Goal: Task Accomplishment & Management: Use online tool/utility

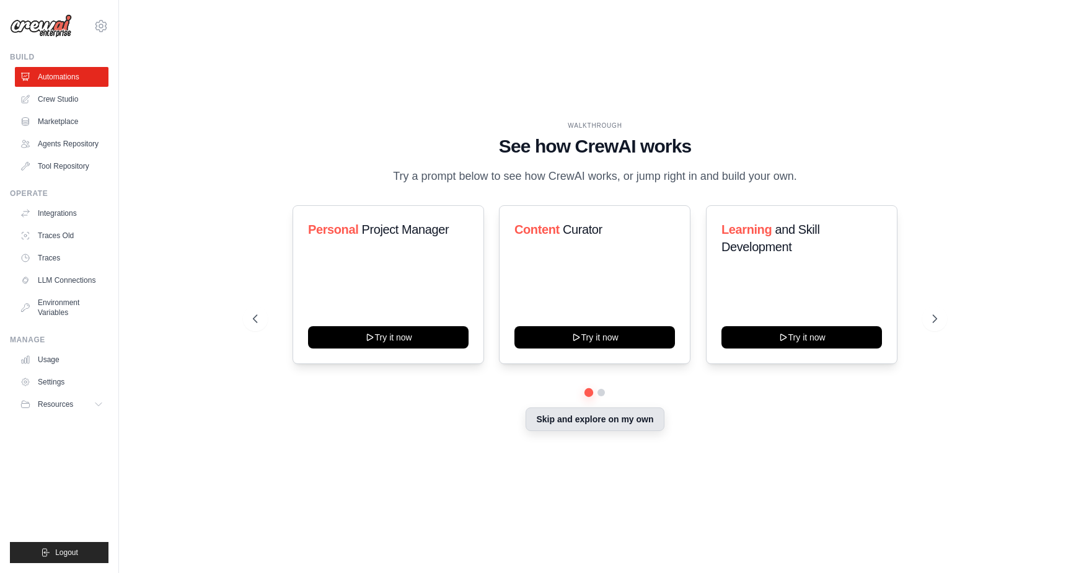
click at [600, 425] on button "Skip and explore on my own" at bounding box center [595, 419] width 138 height 24
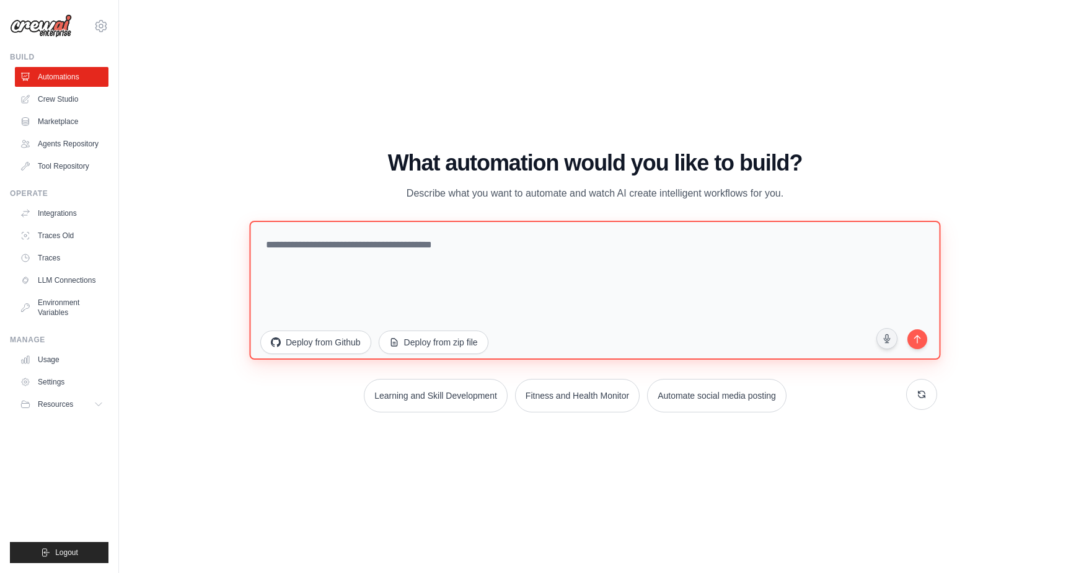
click at [431, 255] on textarea at bounding box center [594, 290] width 691 height 139
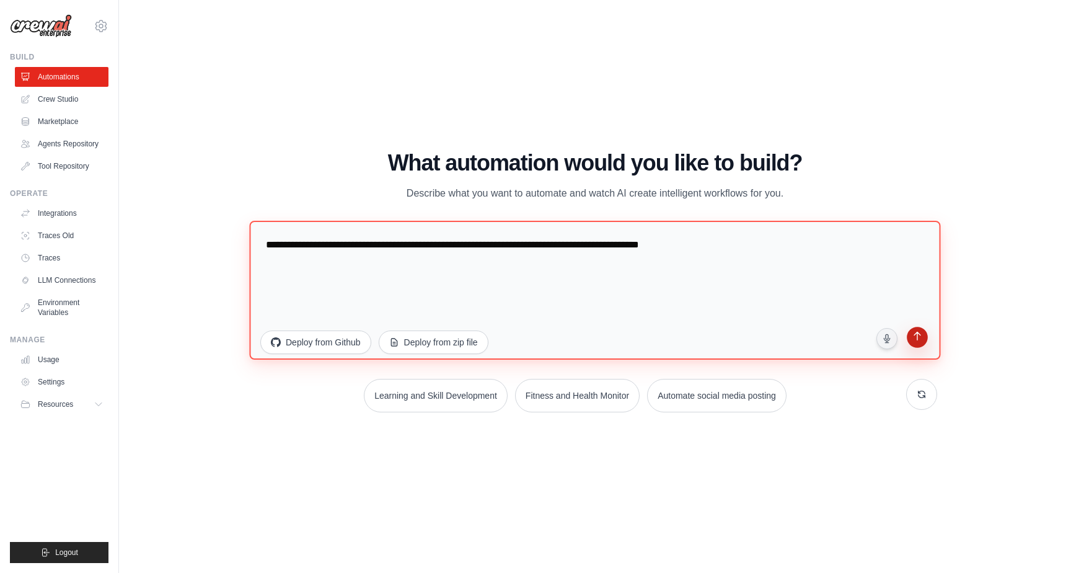
type textarea "**********"
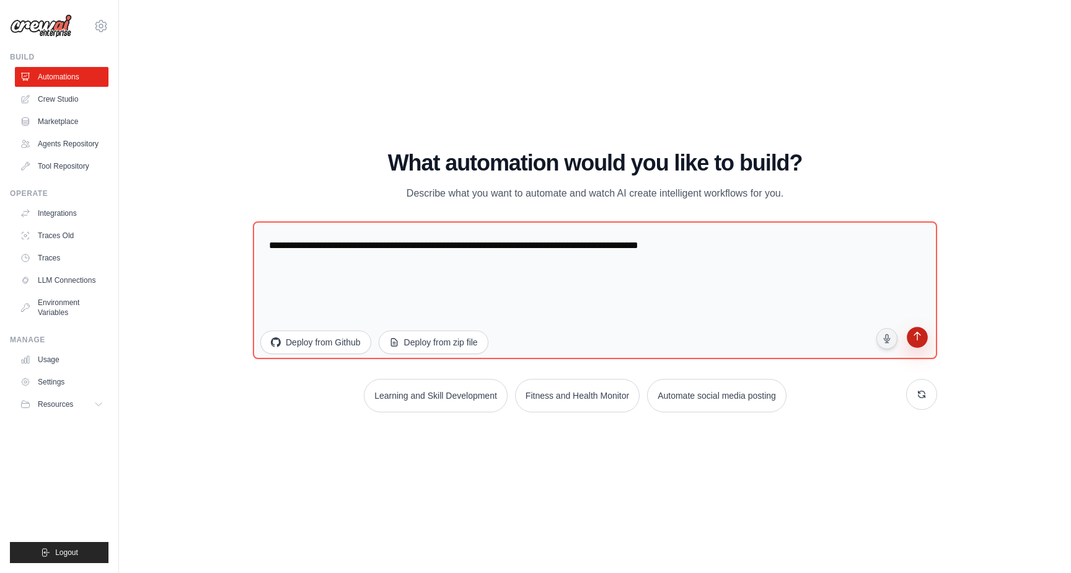
click at [922, 335] on icon "submit" at bounding box center [917, 337] width 12 height 12
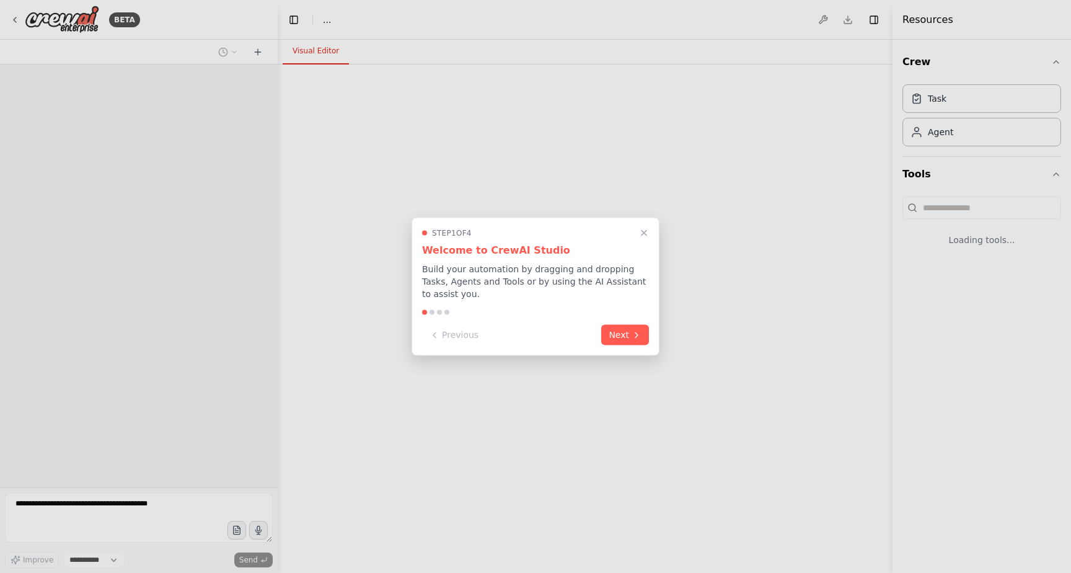
select select "****"
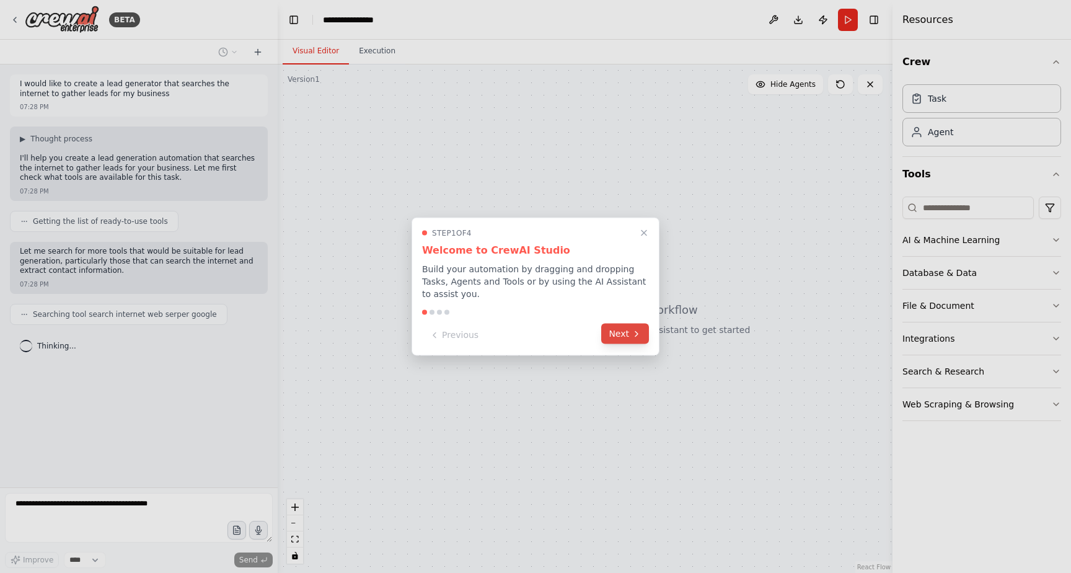
click at [628, 334] on button "Next" at bounding box center [625, 334] width 48 height 20
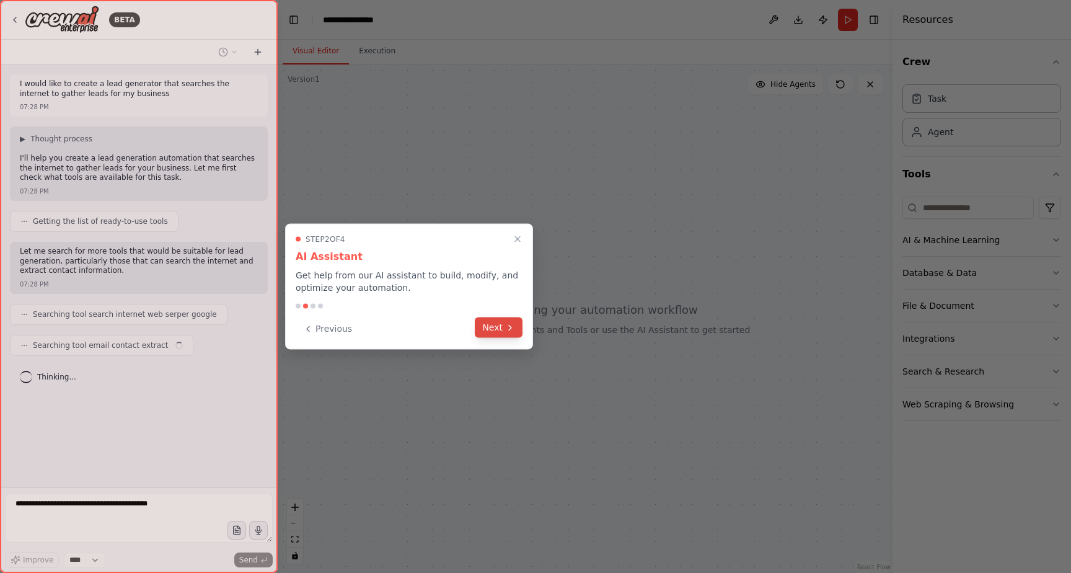
click at [509, 333] on button "Next" at bounding box center [499, 327] width 48 height 20
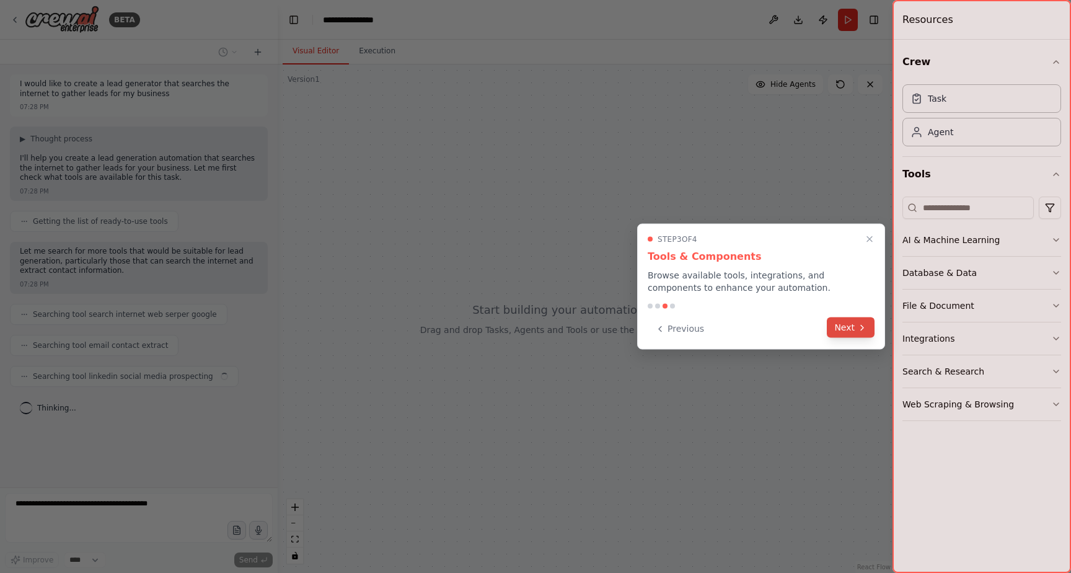
click at [857, 334] on button "Next" at bounding box center [851, 327] width 48 height 20
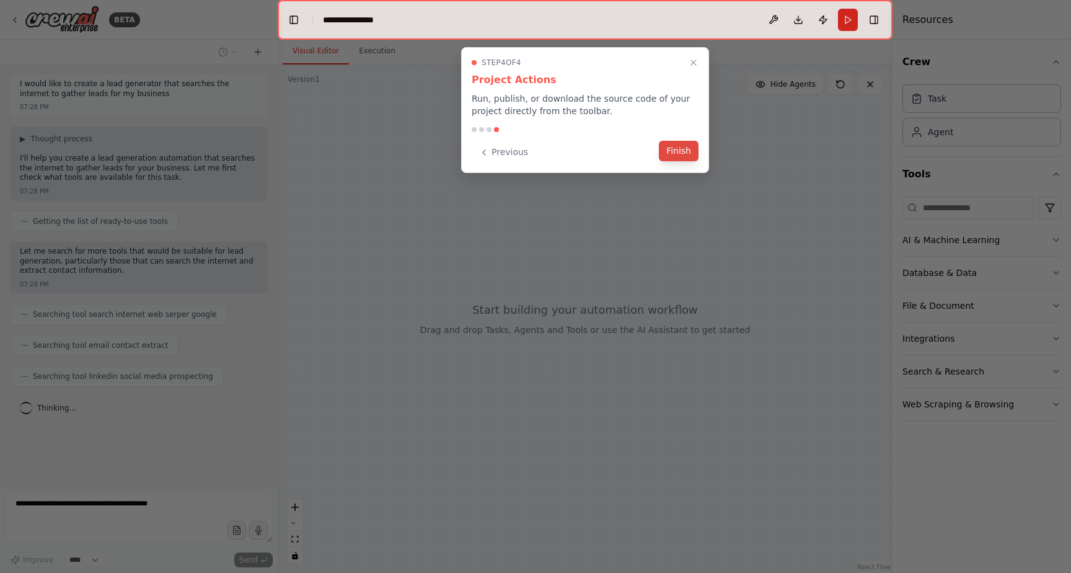
click at [688, 159] on button "Finish" at bounding box center [679, 151] width 40 height 20
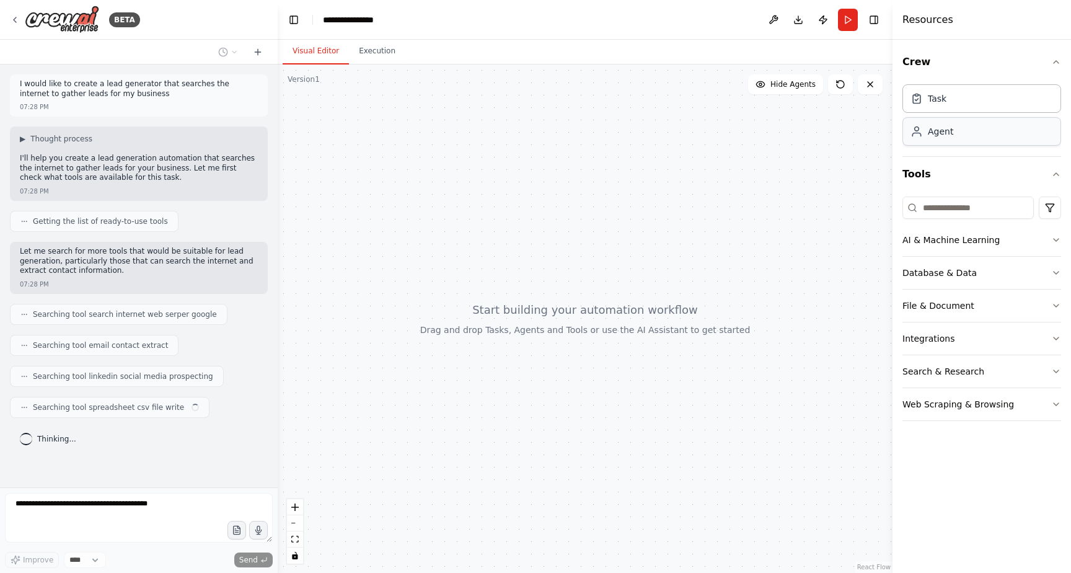
click at [957, 130] on div "Agent" at bounding box center [982, 131] width 159 height 29
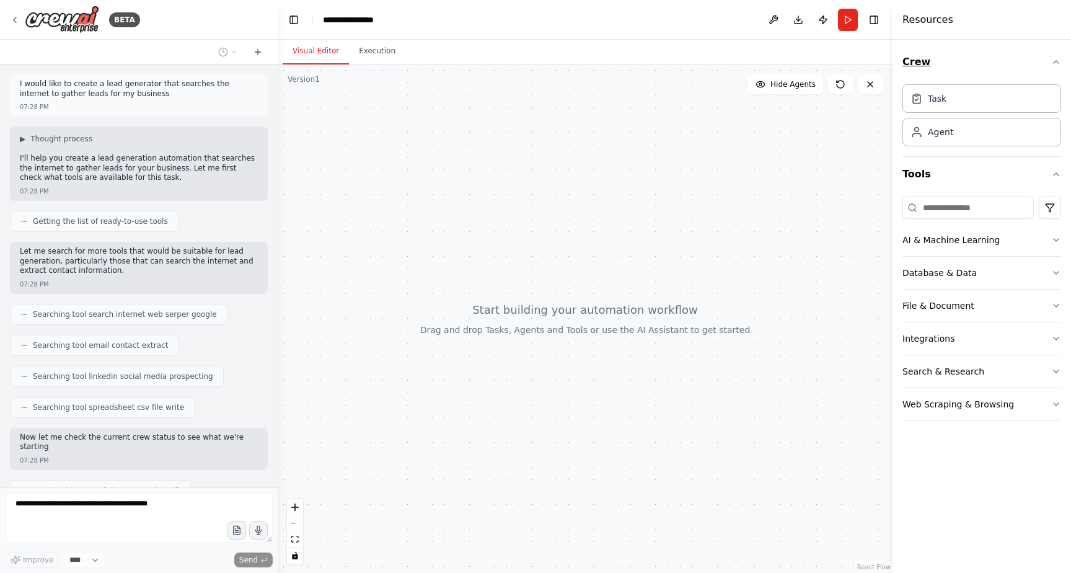
scroll to position [55, 0]
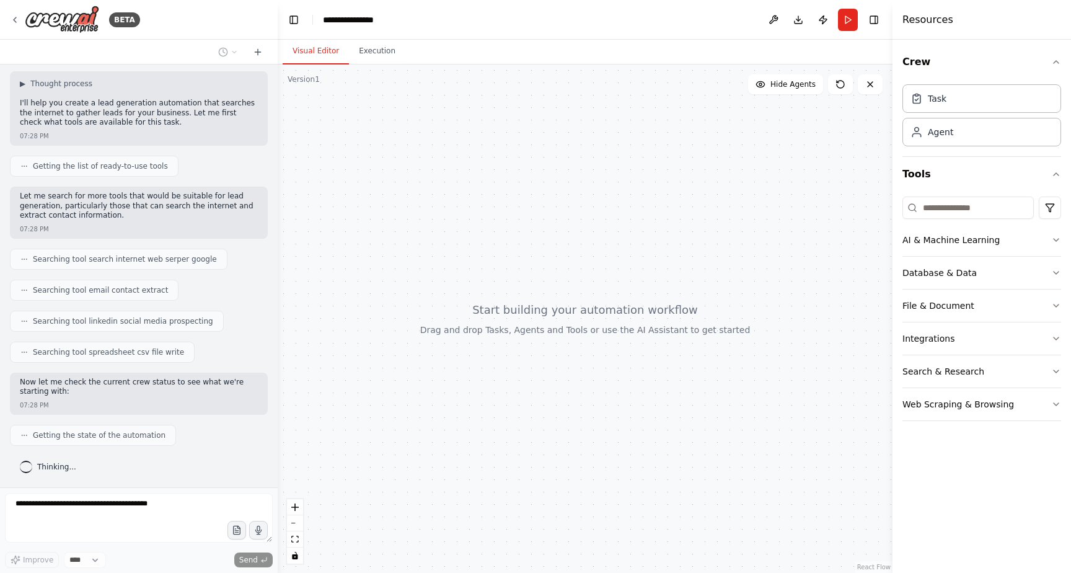
click at [133, 258] on span "Searching tool search internet web serper google" at bounding box center [125, 259] width 184 height 10
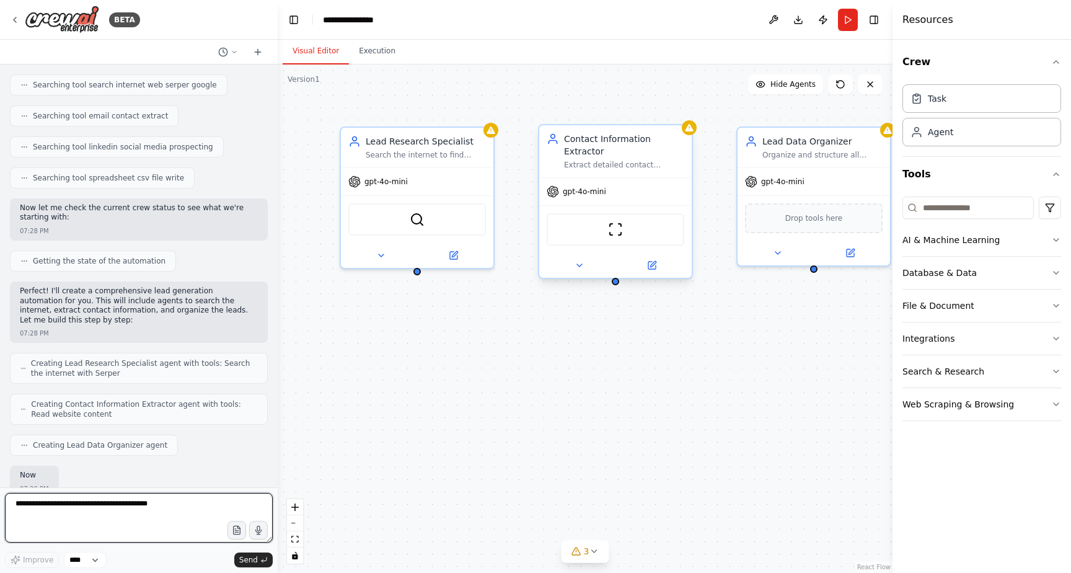
scroll to position [303, 0]
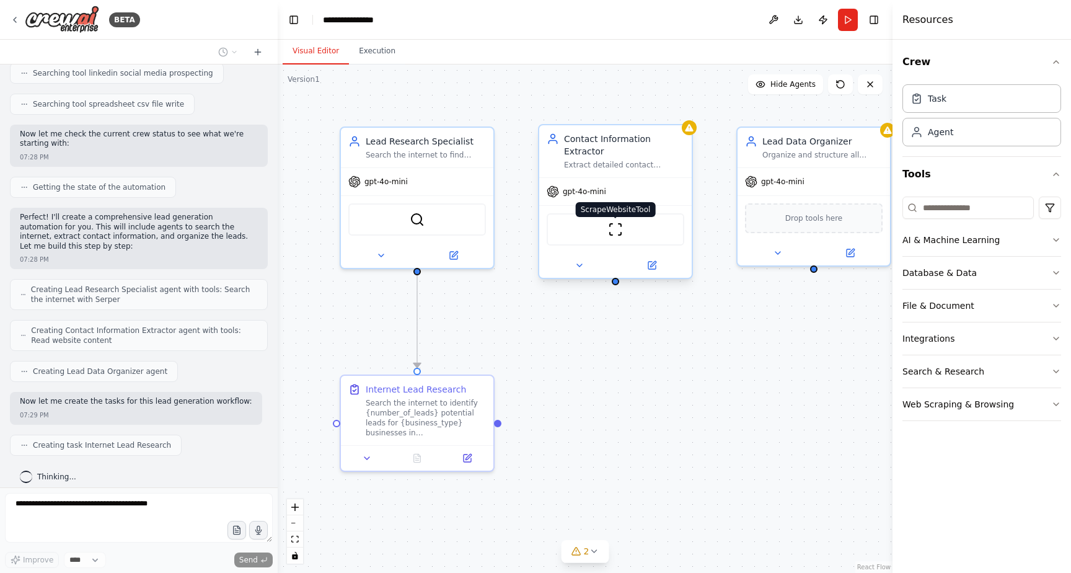
click at [616, 231] on img at bounding box center [615, 229] width 15 height 15
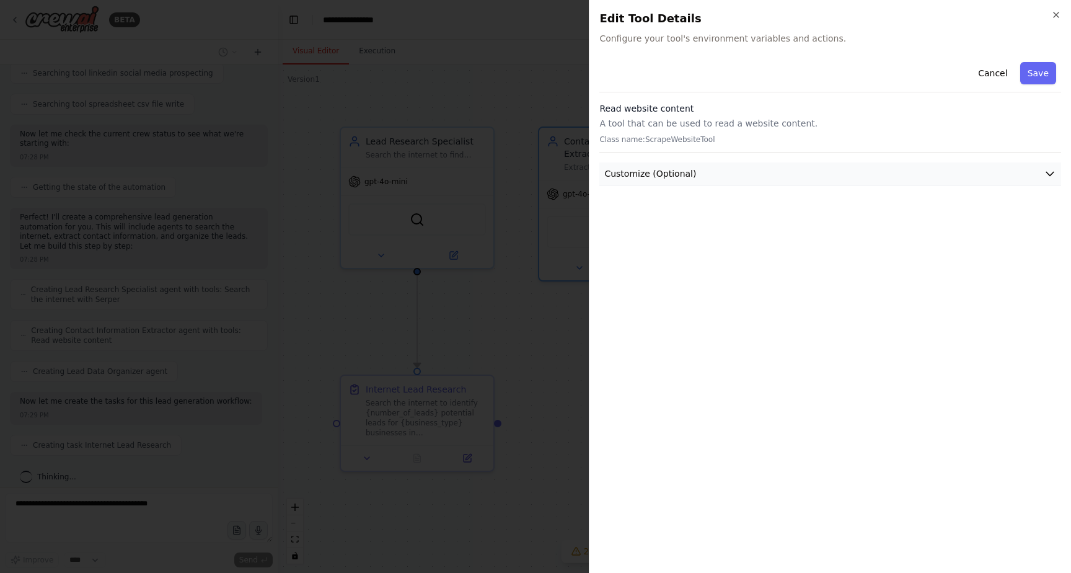
click at [1030, 170] on button "Customize (Optional)" at bounding box center [831, 173] width 462 height 23
click at [1058, 12] on icon "button" at bounding box center [1057, 15] width 10 height 10
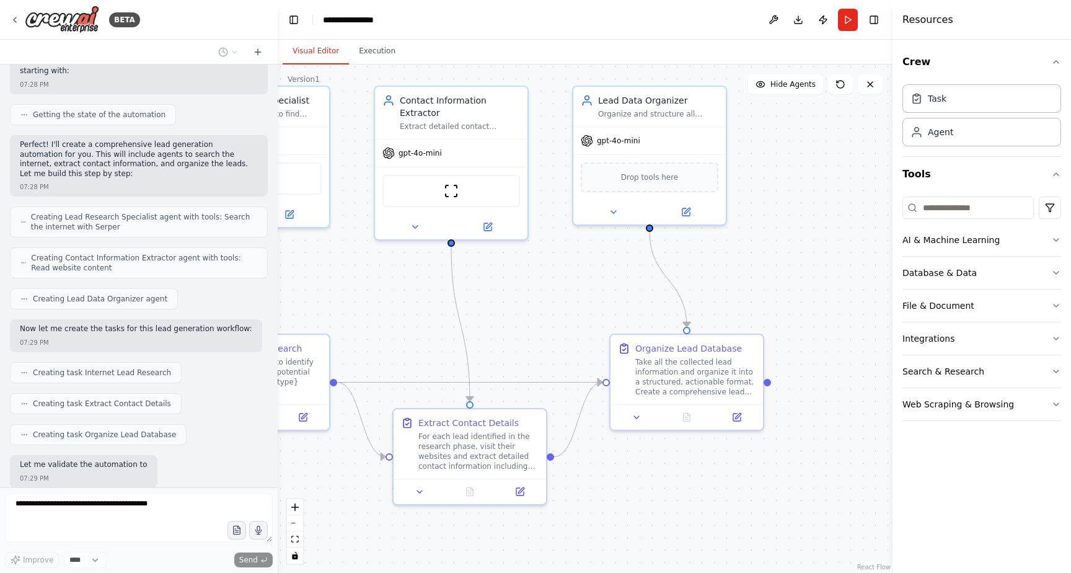
scroll to position [439, 0]
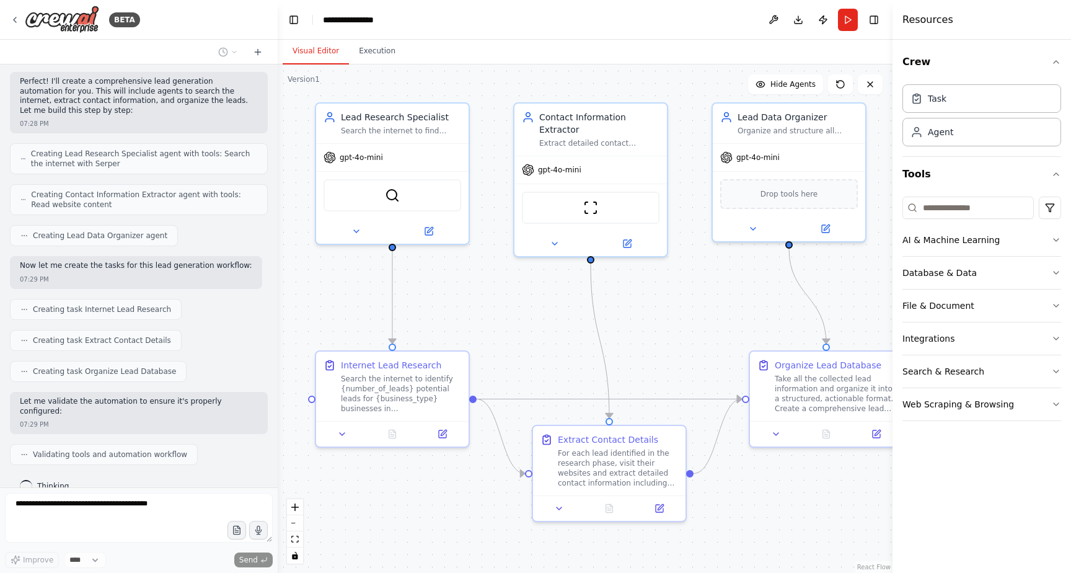
drag, startPoint x: 688, startPoint y: 365, endPoint x: 663, endPoint y: 341, distance: 34.6
click at [663, 341] on div ".deletable-edge-delete-btn { width: 20px; height: 20px; border: 0px solid #ffff…" at bounding box center [585, 318] width 615 height 508
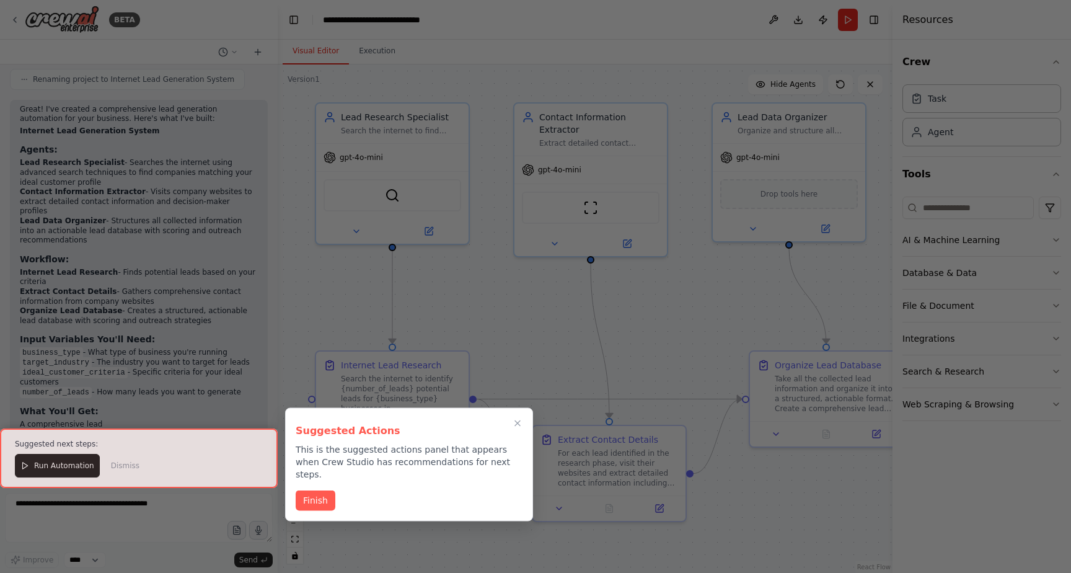
click at [83, 436] on div at bounding box center [139, 458] width 278 height 60
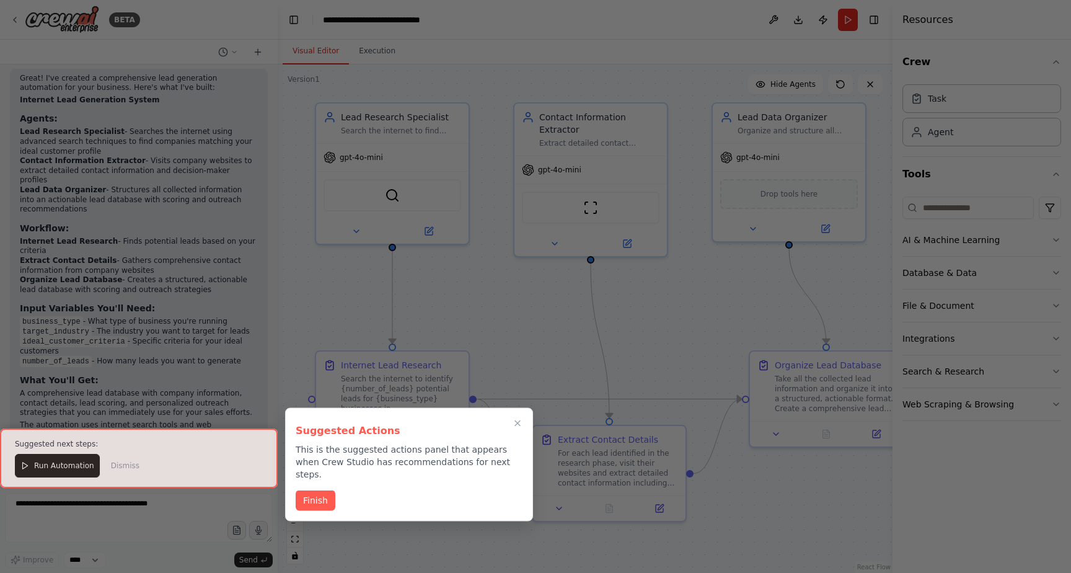
click at [67, 465] on div at bounding box center [139, 458] width 278 height 60
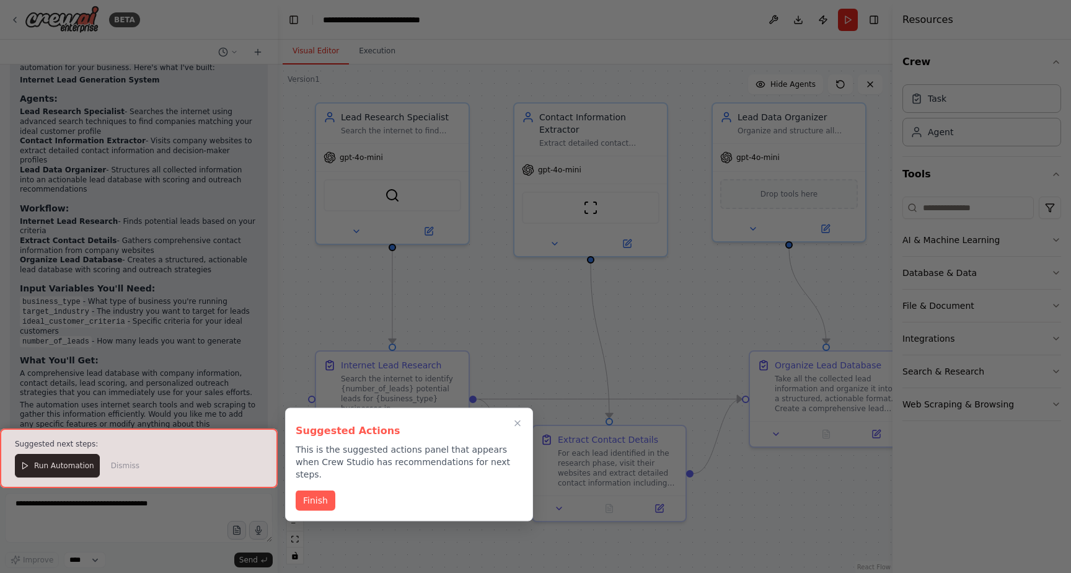
scroll to position [948, 0]
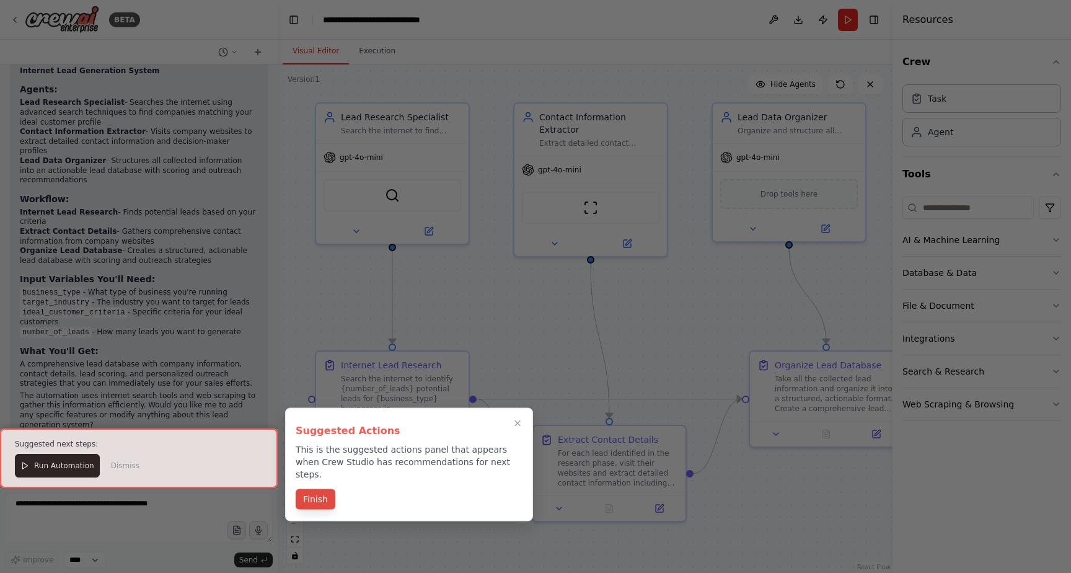
click at [318, 489] on button "Finish" at bounding box center [316, 499] width 40 height 20
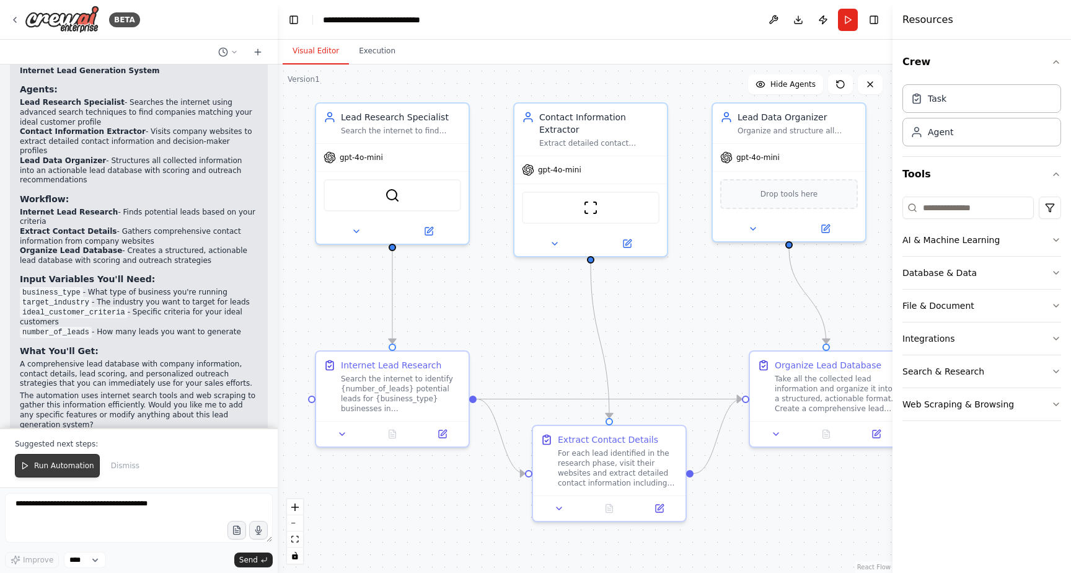
click at [59, 458] on button "Run Automation" at bounding box center [57, 466] width 85 height 24
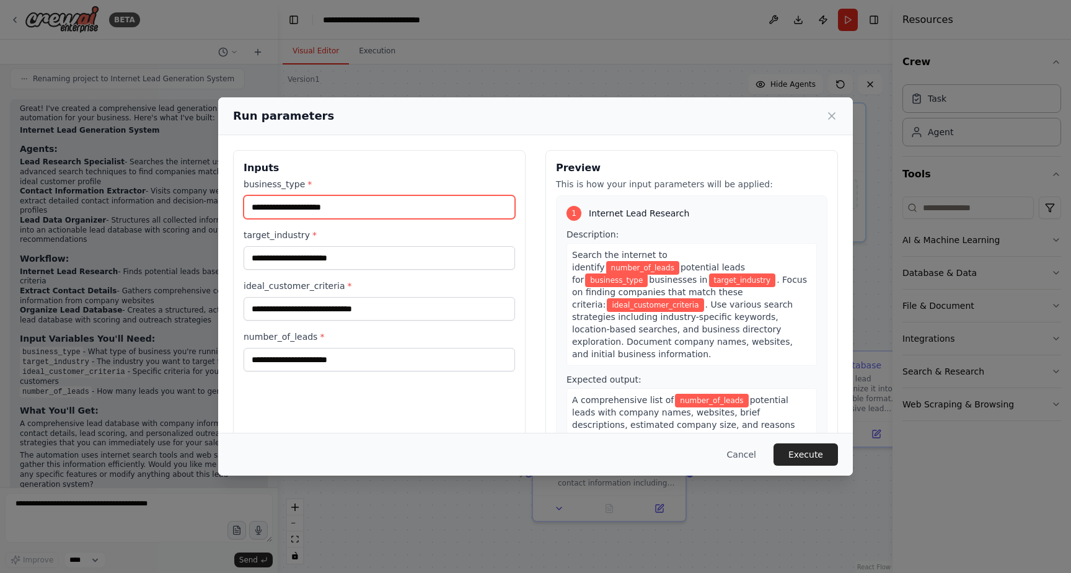
click at [328, 206] on input "business_type *" at bounding box center [380, 207] width 272 height 24
type input "*****"
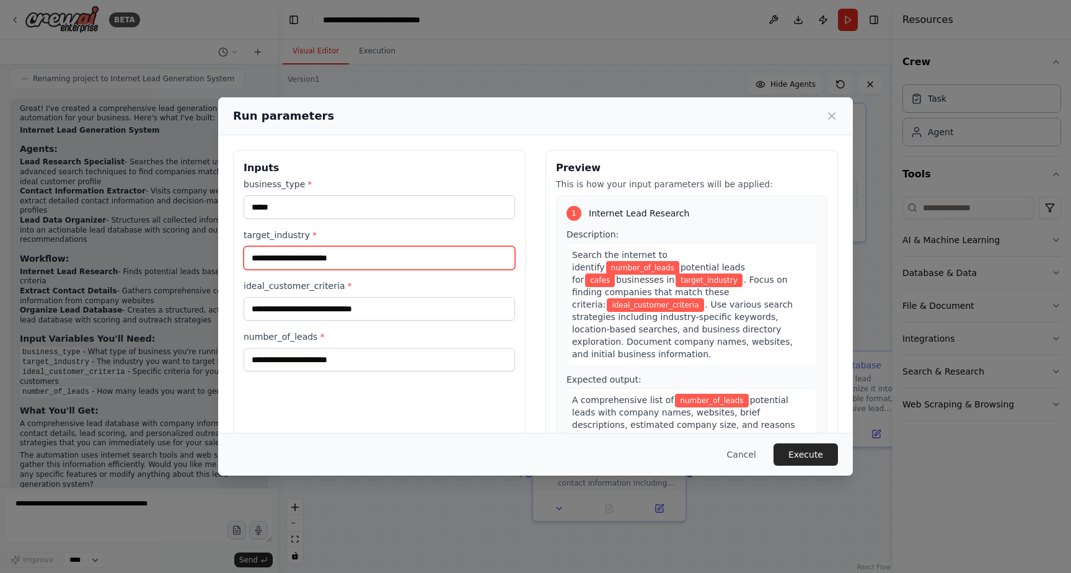
click at [351, 253] on input "target_industry *" at bounding box center [380, 258] width 272 height 24
type input "**********"
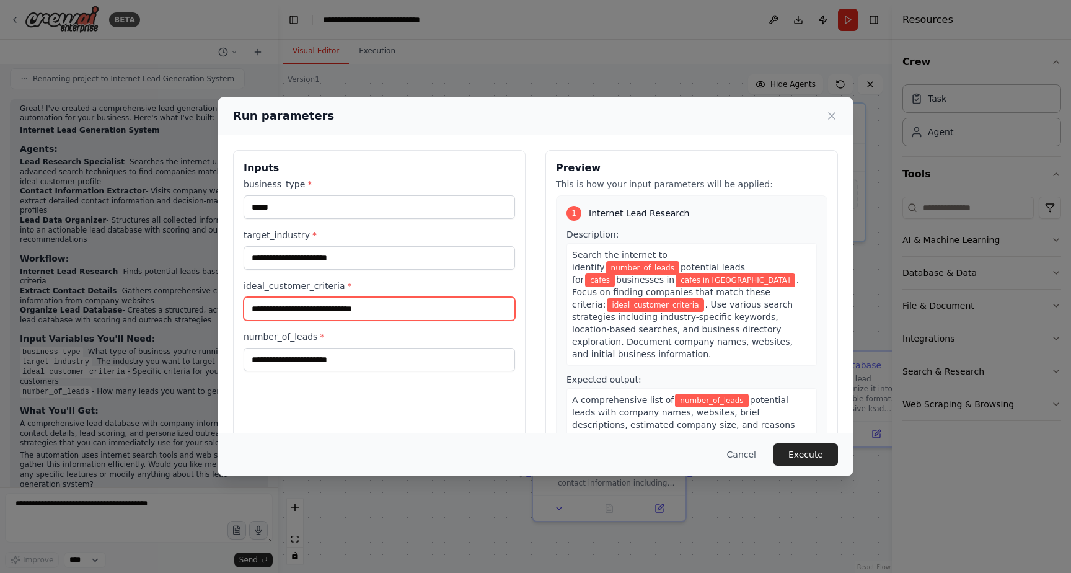
click at [387, 303] on input "ideal_customer_criteria *" at bounding box center [380, 309] width 272 height 24
type input "**********"
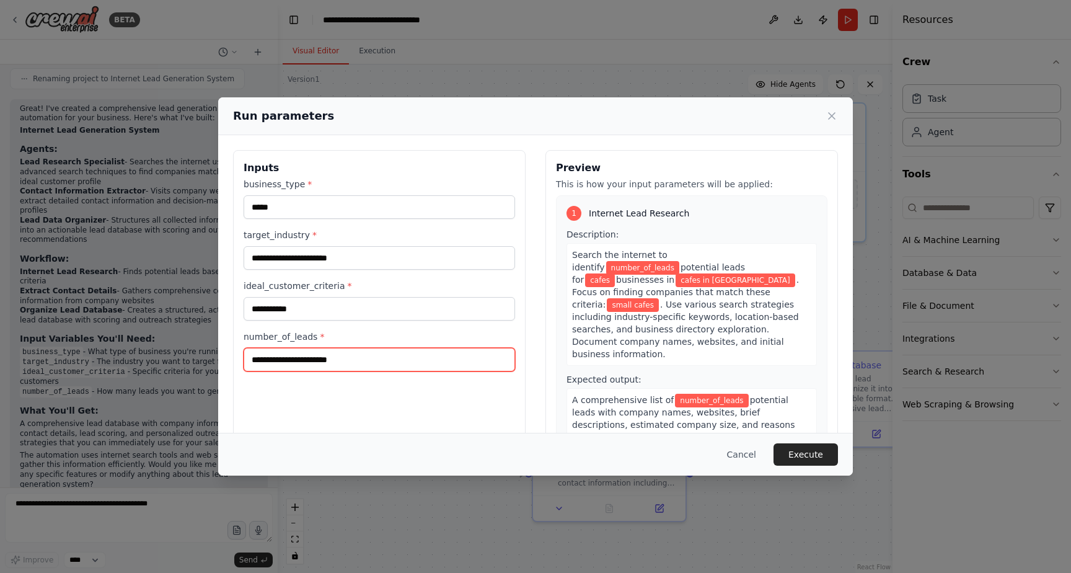
click at [358, 367] on input "number_of_leads *" at bounding box center [380, 360] width 272 height 24
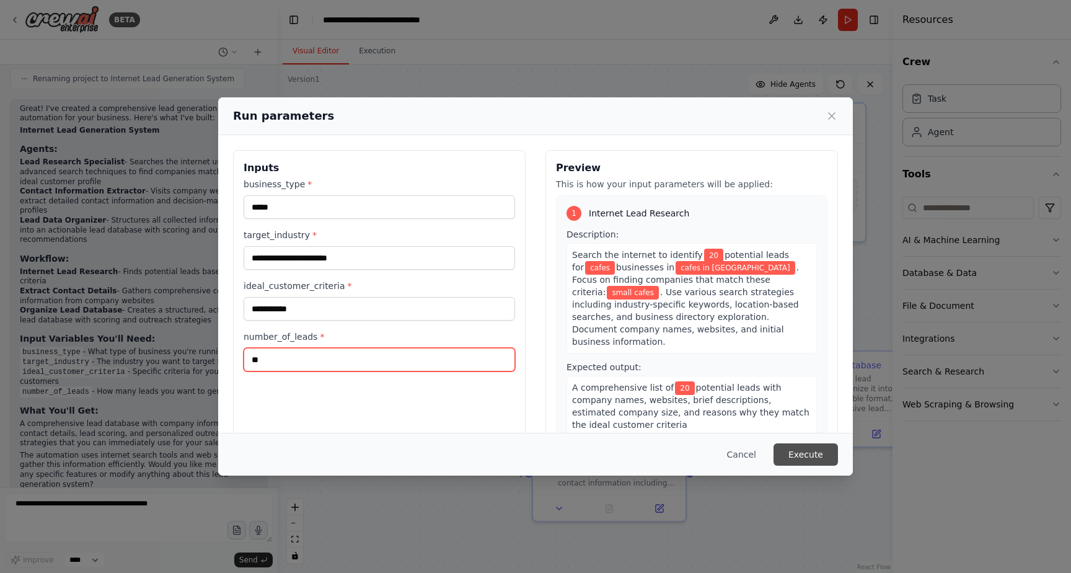
type input "**"
click at [826, 462] on button "Execute" at bounding box center [806, 454] width 64 height 22
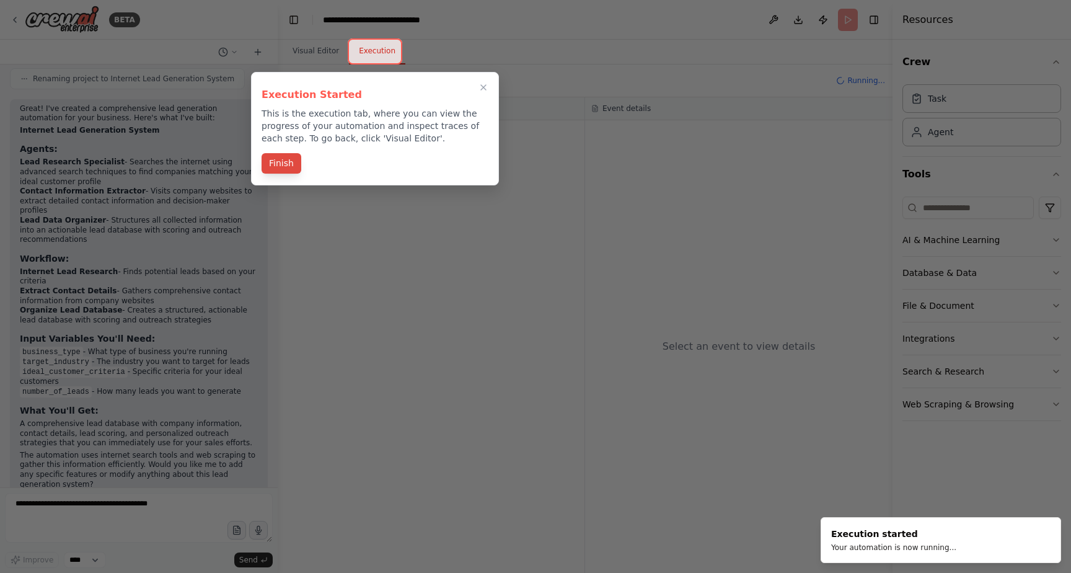
click at [283, 160] on button "Finish" at bounding box center [282, 163] width 40 height 20
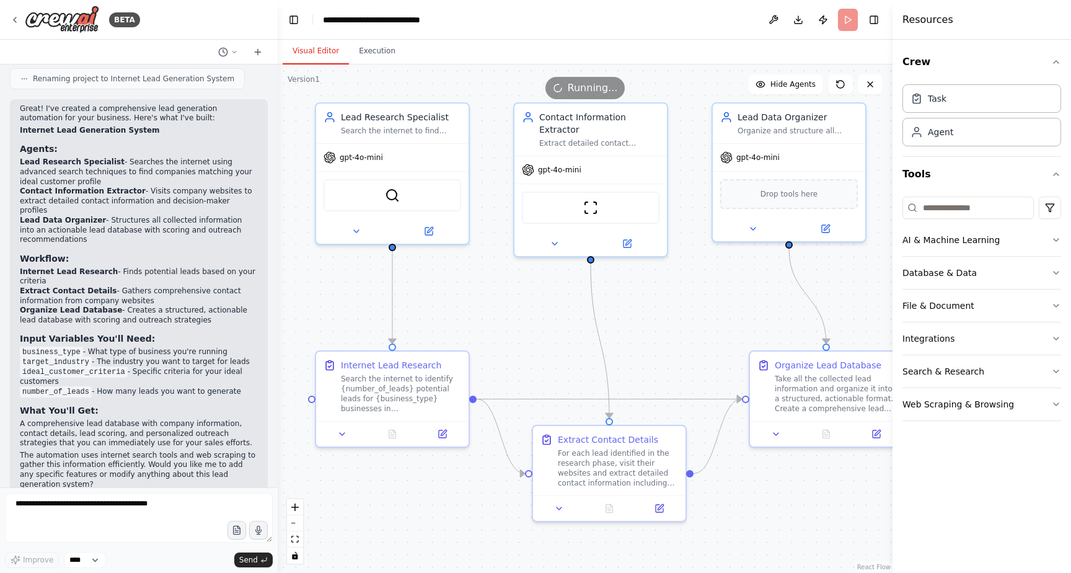
click at [319, 58] on button "Visual Editor" at bounding box center [316, 51] width 66 height 26
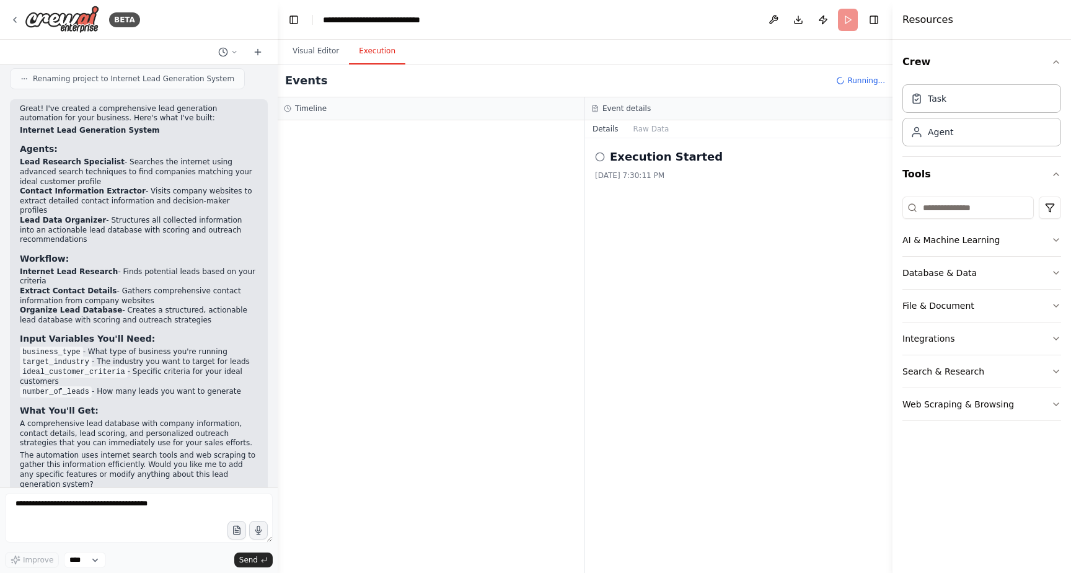
click at [372, 52] on button "Execution" at bounding box center [377, 51] width 56 height 26
click at [391, 135] on div at bounding box center [431, 346] width 307 height 453
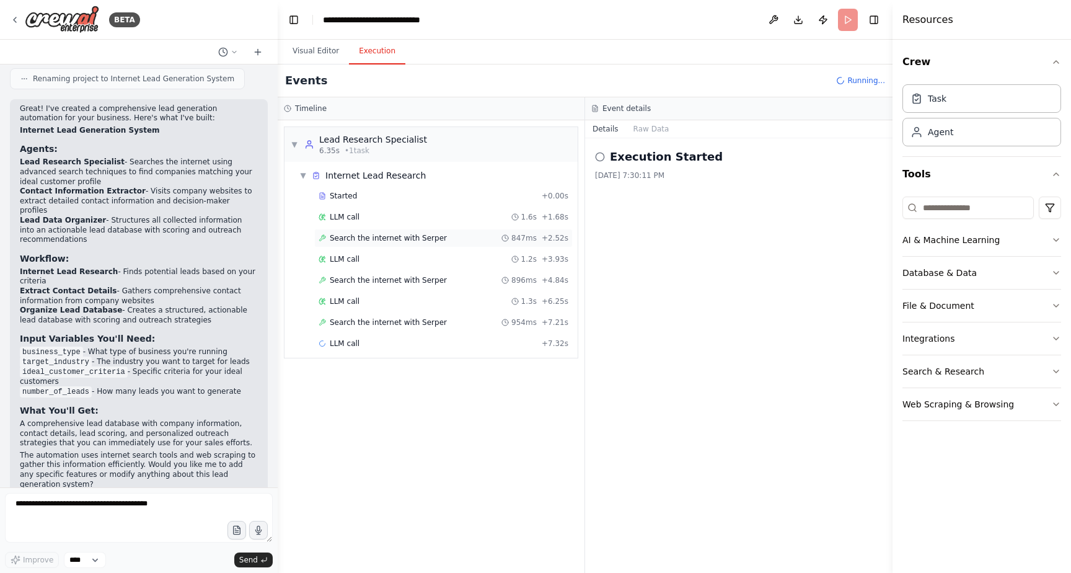
click at [429, 239] on span "Search the internet with Serper" at bounding box center [388, 238] width 117 height 10
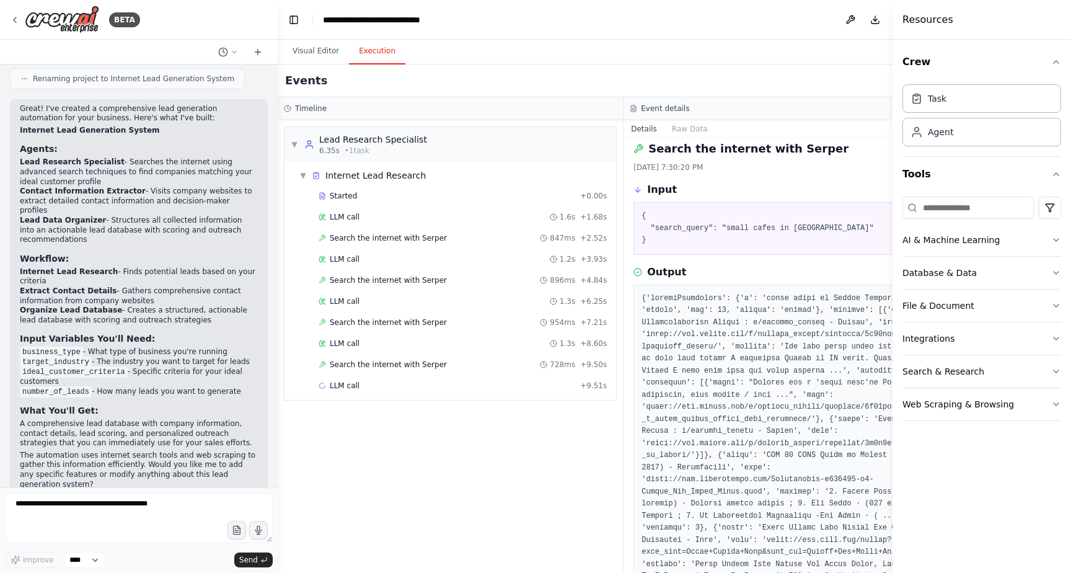
scroll to position [0, 0]
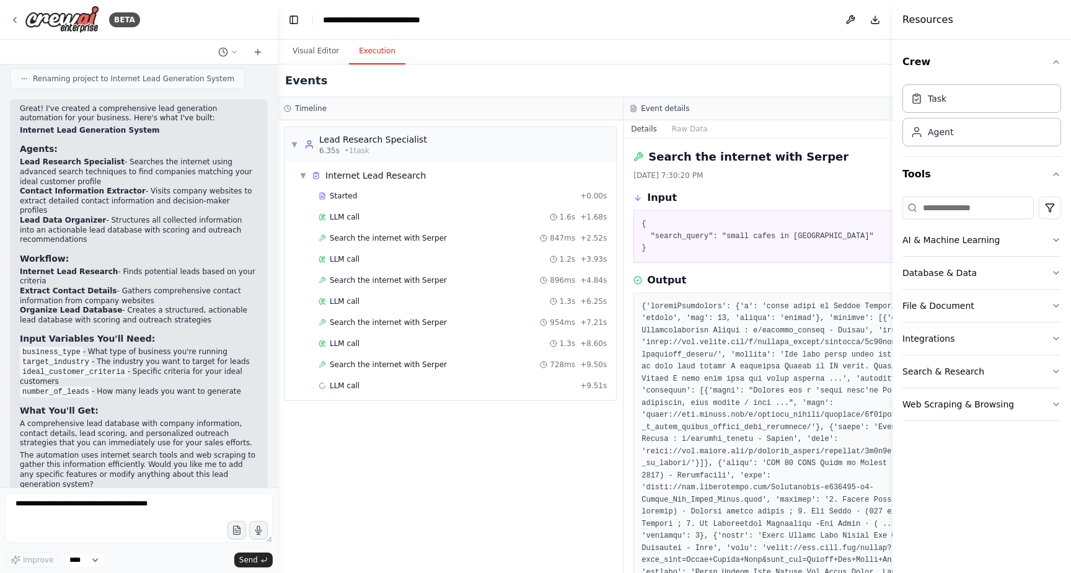
click at [789, 159] on h2 "Search the internet with Serper" at bounding box center [749, 156] width 200 height 17
copy h2 "Serper"
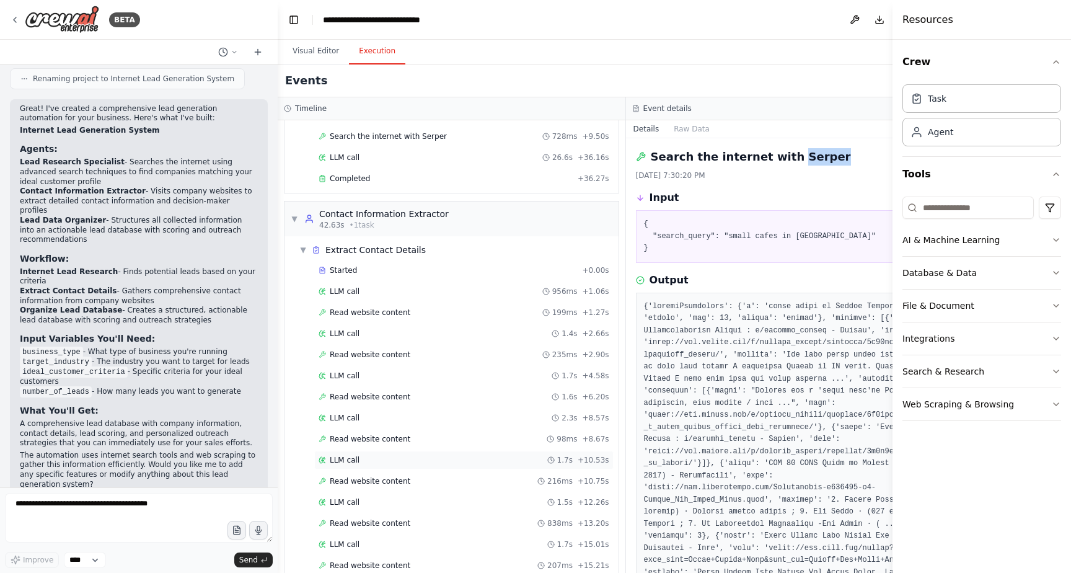
scroll to position [270, 0]
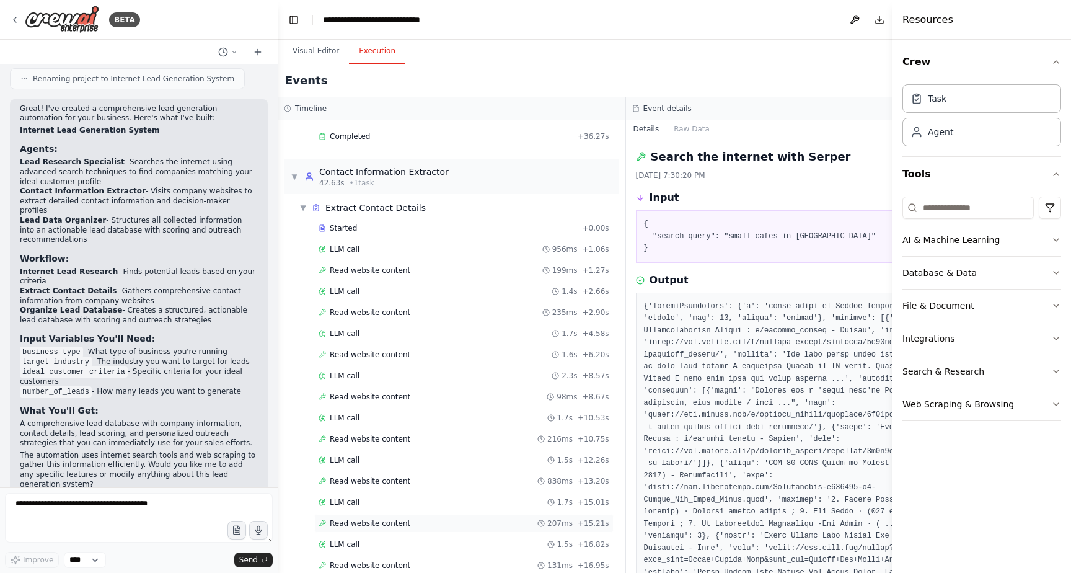
click at [396, 520] on span "Read website content" at bounding box center [370, 523] width 81 height 10
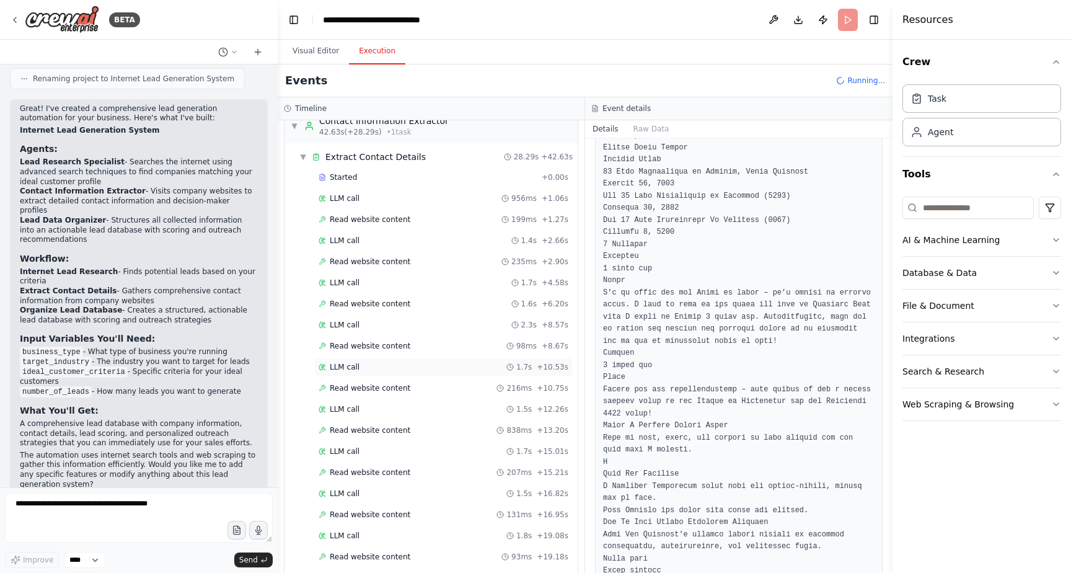
scroll to position [301, 0]
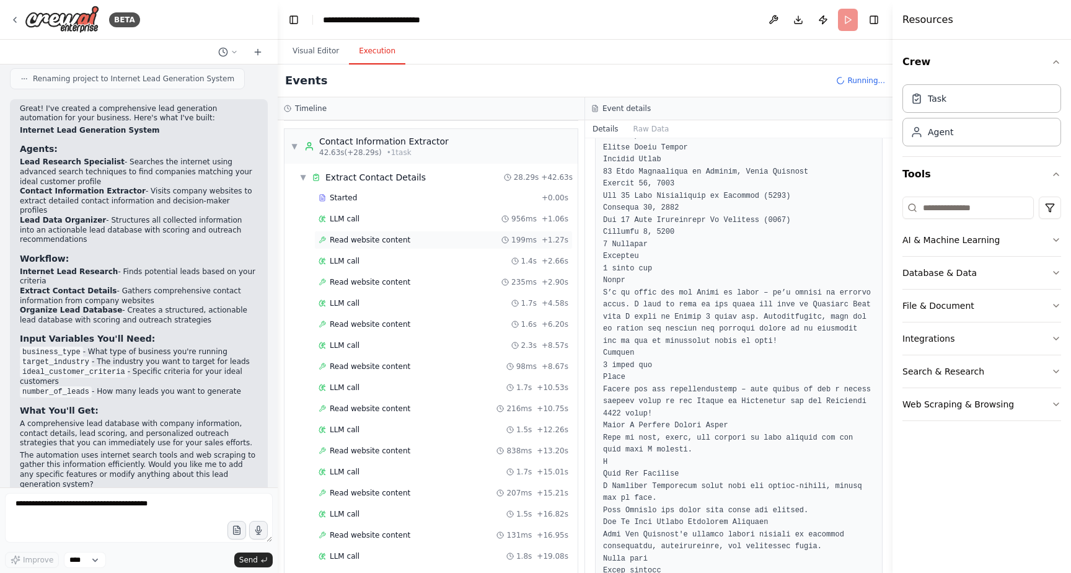
click at [394, 239] on span "Read website content" at bounding box center [370, 240] width 81 height 10
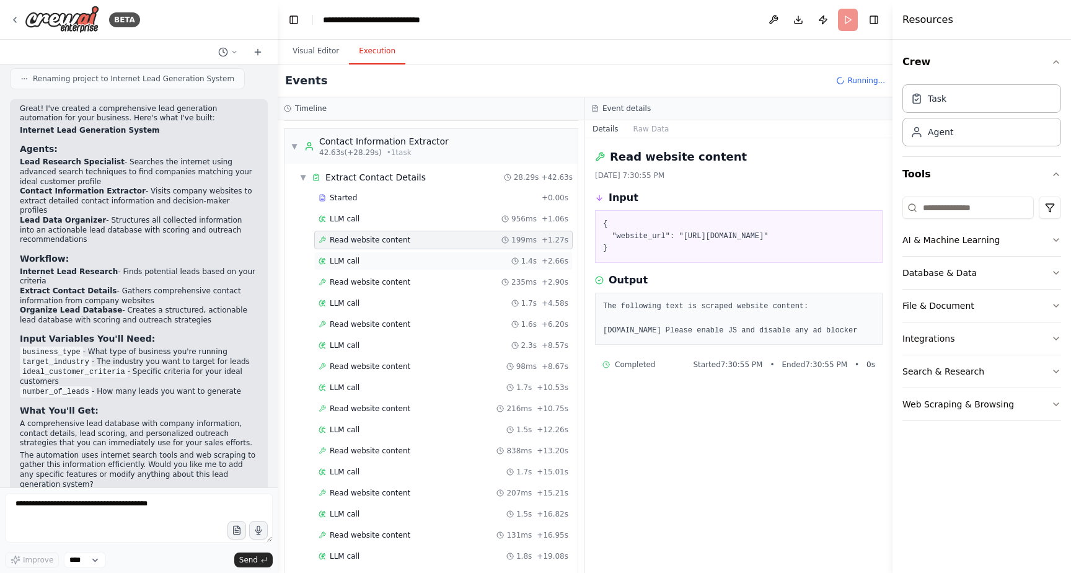
click at [405, 264] on div "LLM call 1.4s + 2.66s" at bounding box center [444, 261] width 250 height 10
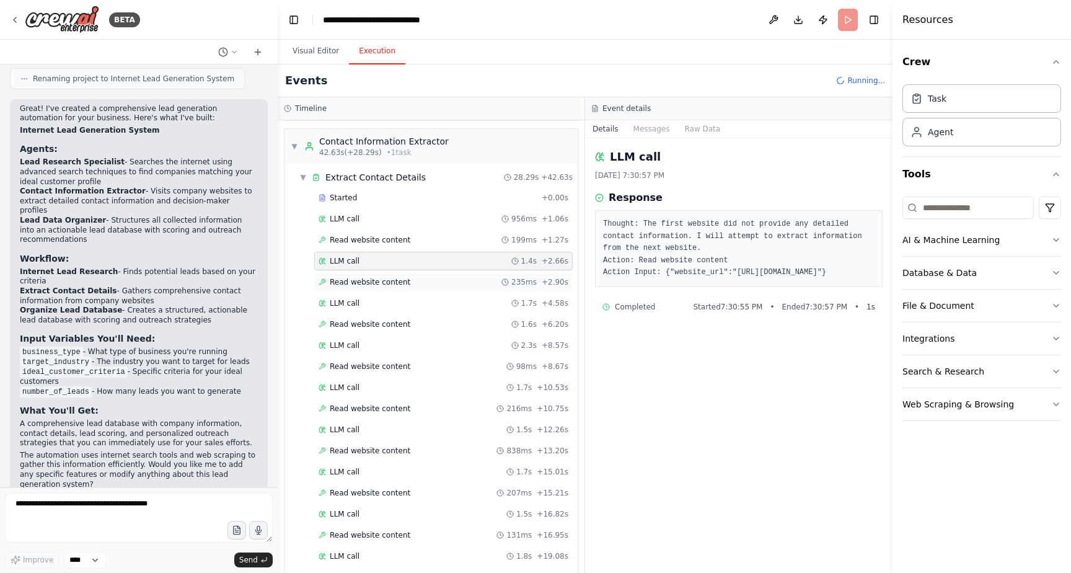
click at [415, 282] on div "Read website content 235ms + 2.90s" at bounding box center [444, 282] width 250 height 10
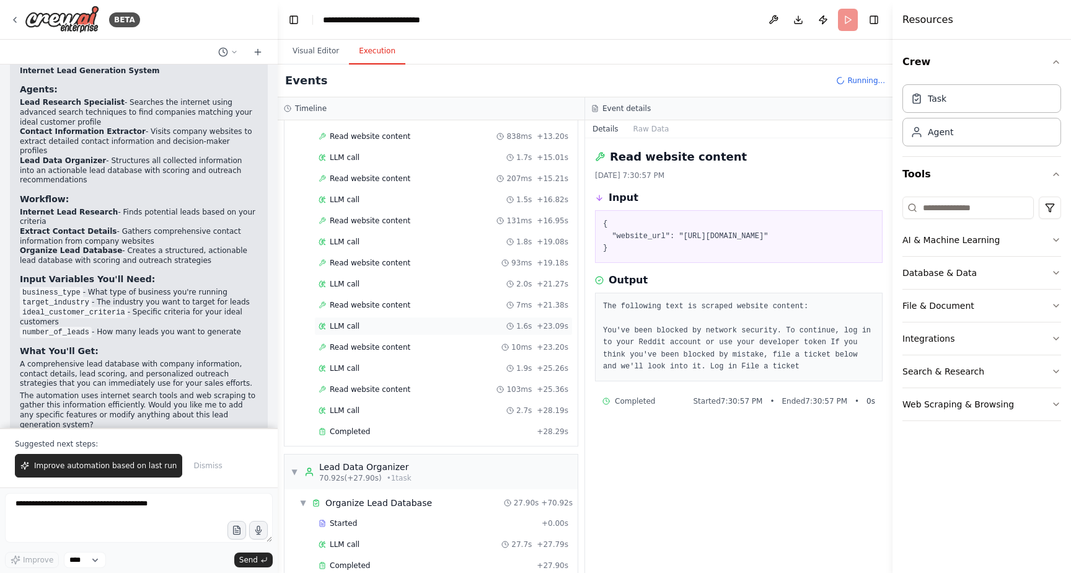
scroll to position [636, 0]
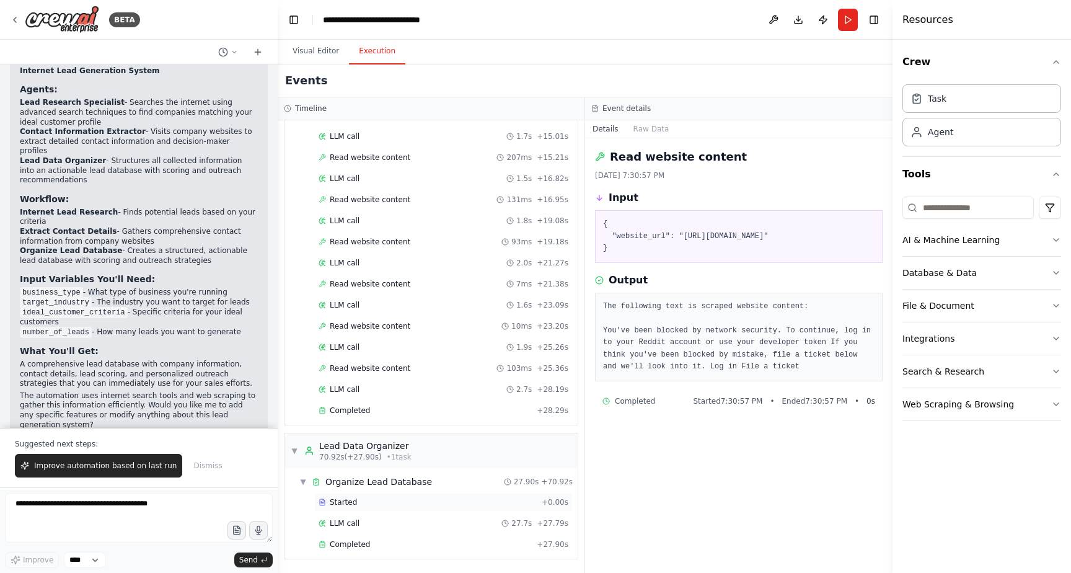
click at [415, 510] on div "Started + 0.00s" at bounding box center [443, 502] width 259 height 19
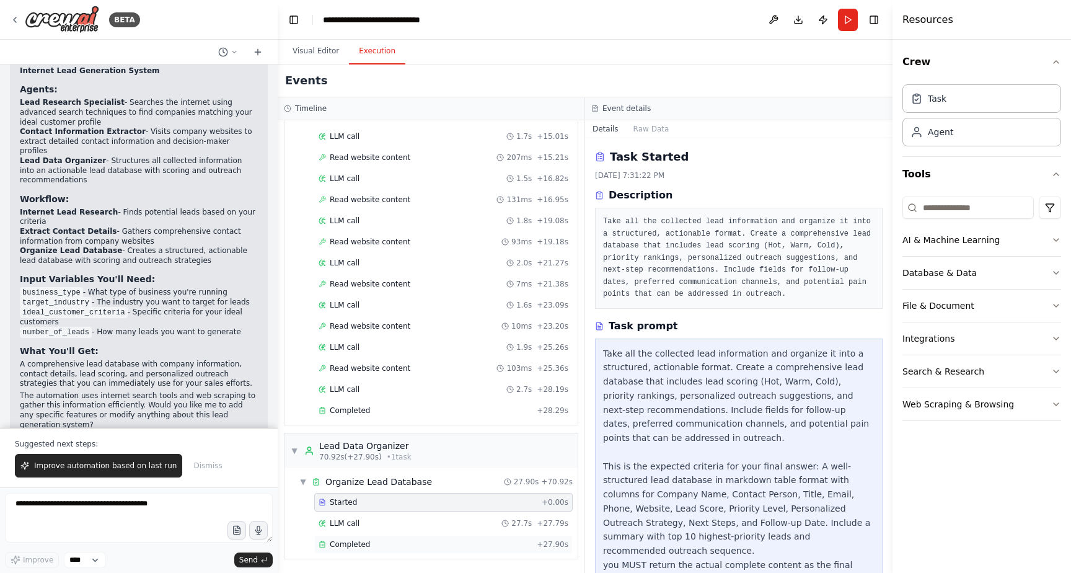
click at [405, 543] on div "Completed" at bounding box center [425, 544] width 213 height 10
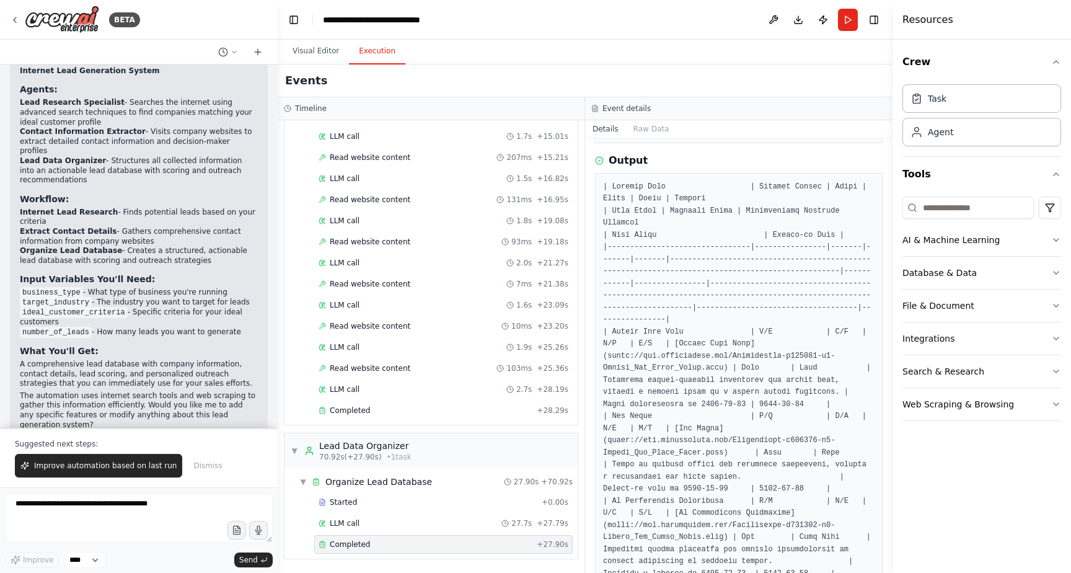
scroll to position [0, 0]
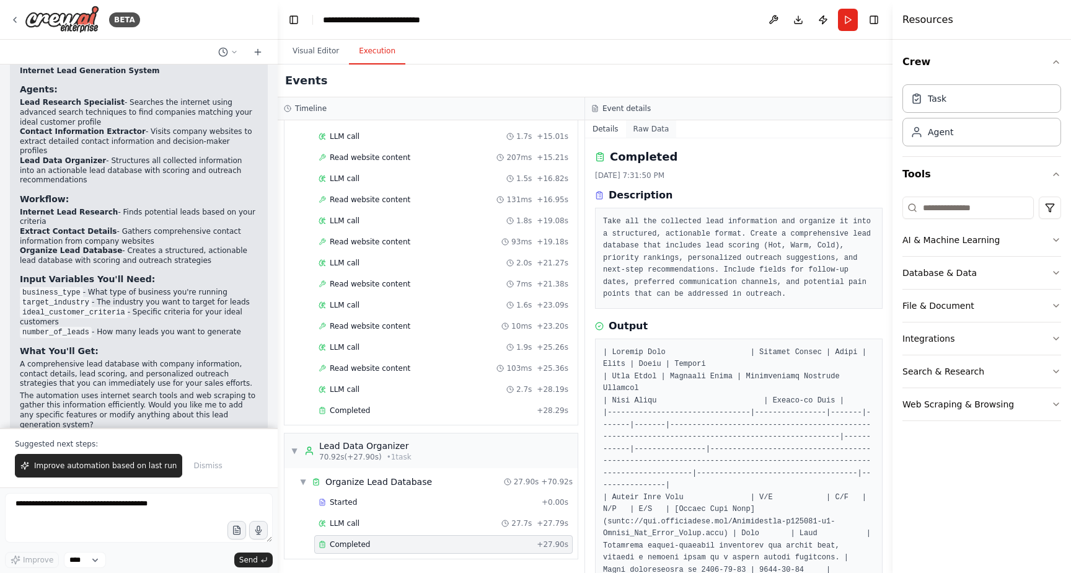
click at [641, 133] on button "Raw Data" at bounding box center [651, 128] width 51 height 17
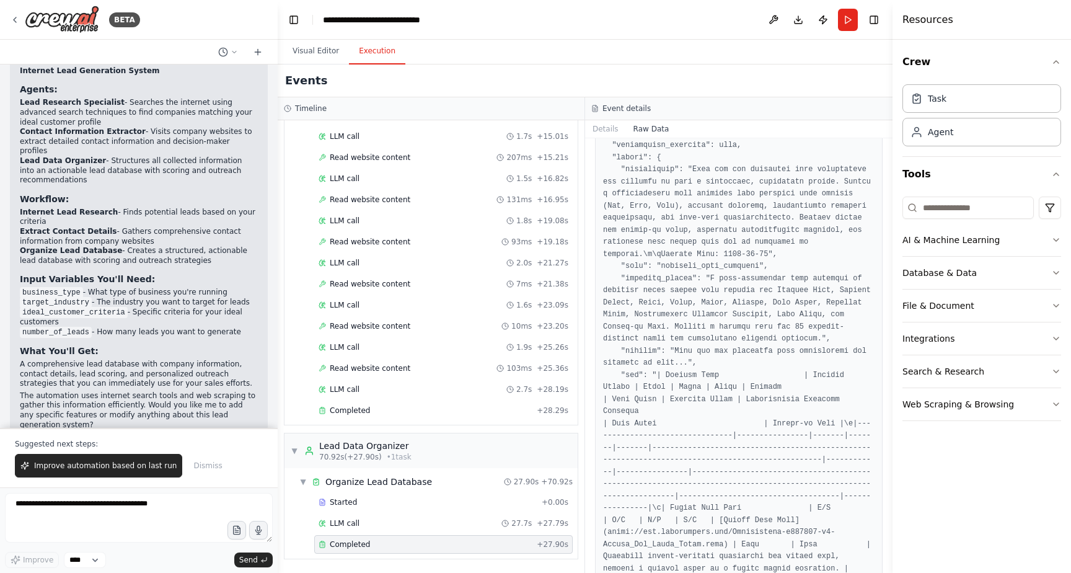
scroll to position [255, 0]
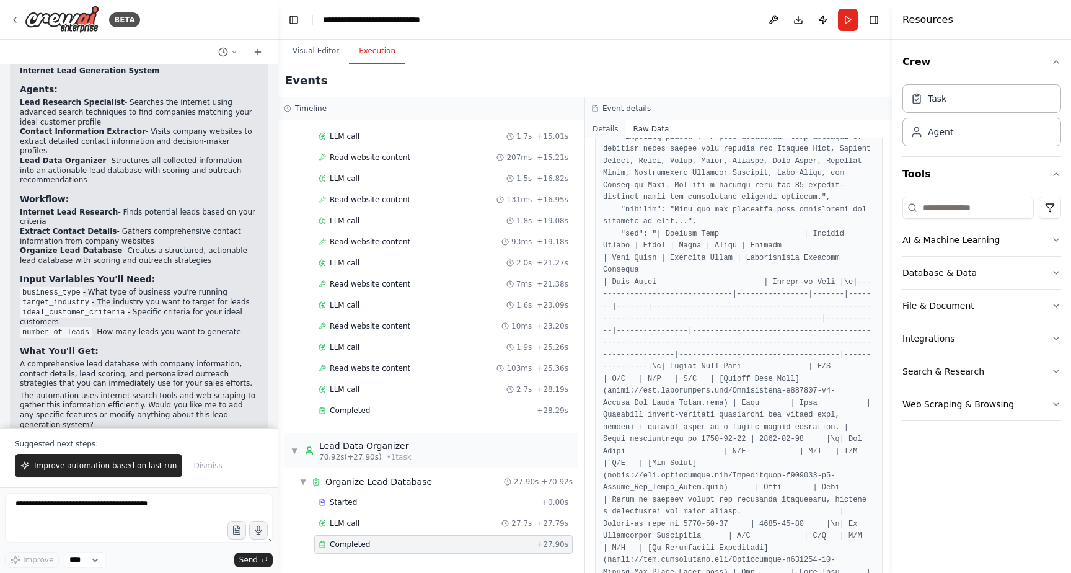
click at [601, 132] on button "Details" at bounding box center [605, 128] width 41 height 17
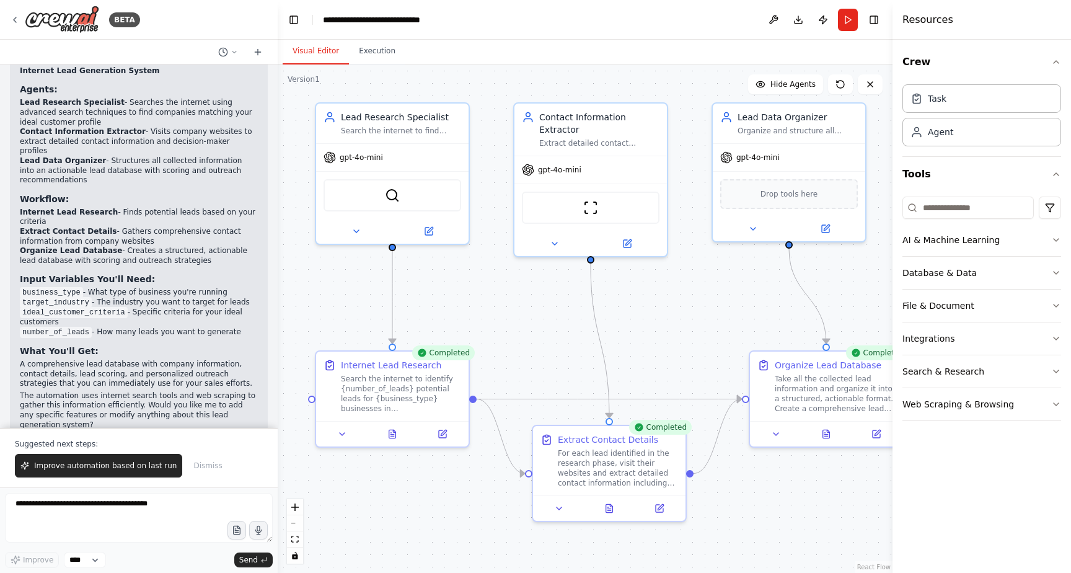
click at [330, 57] on button "Visual Editor" at bounding box center [316, 51] width 66 height 26
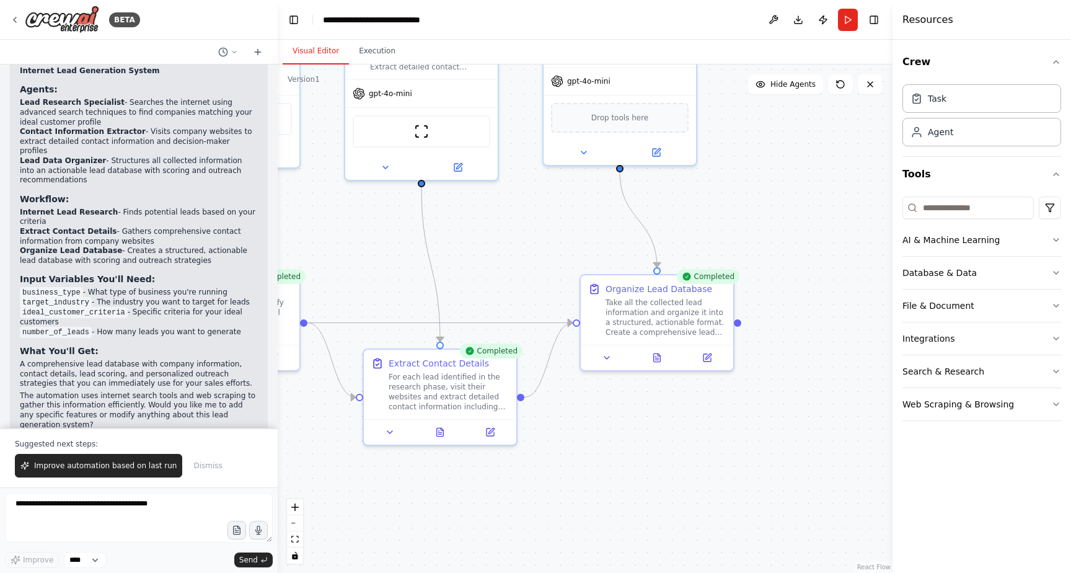
drag, startPoint x: 697, startPoint y: 332, endPoint x: 530, endPoint y: 254, distance: 183.9
click at [530, 255] on div ".deletable-edge-delete-btn { width: 20px; height: 20px; border: 0px solid #ffff…" at bounding box center [585, 318] width 615 height 508
click at [650, 360] on button at bounding box center [655, 354] width 53 height 15
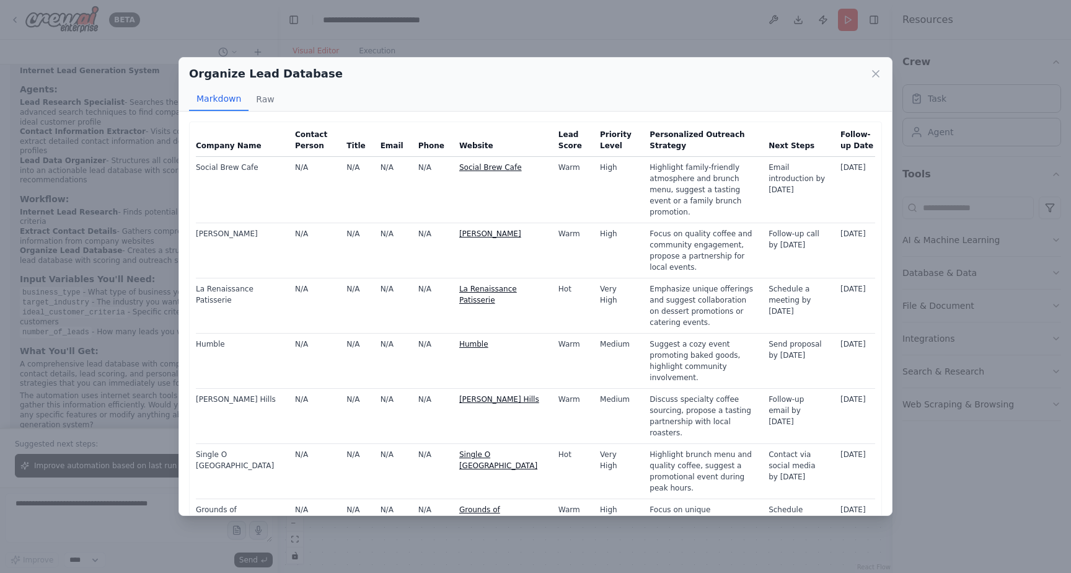
click at [459, 163] on link "Social Brew Cafe" at bounding box center [490, 167] width 63 height 9
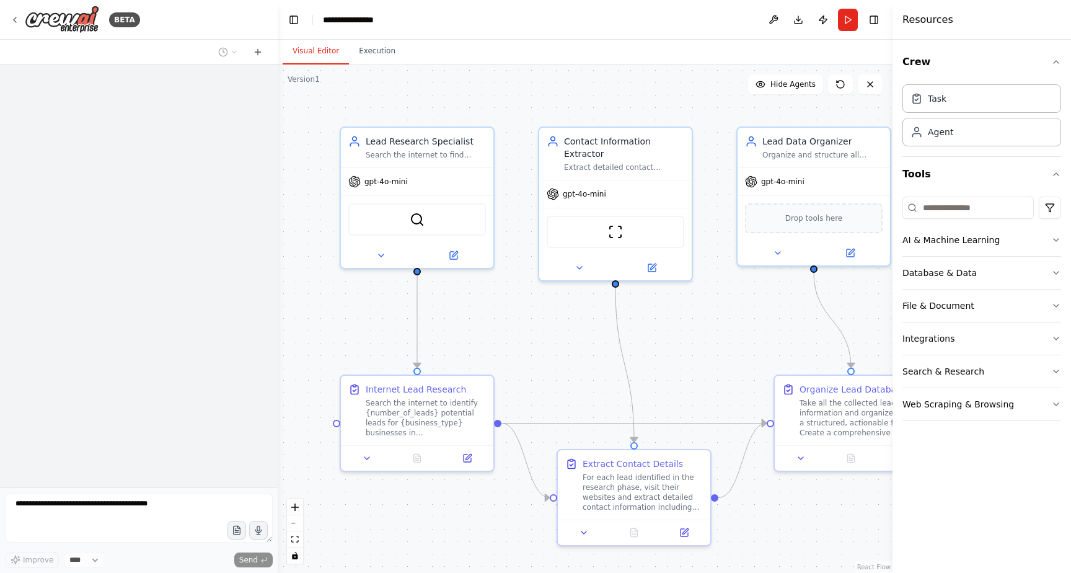
scroll to position [888, 0]
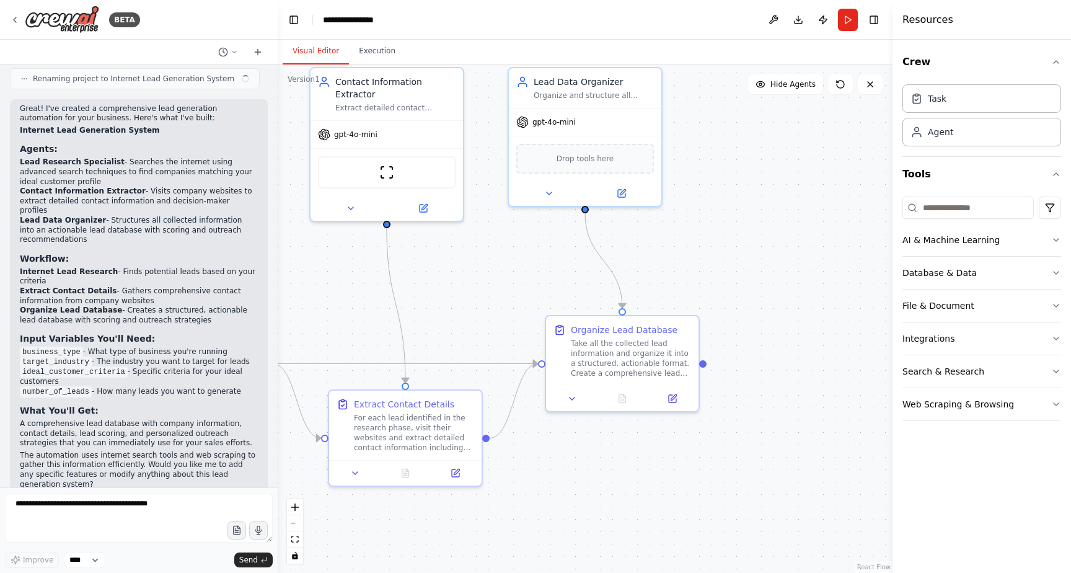
drag, startPoint x: 755, startPoint y: 520, endPoint x: 520, endPoint y: 449, distance: 244.8
click at [520, 449] on div ".deletable-edge-delete-btn { width: 20px; height: 20px; border: 0px solid #ffff…" at bounding box center [585, 318] width 615 height 508
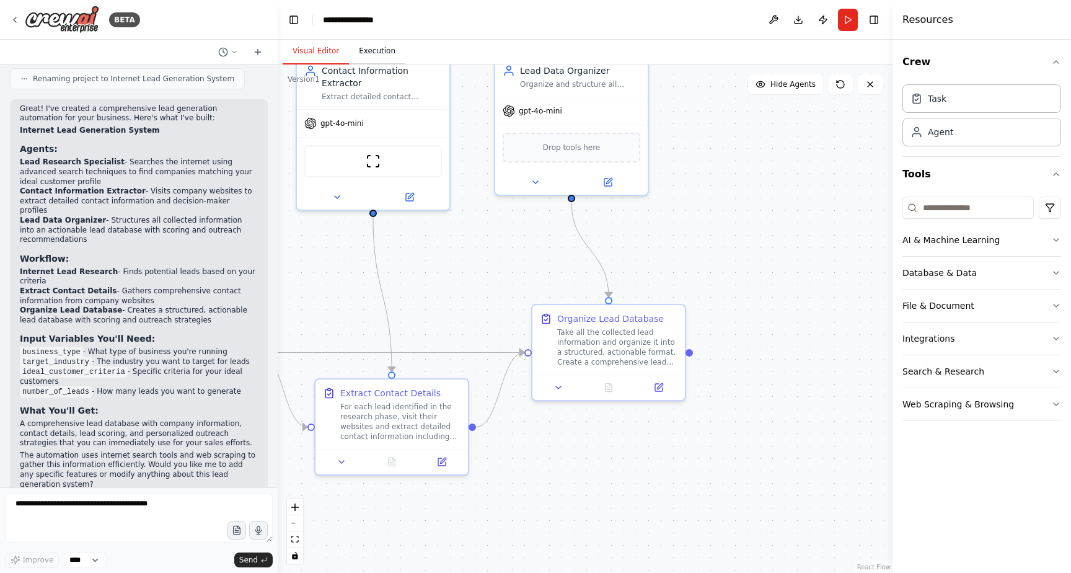
click at [370, 47] on button "Execution" at bounding box center [377, 51] width 56 height 26
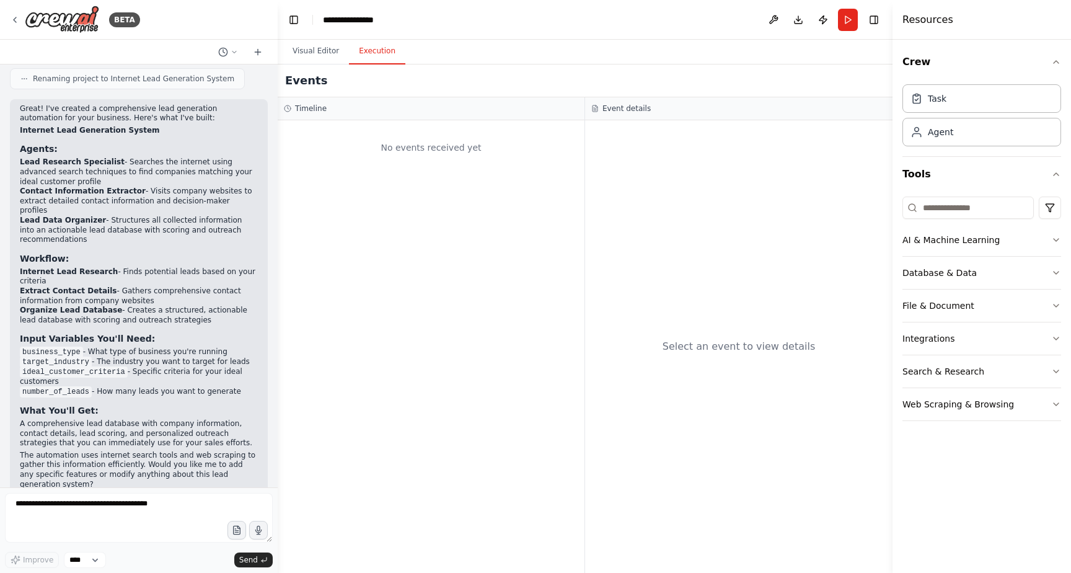
click at [646, 71] on div "Events" at bounding box center [585, 80] width 615 height 33
click at [794, 22] on button "Download" at bounding box center [799, 20] width 20 height 22
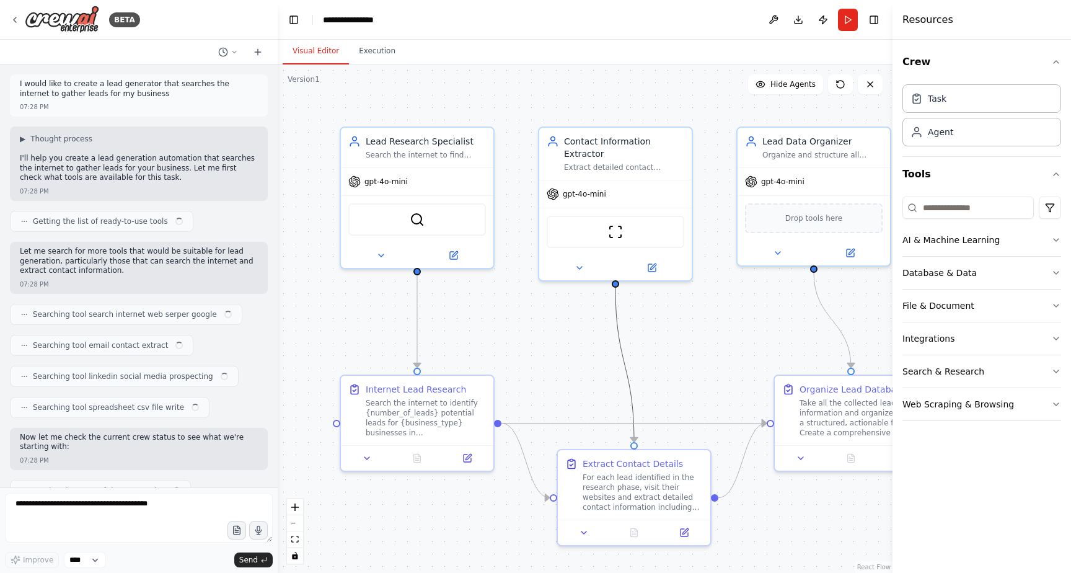
scroll to position [443, 0]
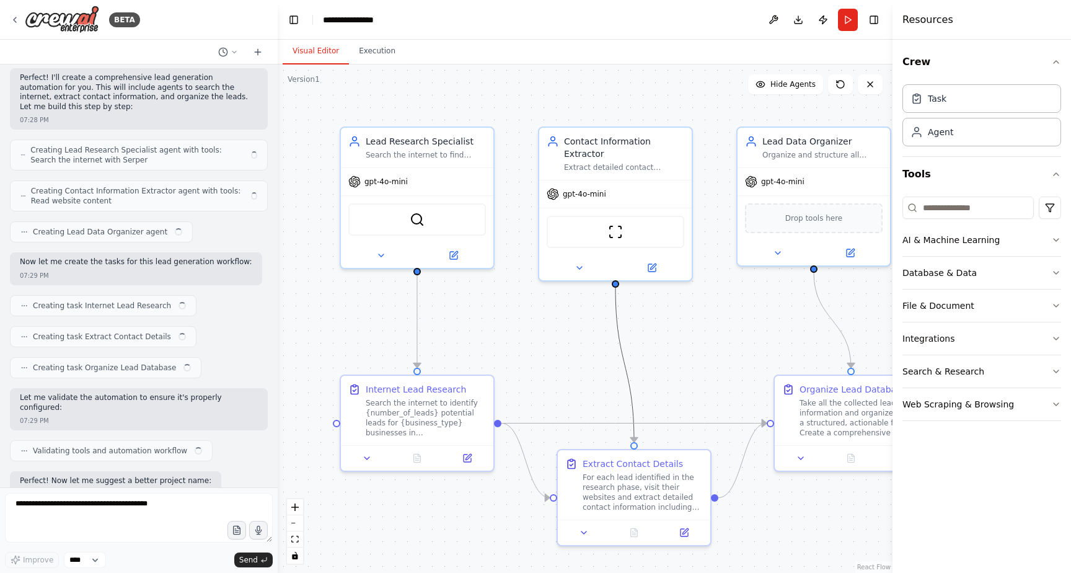
drag, startPoint x: 614, startPoint y: 335, endPoint x: 564, endPoint y: 325, distance: 51.9
click at [564, 325] on div ".deletable-edge-delete-btn { width: 20px; height: 20px; border: 0px solid #ffff…" at bounding box center [585, 318] width 615 height 508
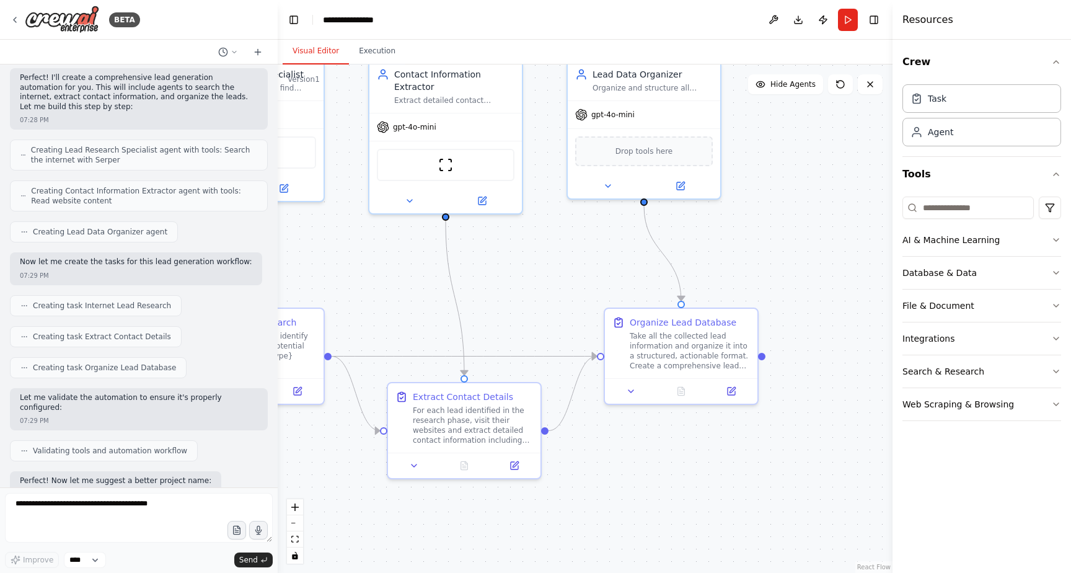
drag, startPoint x: 565, startPoint y: 332, endPoint x: 393, endPoint y: 263, distance: 185.6
click at [393, 263] on div ".deletable-edge-delete-btn { width: 20px; height: 20px; border: 0px solid #ffff…" at bounding box center [585, 318] width 615 height 508
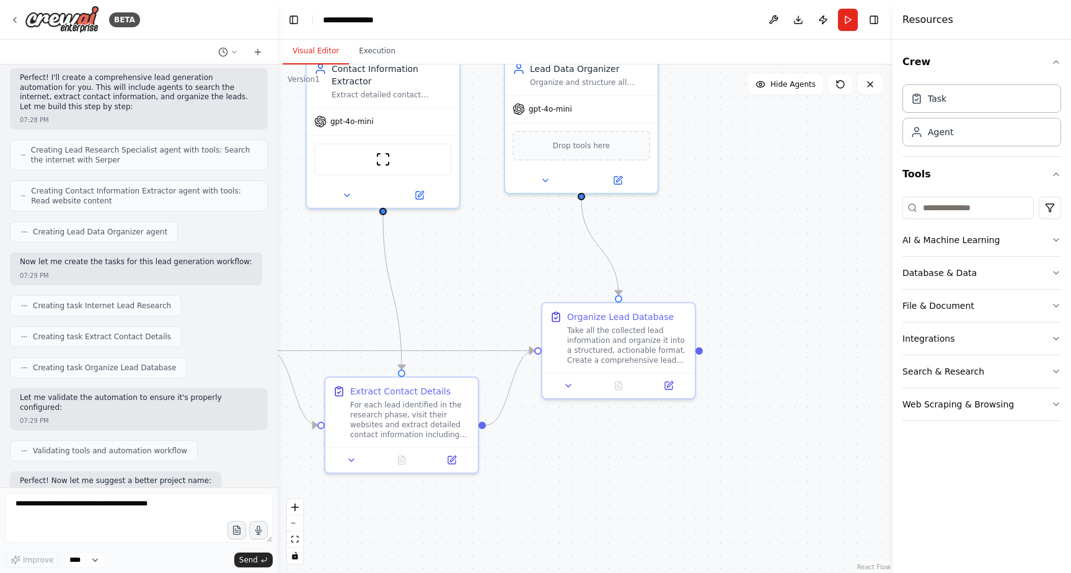
drag, startPoint x: 826, startPoint y: 240, endPoint x: 768, endPoint y: 237, distance: 58.3
click at [767, 237] on div ".deletable-edge-delete-btn { width: 20px; height: 20px; border: 0px solid #ffff…" at bounding box center [585, 318] width 615 height 508
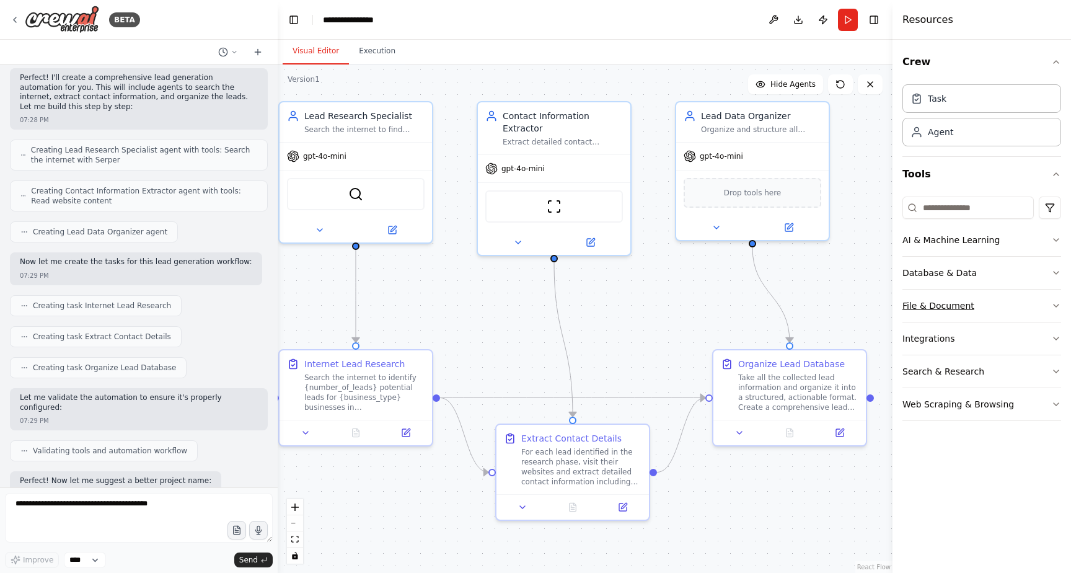
drag, startPoint x: 735, startPoint y: 273, endPoint x: 906, endPoint y: 319, distance: 177.2
click at [908, 319] on div "BETA I would like to create a lead generator that searches the internet to gath…" at bounding box center [535, 286] width 1071 height 573
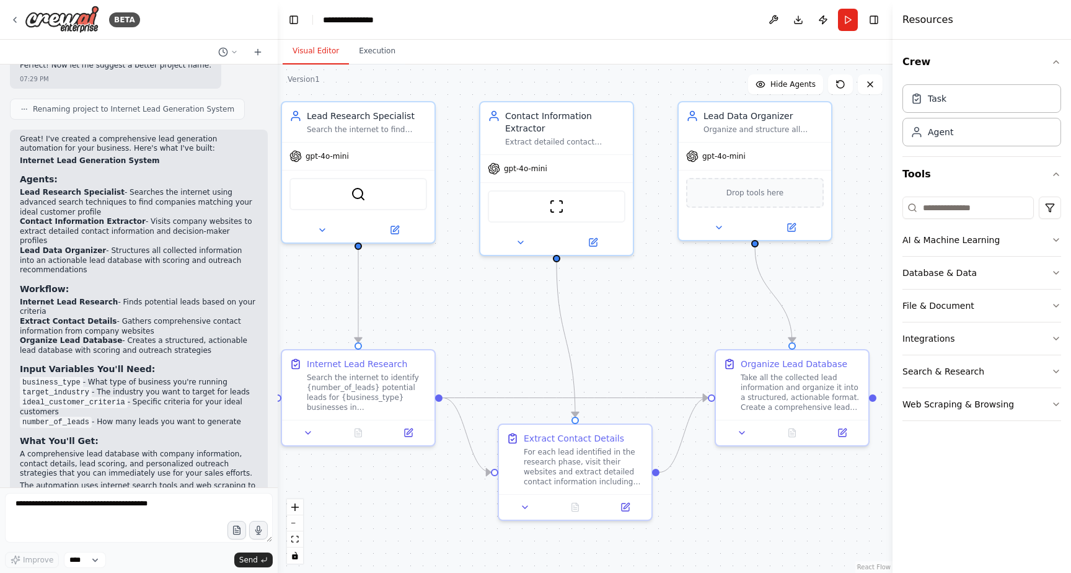
scroll to position [888, 0]
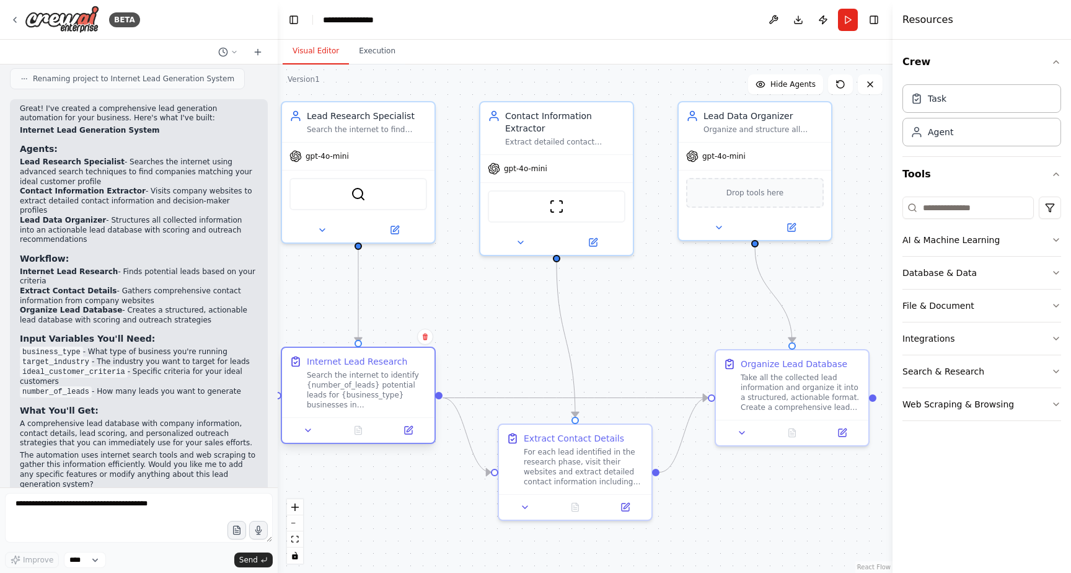
click at [355, 415] on div "Internet Lead Research Search the internet to identify {number_of_leads} potent…" at bounding box center [358, 382] width 153 height 69
click at [306, 435] on icon at bounding box center [308, 430] width 10 height 10
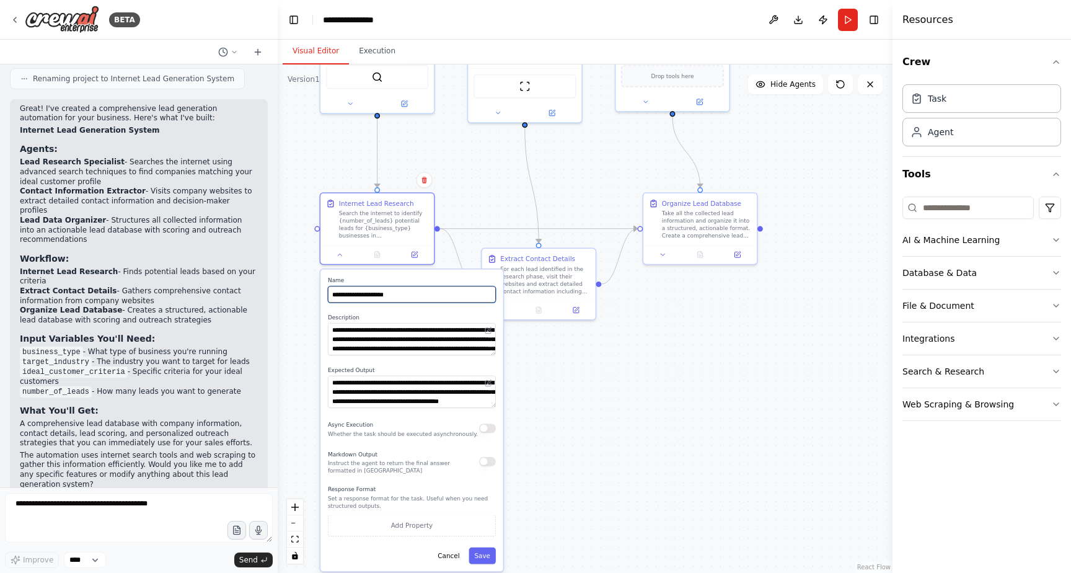
drag, startPoint x: 456, startPoint y: 369, endPoint x: 476, endPoint y: 190, distance: 180.4
click at [477, 190] on div ".deletable-edge-delete-btn { width: 20px; height: 20px; border: 0px solid #ffff…" at bounding box center [585, 318] width 615 height 508
click at [516, 494] on div ".deletable-edge-delete-btn { width: 20px; height: 20px; border: 0px solid #ffff…" at bounding box center [585, 318] width 615 height 508
click at [516, 496] on div ".deletable-edge-delete-btn { width: 20px; height: 20px; border: 0px solid #ffff…" at bounding box center [585, 318] width 615 height 508
click at [447, 557] on button "Cancel" at bounding box center [447, 555] width 33 height 17
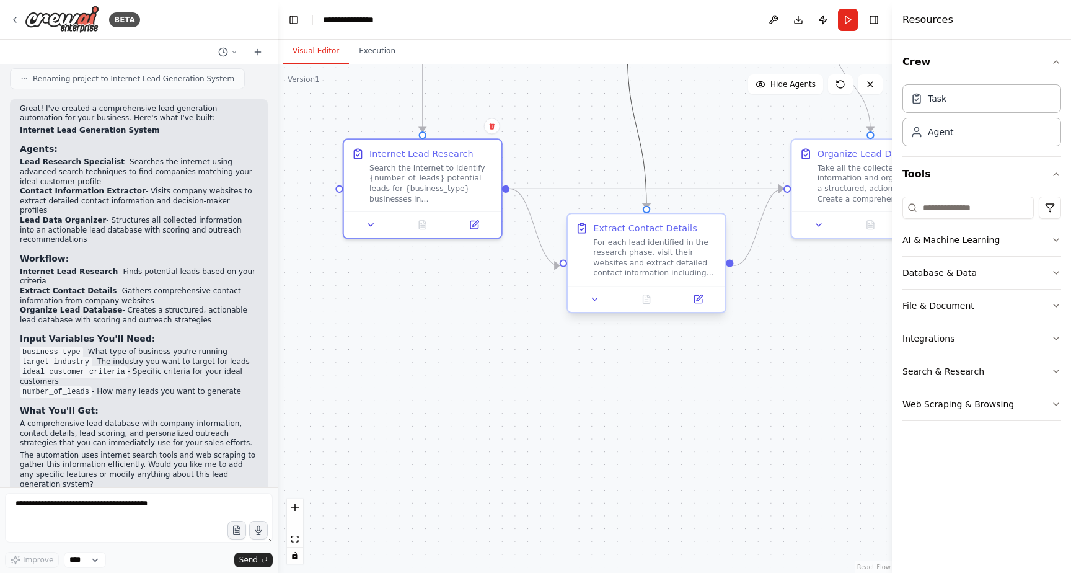
click at [637, 304] on div ".deletable-edge-delete-btn { width: 20px; height: 20px; border: 0px solid #ffff…" at bounding box center [595, 80] width 635 height 525
click at [846, 23] on button "Run" at bounding box center [848, 20] width 20 height 22
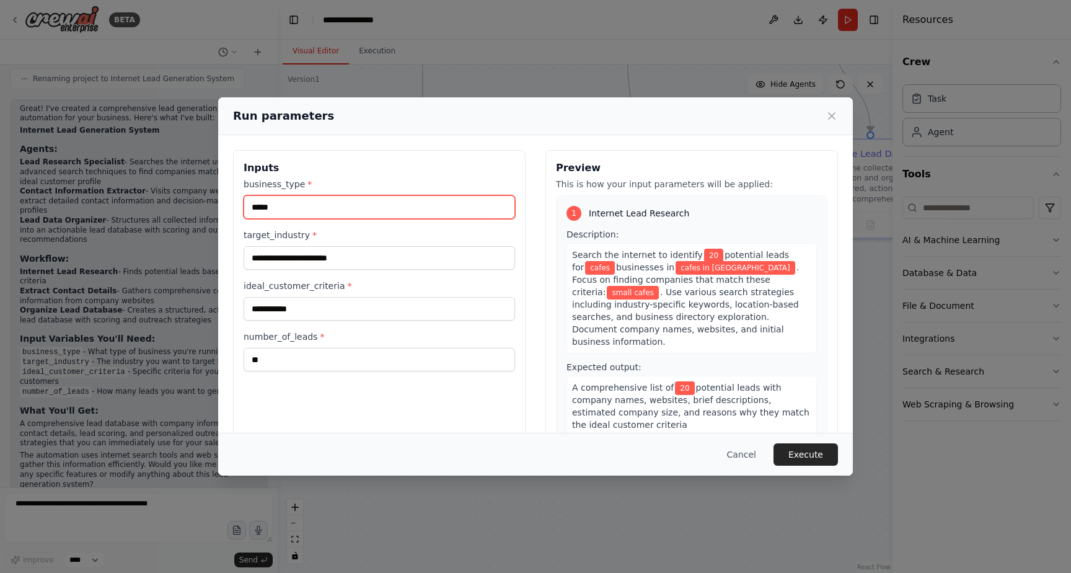
click at [306, 207] on input "*****" at bounding box center [380, 207] width 272 height 24
click at [366, 236] on label "target_industry *" at bounding box center [380, 235] width 272 height 12
click at [366, 246] on input "**********" at bounding box center [380, 258] width 272 height 24
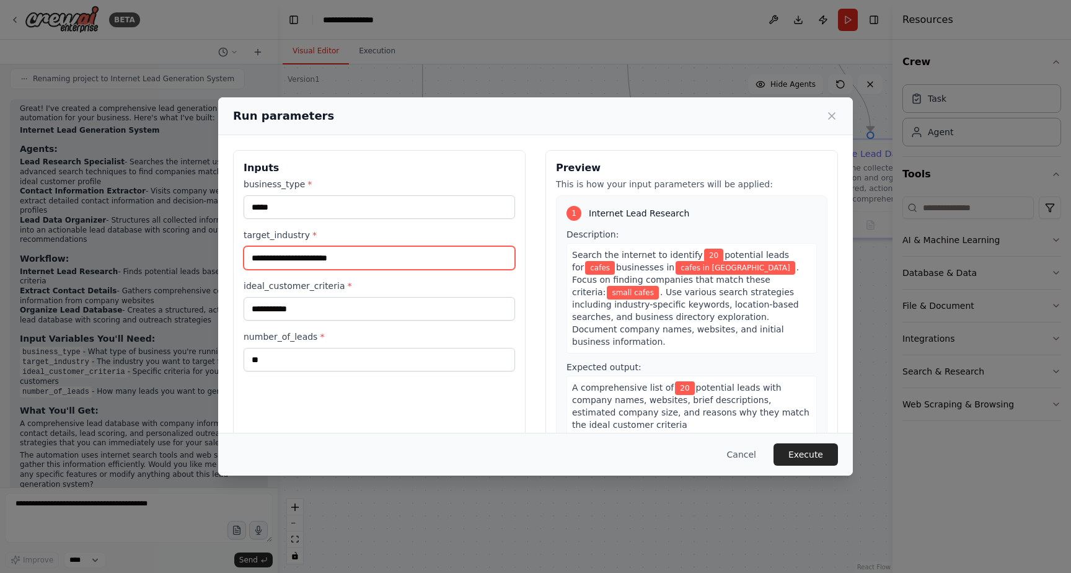
drag, startPoint x: 366, startPoint y: 255, endPoint x: 206, endPoint y: 254, distance: 160.6
click at [206, 254] on div "**********" at bounding box center [535, 286] width 1071 height 573
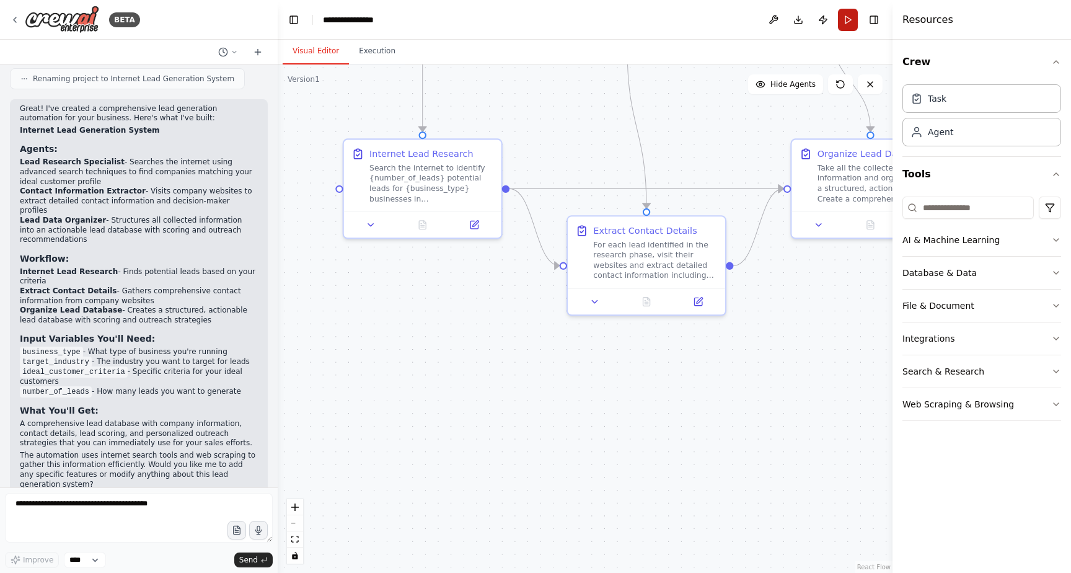
click at [846, 18] on button "Run" at bounding box center [848, 20] width 20 height 22
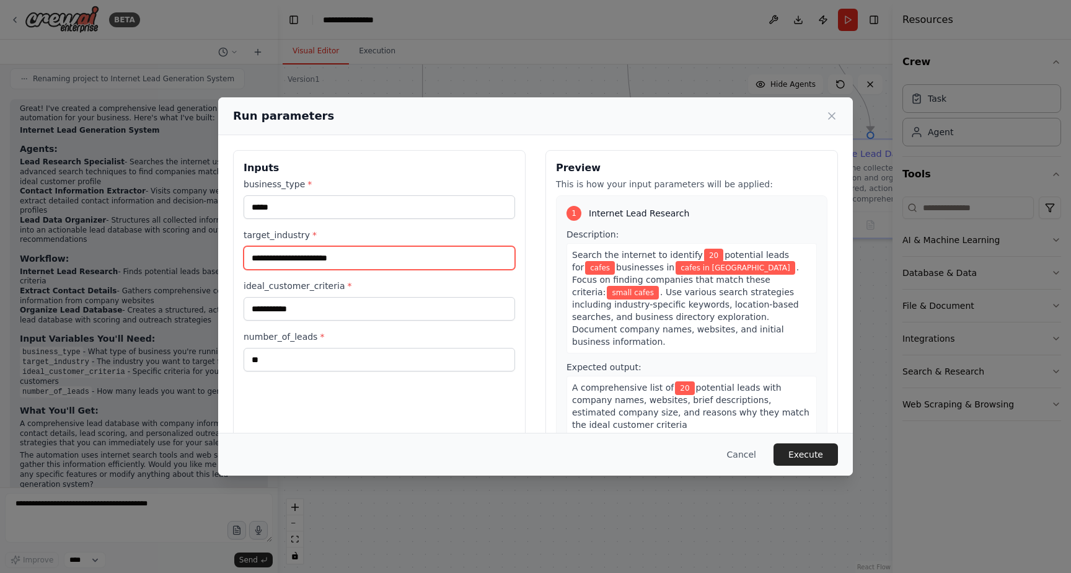
click at [347, 256] on input "**********" at bounding box center [380, 258] width 272 height 24
drag, startPoint x: 353, startPoint y: 257, endPoint x: 246, endPoint y: 260, distance: 106.7
click at [246, 260] on input "**********" at bounding box center [380, 258] width 272 height 24
type input "**********"
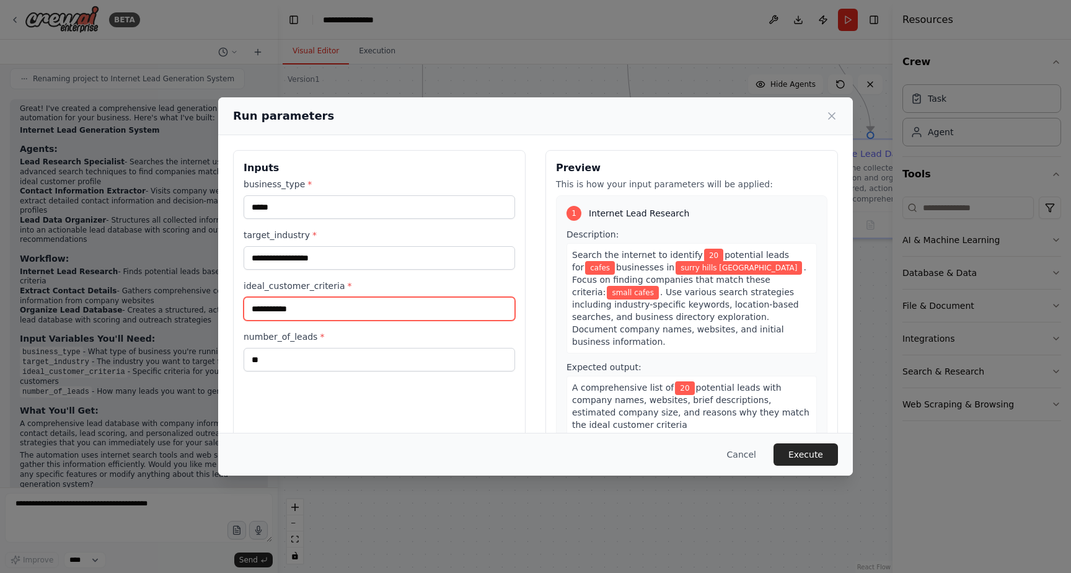
click at [308, 311] on input "**********" at bounding box center [380, 309] width 272 height 24
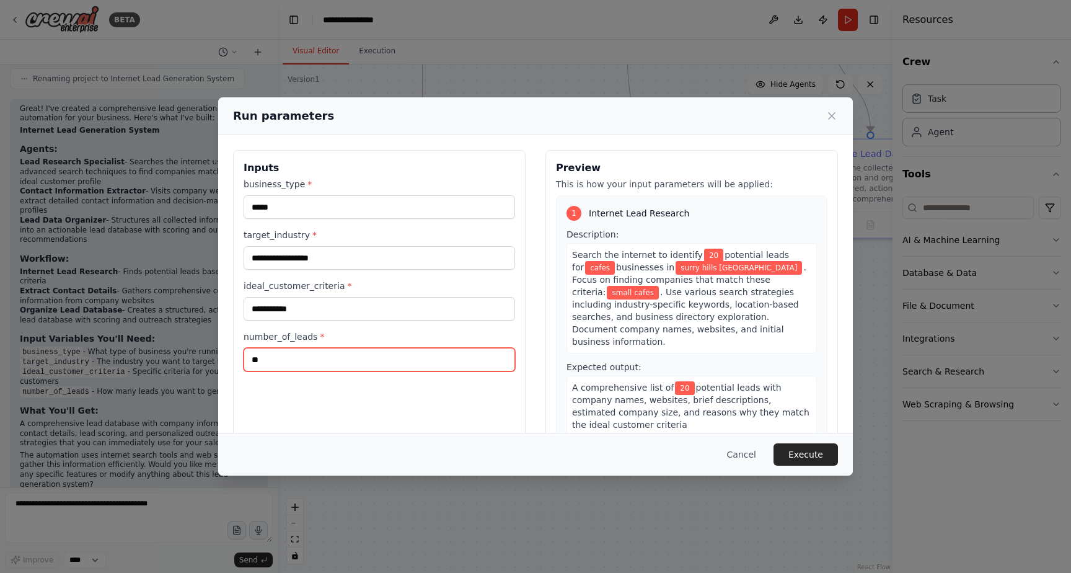
click at [296, 365] on input "**" at bounding box center [380, 360] width 272 height 24
click at [807, 457] on button "Execute" at bounding box center [806, 454] width 64 height 22
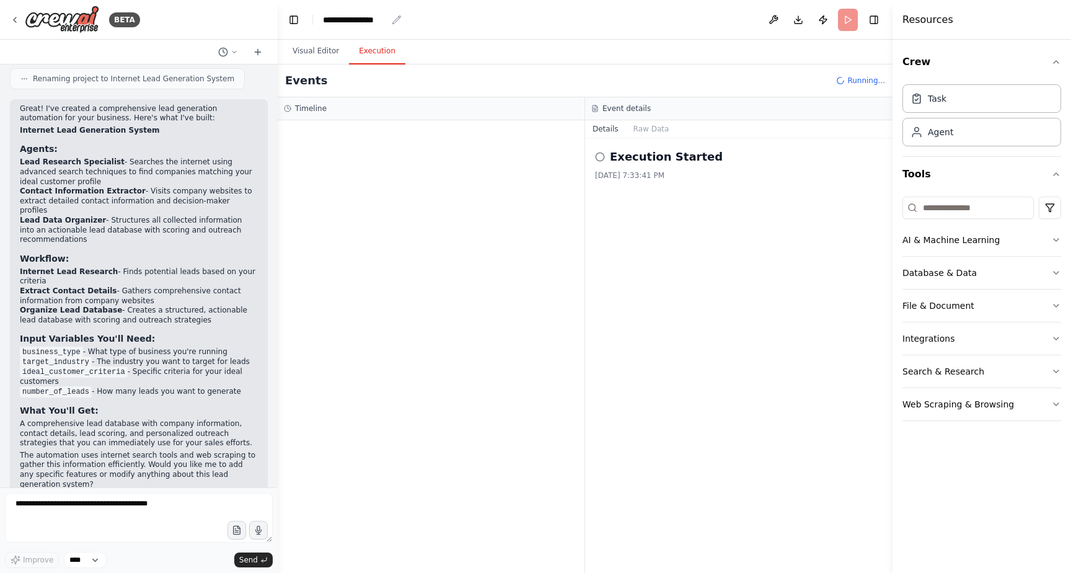
click at [371, 14] on div "**********" at bounding box center [355, 20] width 64 height 12
click at [380, 25] on div "**********" at bounding box center [369, 20] width 93 height 12
click at [407, 20] on div "**********" at bounding box center [369, 20] width 93 height 12
click at [653, 157] on h2 "Execution Started" at bounding box center [666, 156] width 113 height 17
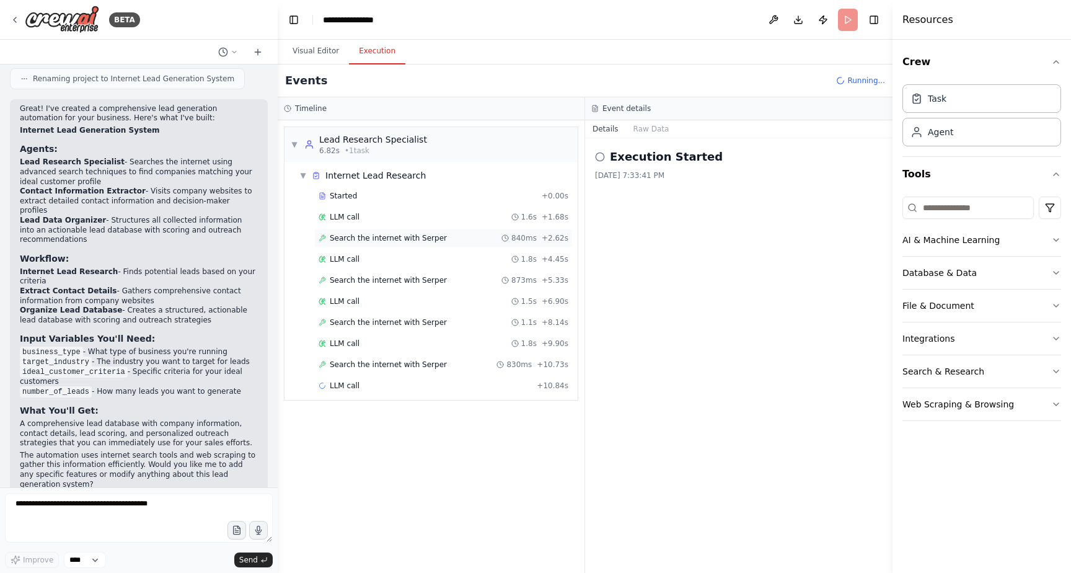
click at [383, 239] on span "Search the internet with Serper" at bounding box center [388, 238] width 117 height 10
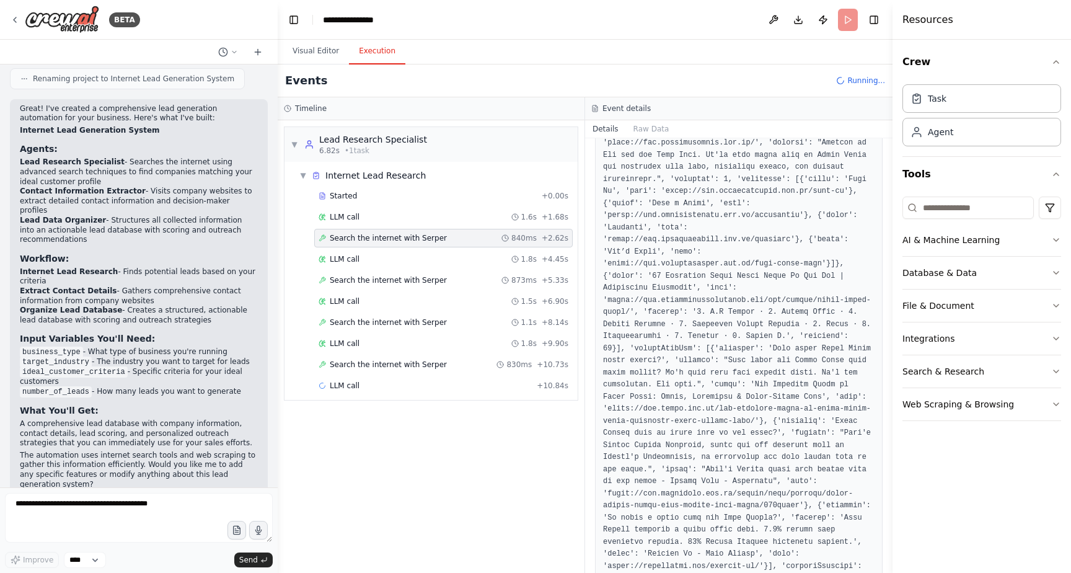
scroll to position [1028, 0]
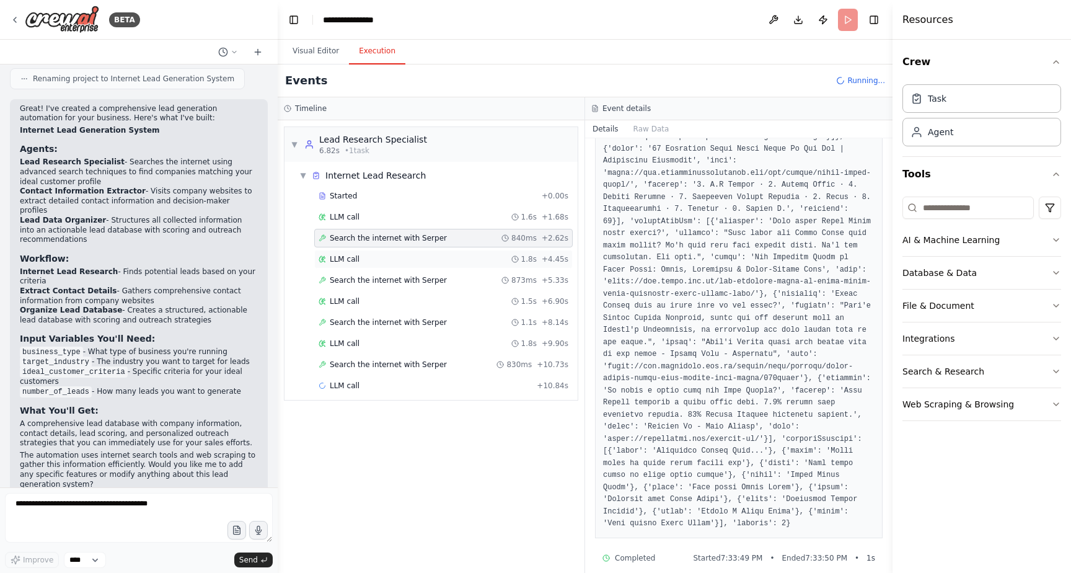
click at [392, 262] on div "LLM call 1.8s + 4.45s" at bounding box center [444, 259] width 250 height 10
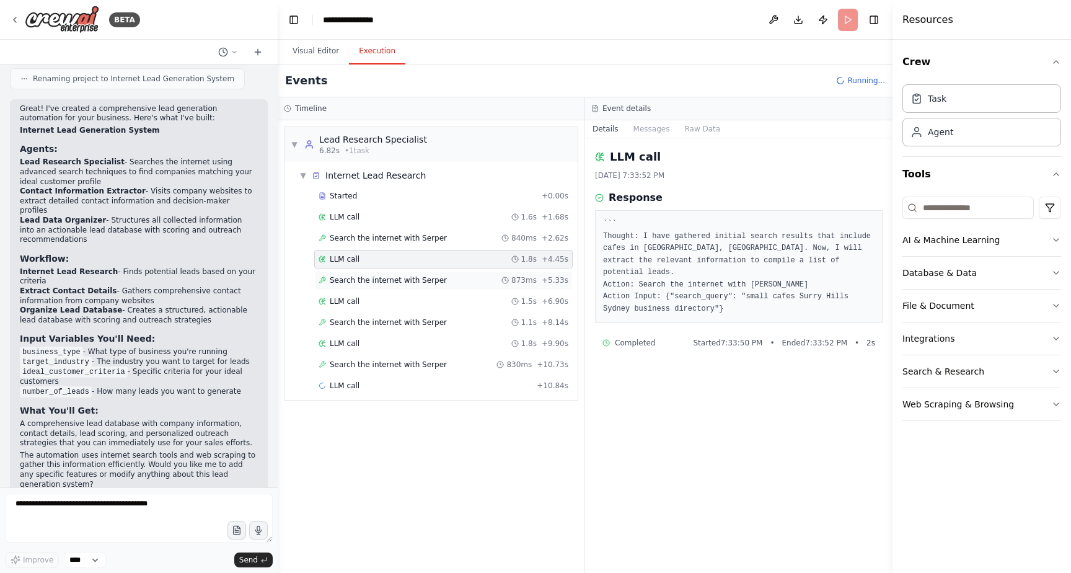
click at [394, 285] on div "Search the internet with Serper 873ms + 5.33s" at bounding box center [443, 280] width 259 height 19
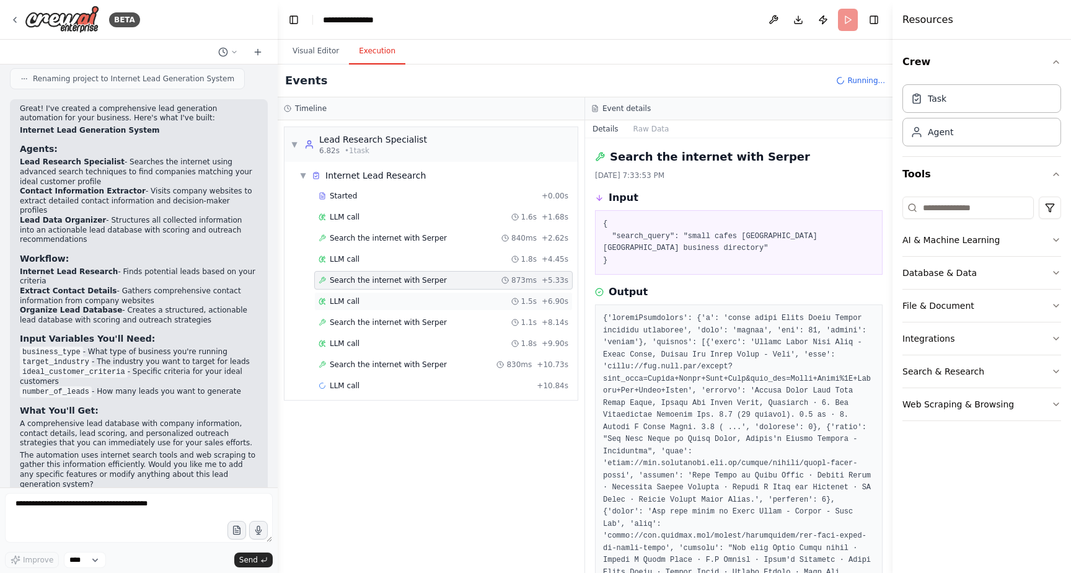
click at [383, 295] on div "LLM call 1.5s + 6.90s" at bounding box center [443, 301] width 259 height 19
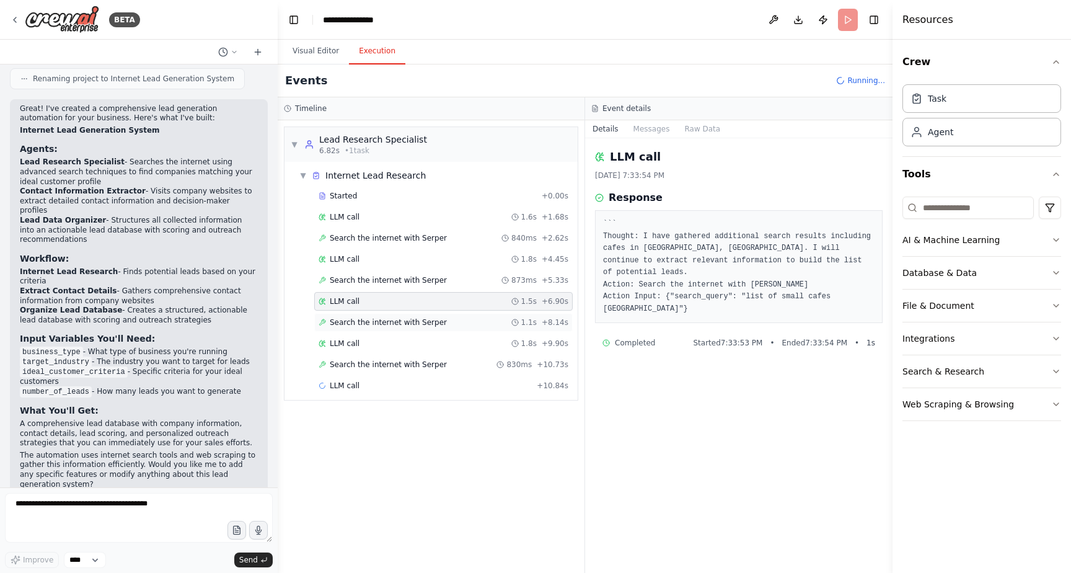
click at [381, 322] on span "Search the internet with Serper" at bounding box center [388, 322] width 117 height 10
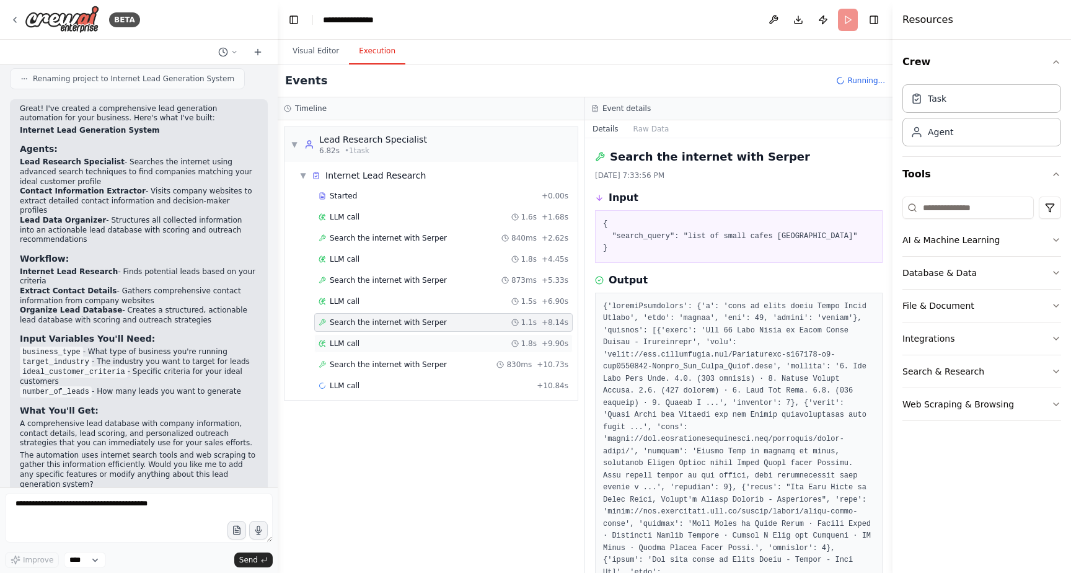
click at [365, 344] on div "LLM call 1.8s + 9.90s" at bounding box center [444, 344] width 250 height 10
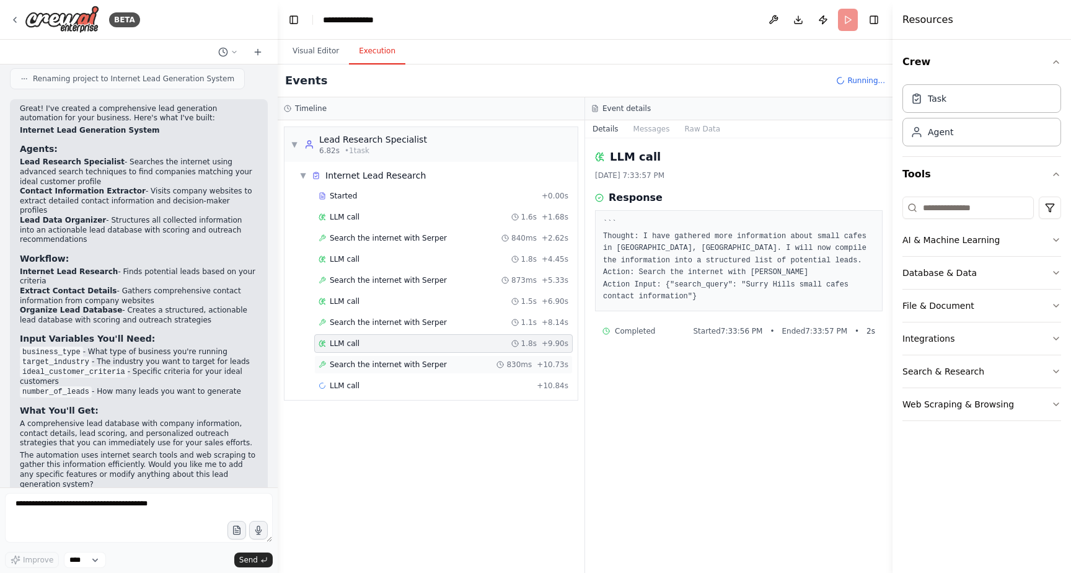
click at [368, 359] on div "Search the internet with Serper 830ms + 10.73s" at bounding box center [443, 364] width 259 height 19
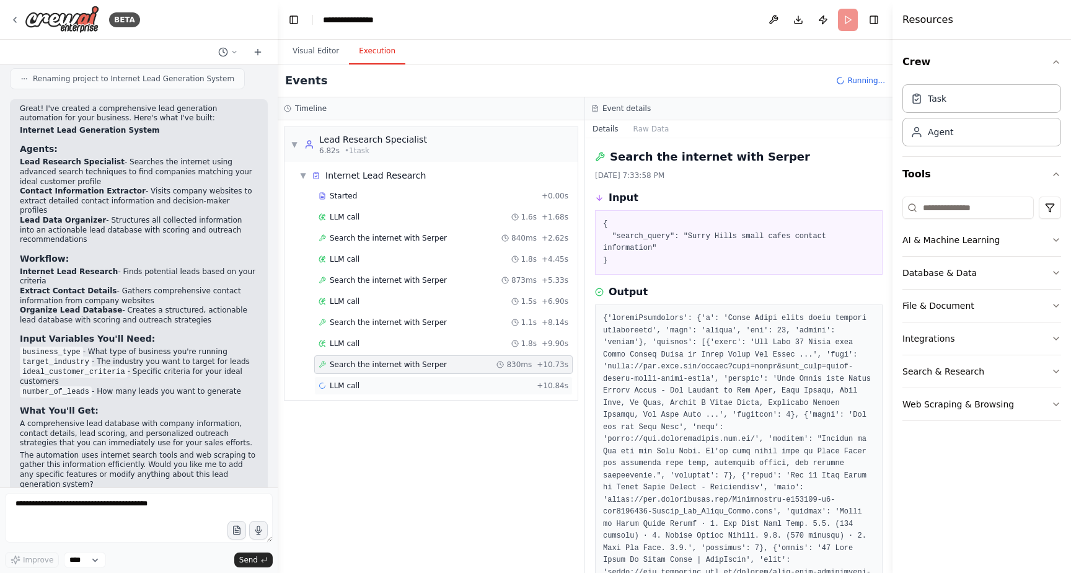
click at [364, 384] on div "LLM call + 10.84s" at bounding box center [444, 386] width 250 height 10
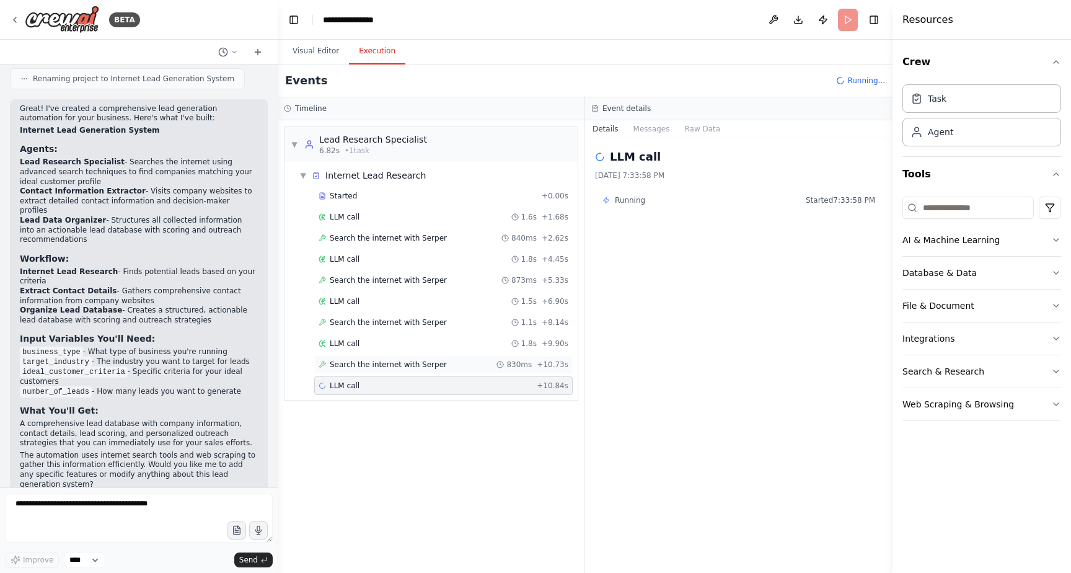
click at [389, 360] on span "Search the internet with Serper" at bounding box center [388, 365] width 117 height 10
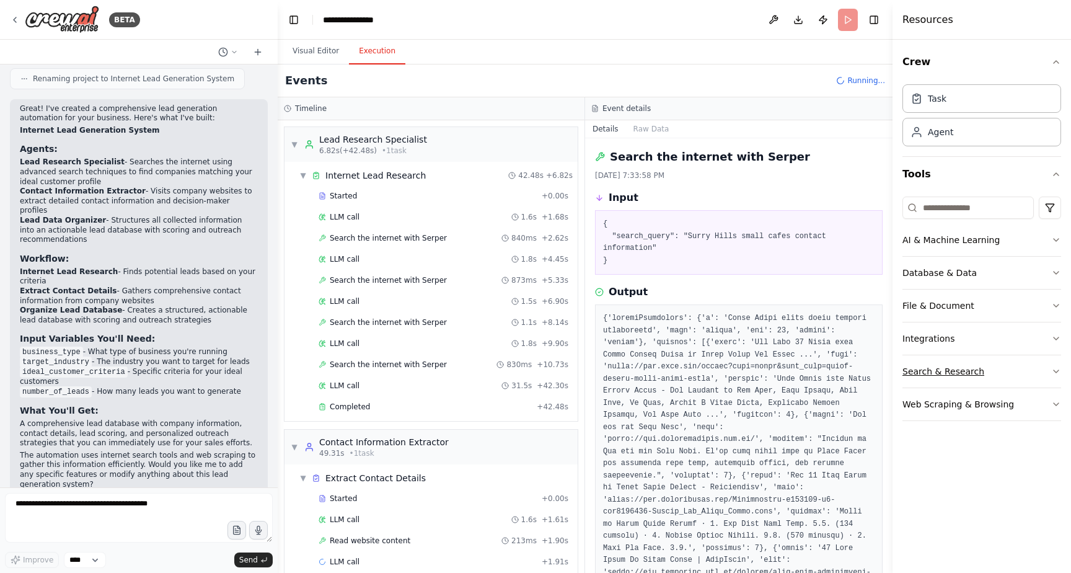
click at [1060, 372] on icon "button" at bounding box center [1057, 371] width 10 height 10
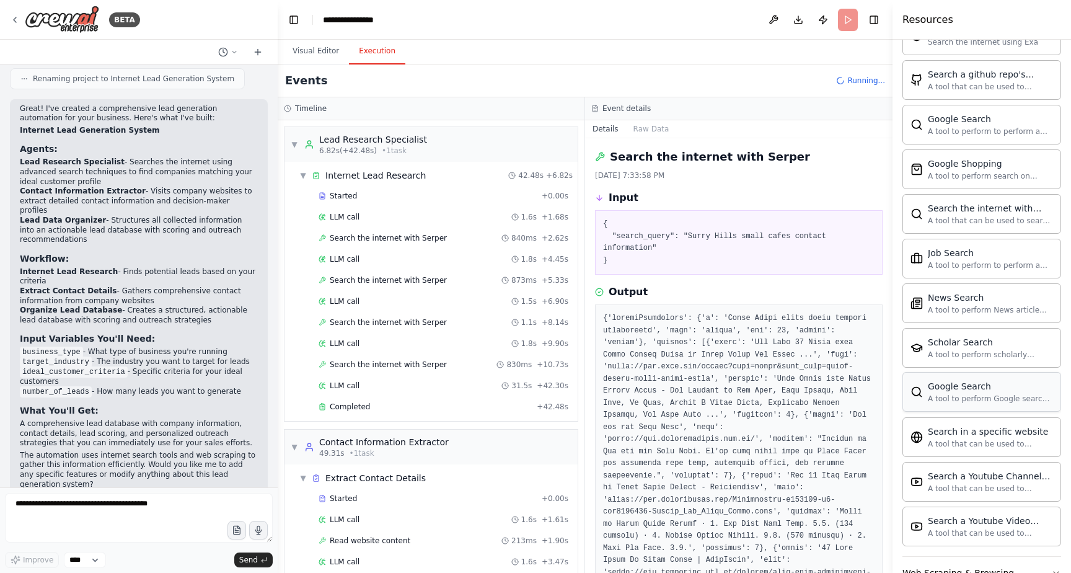
scroll to position [503, 0]
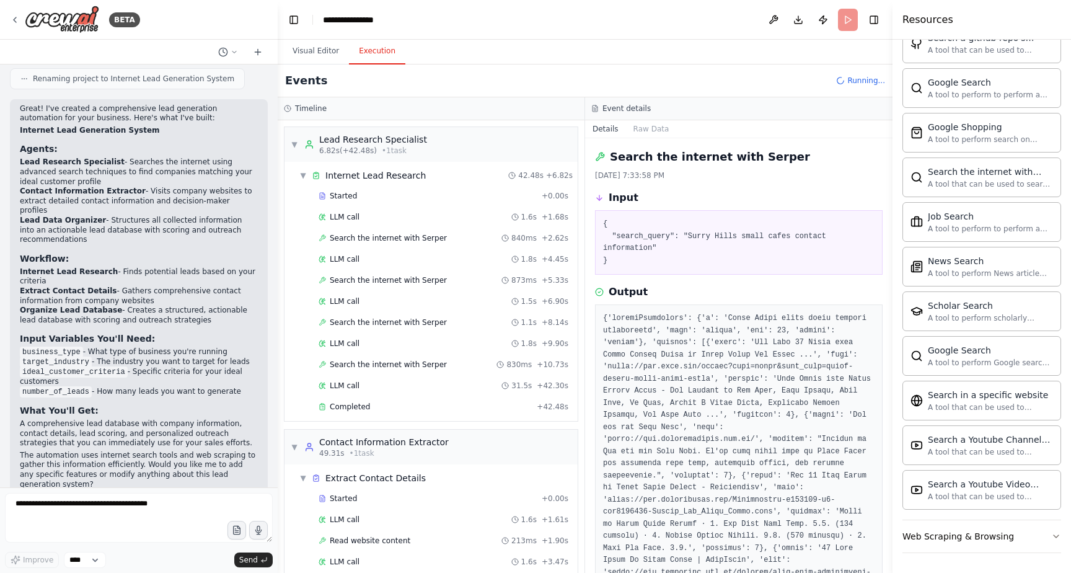
click at [812, 155] on div "Search the internet with Serper" at bounding box center [739, 156] width 288 height 17
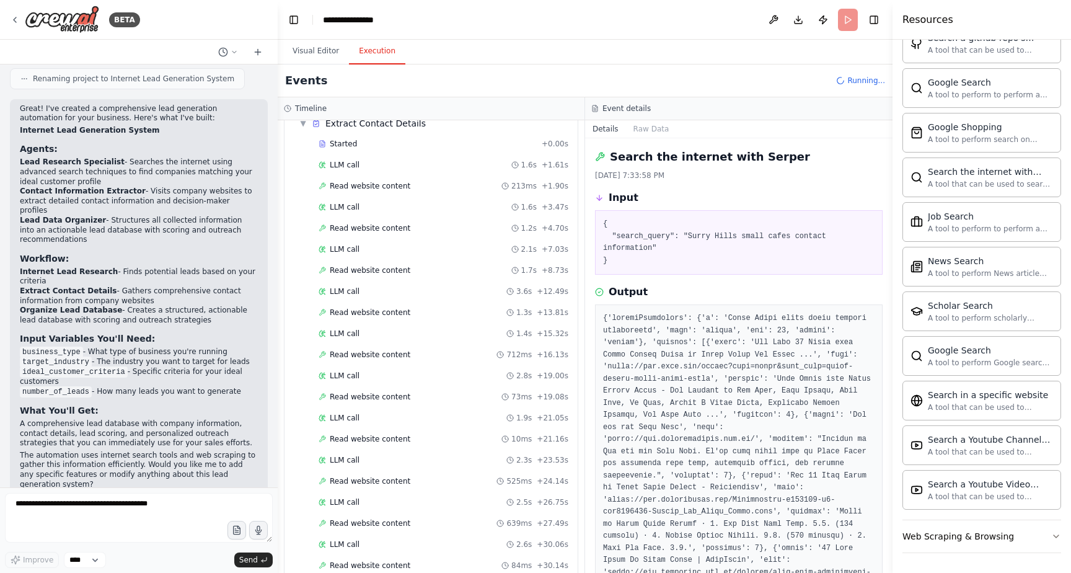
scroll to position [397, 0]
click at [365, 19] on div "**********" at bounding box center [355, 20] width 64 height 12
click at [395, 19] on div "**********" at bounding box center [369, 20] width 93 height 12
click at [425, 16] on header "**********" at bounding box center [585, 20] width 615 height 40
click at [291, 23] on button "Toggle Left Sidebar" at bounding box center [293, 19] width 17 height 17
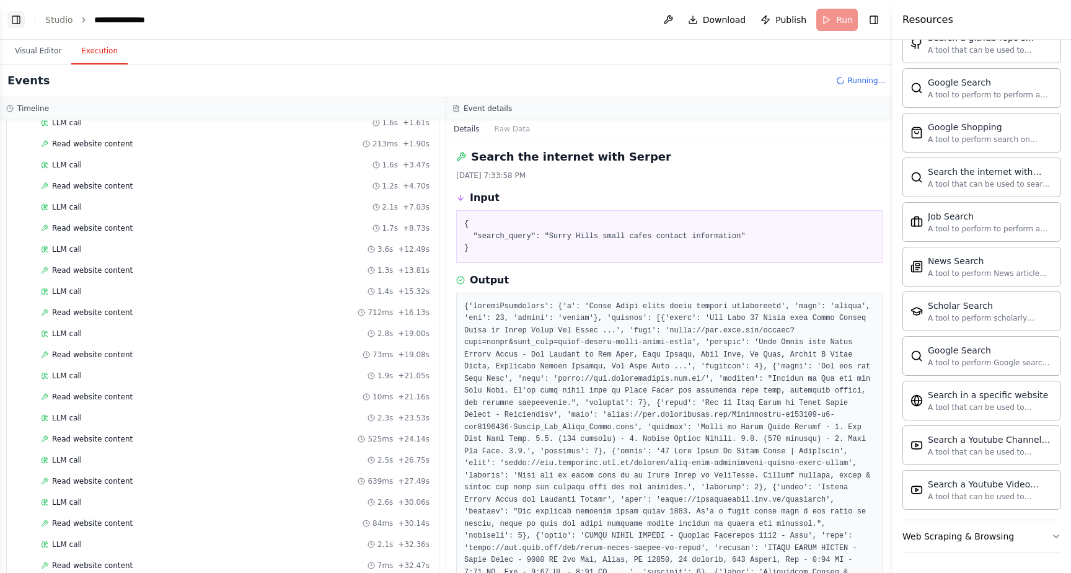
click at [12, 23] on button "Toggle Left Sidebar" at bounding box center [15, 19] width 17 height 17
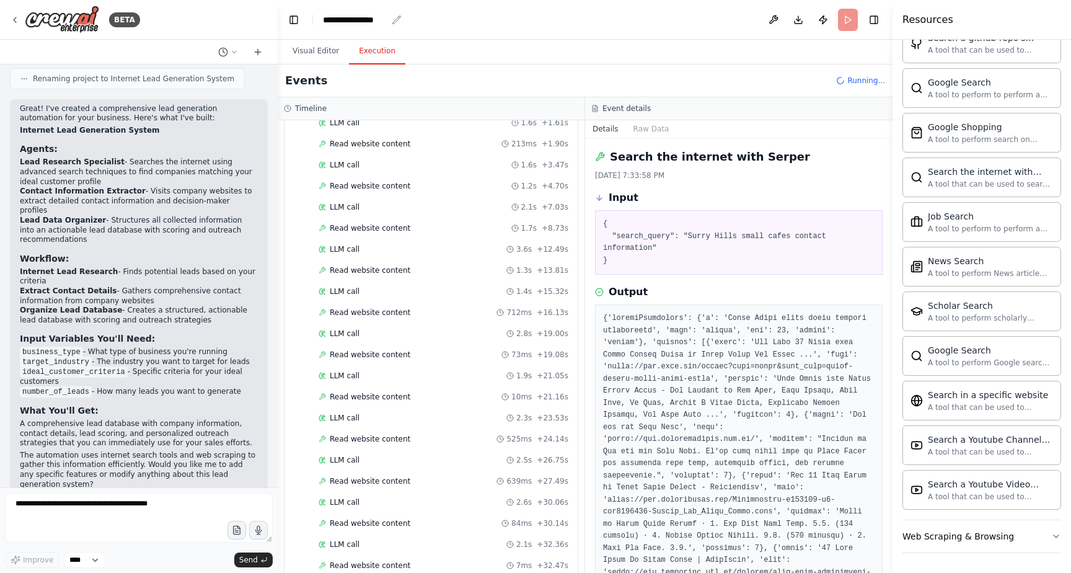
click at [396, 20] on icon "breadcrumb" at bounding box center [397, 20] width 10 height 10
click at [398, 18] on icon "breadcrumb" at bounding box center [397, 20] width 10 height 10
click at [358, 17] on div "**********" at bounding box center [355, 20] width 64 height 12
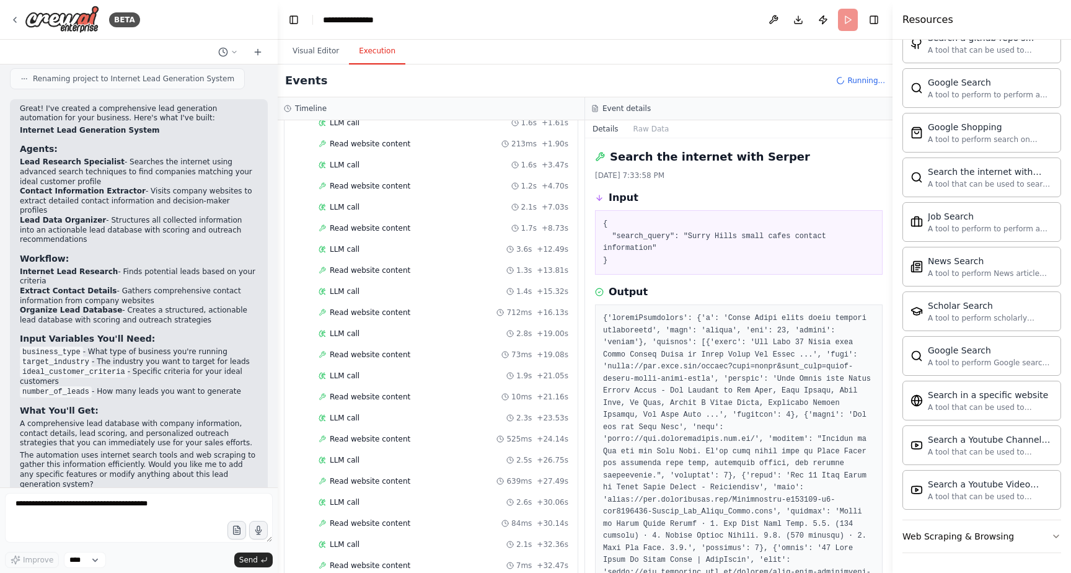
click at [350, 18] on div "**********" at bounding box center [369, 20] width 93 height 12
click at [326, 18] on div "**********" at bounding box center [369, 20] width 93 height 12
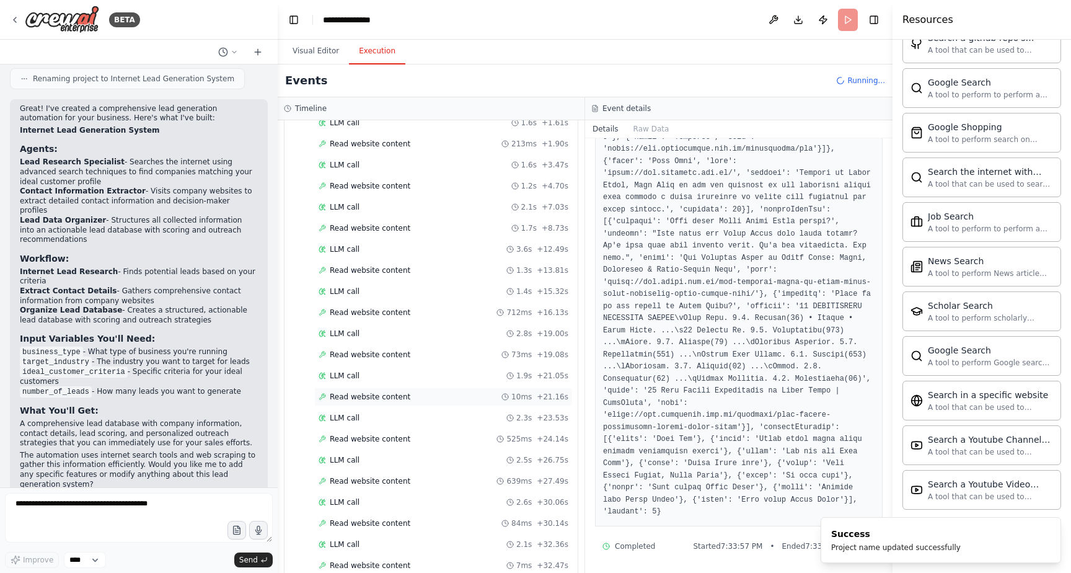
scroll to position [439, 0]
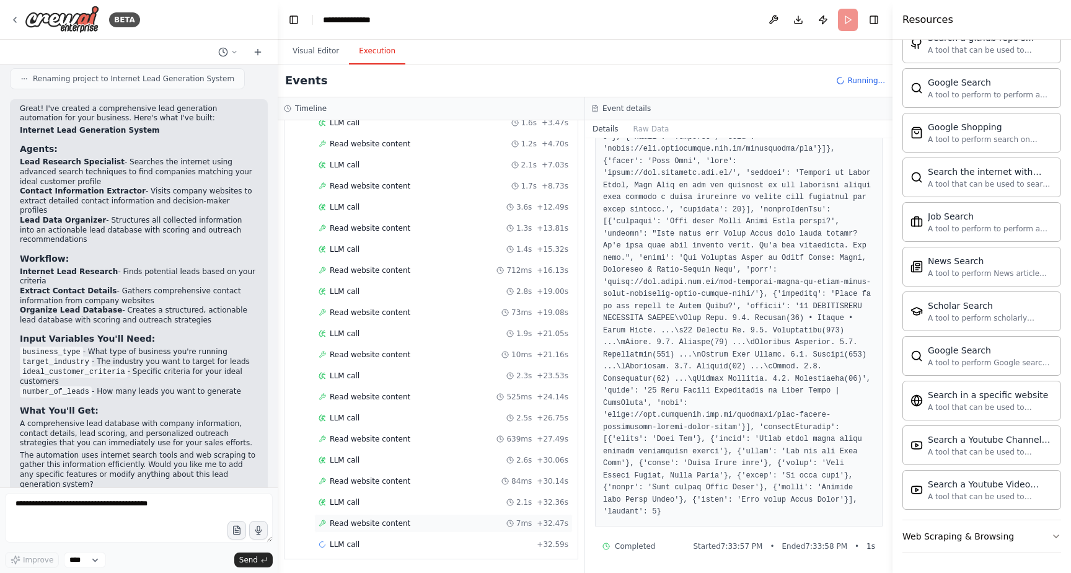
click at [377, 521] on span "Read website content" at bounding box center [370, 523] width 81 height 10
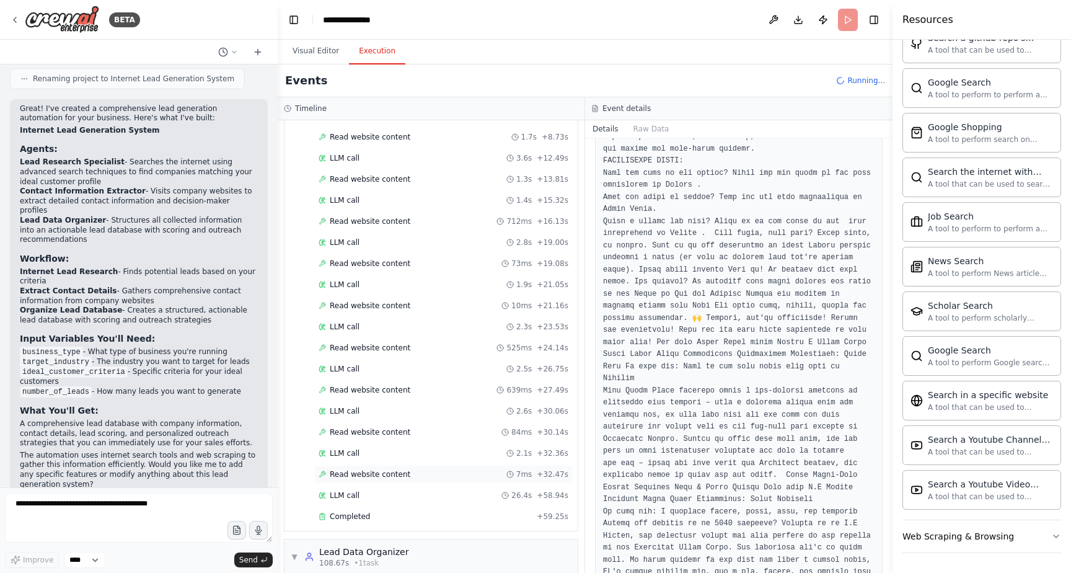
scroll to position [573, 0]
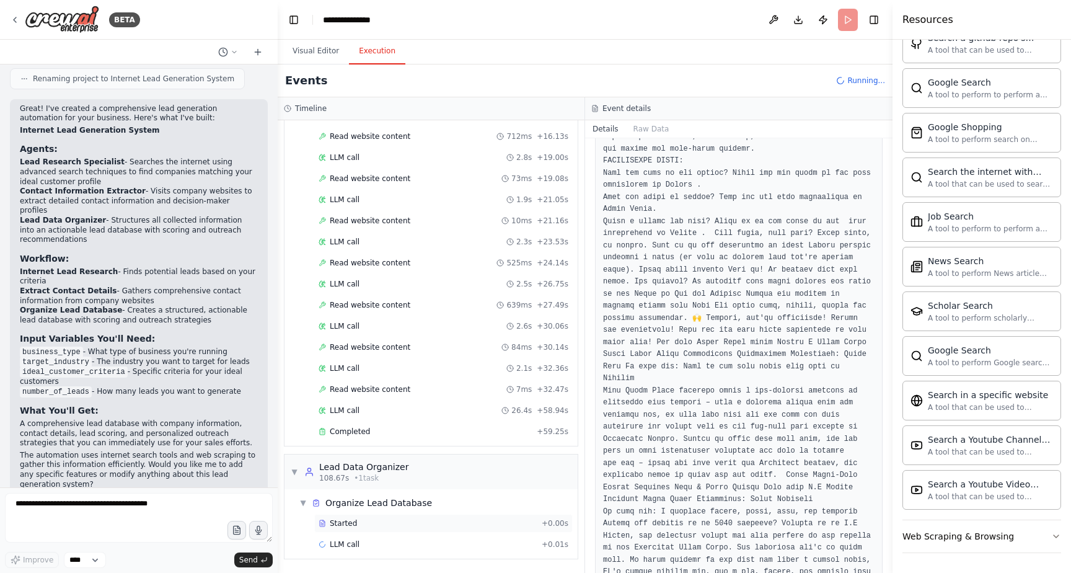
click at [371, 523] on div "Started" at bounding box center [428, 523] width 218 height 10
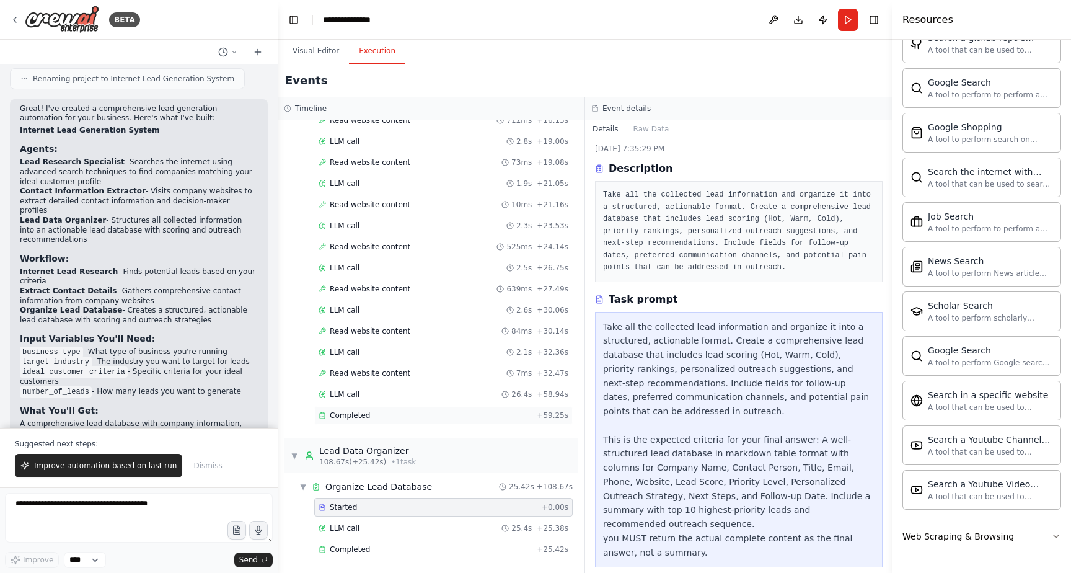
scroll to position [594, 0]
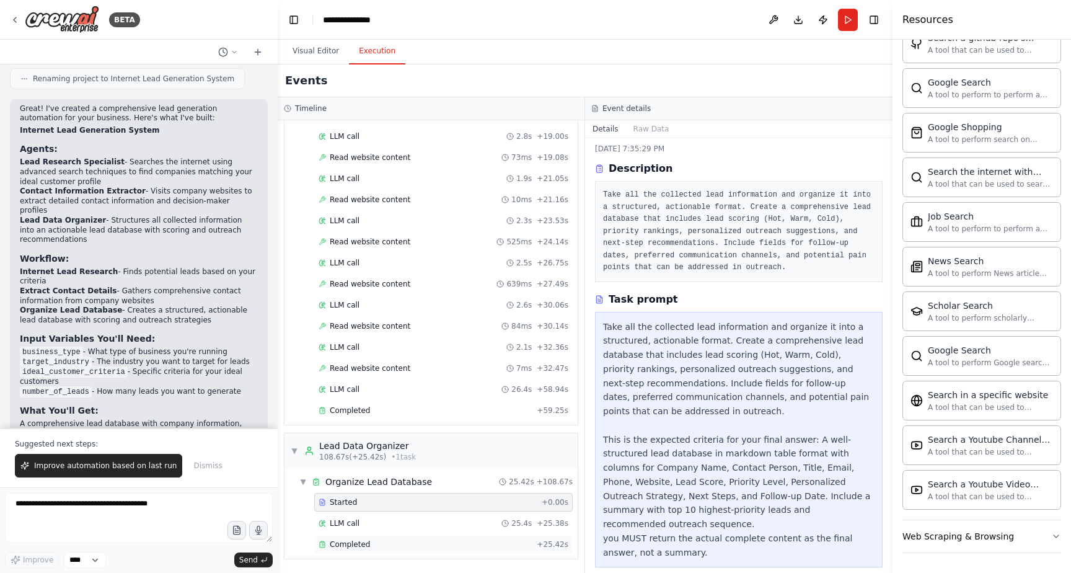
click at [364, 545] on span "Completed" at bounding box center [350, 544] width 40 height 10
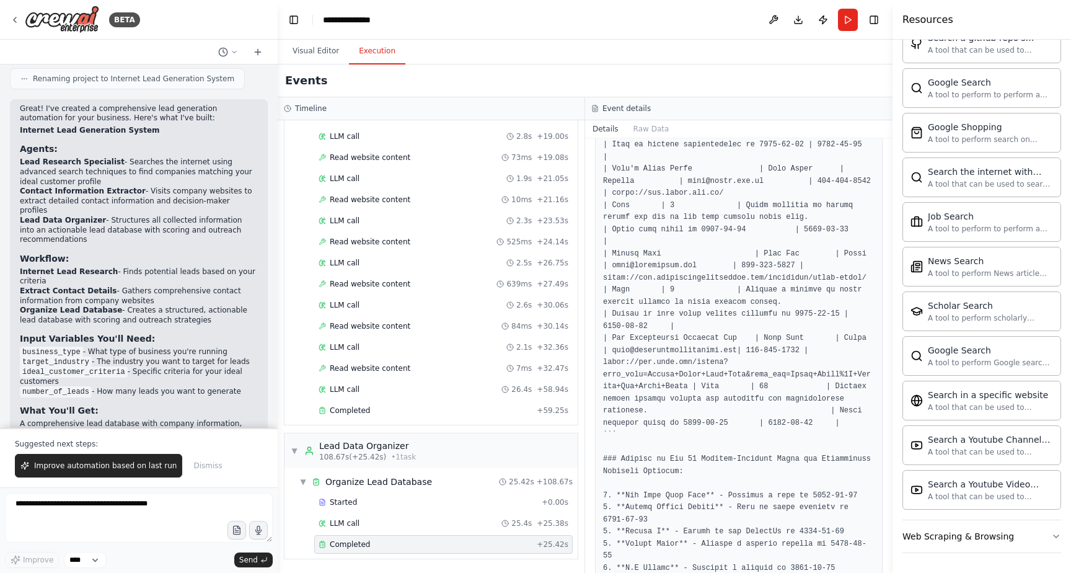
scroll to position [1143, 0]
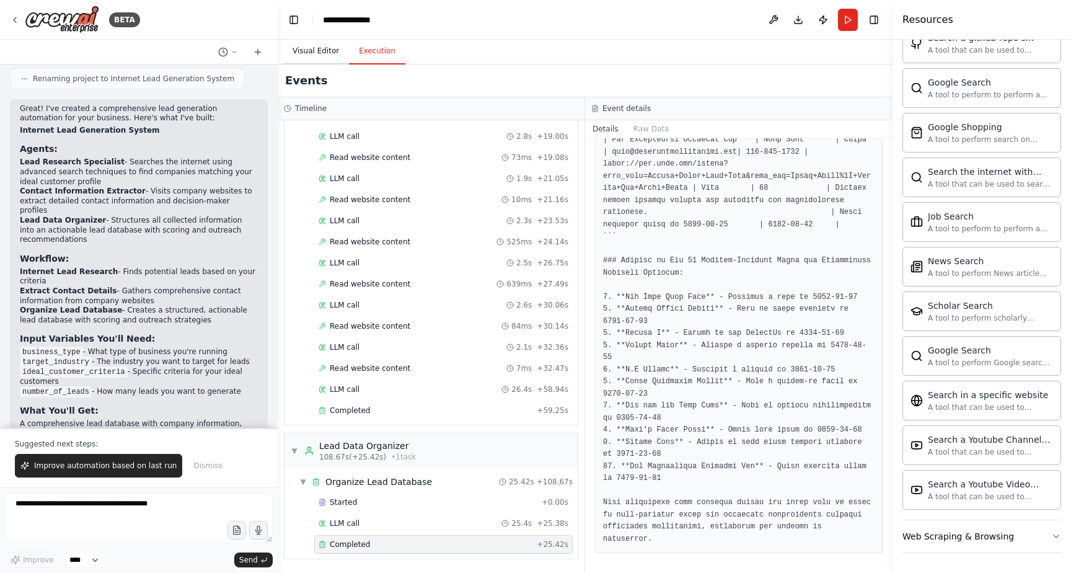
click at [322, 42] on button "Visual Editor" at bounding box center [316, 51] width 66 height 26
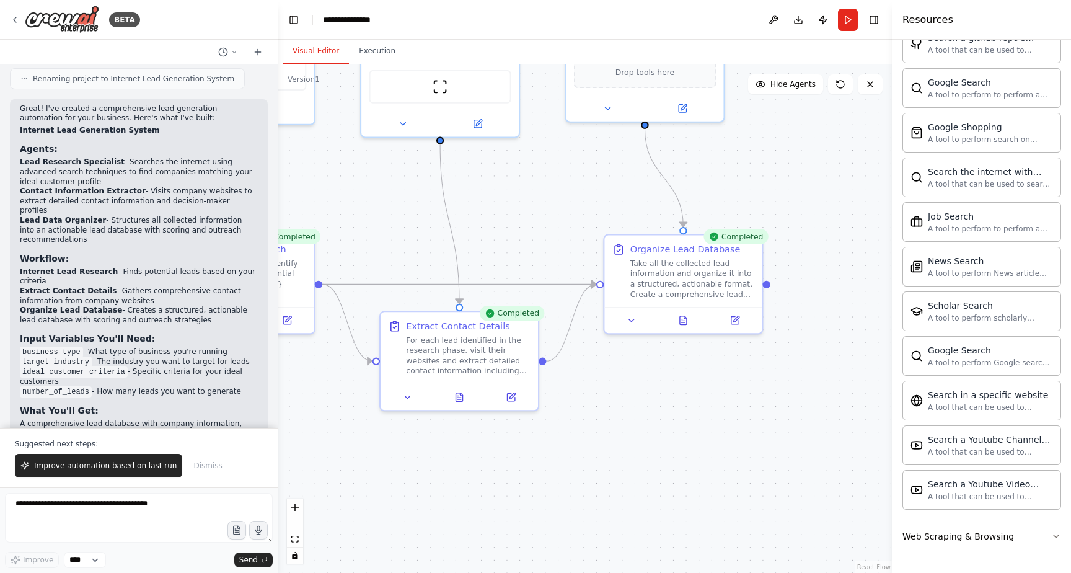
drag, startPoint x: 811, startPoint y: 344, endPoint x: 598, endPoint y: 452, distance: 238.5
click at [599, 452] on div ".deletable-edge-delete-btn { width: 20px; height: 20px; border: 0px solid #ffff…" at bounding box center [585, 318] width 615 height 508
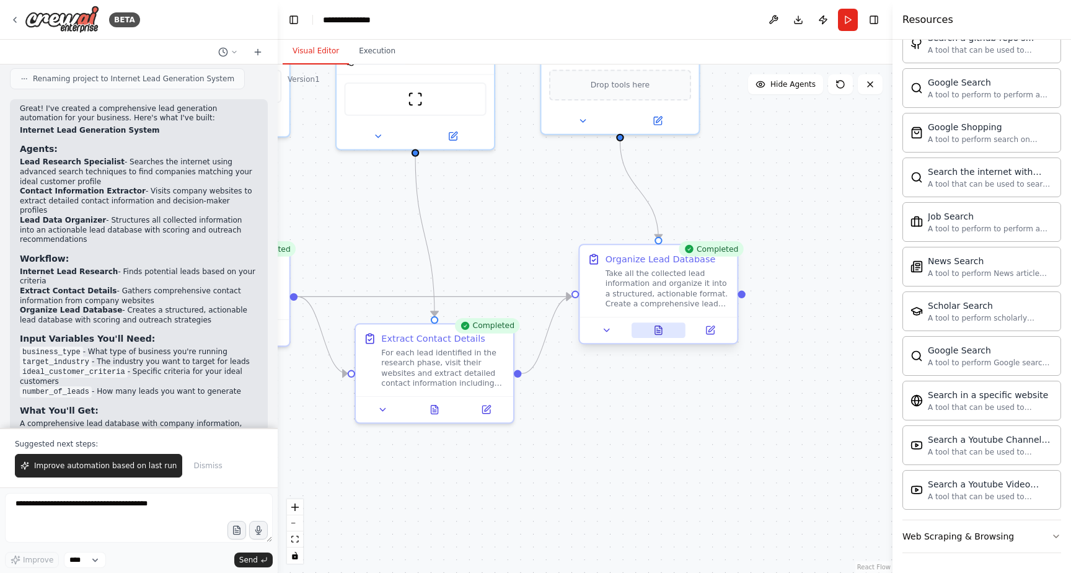
click at [665, 331] on button at bounding box center [659, 330] width 54 height 16
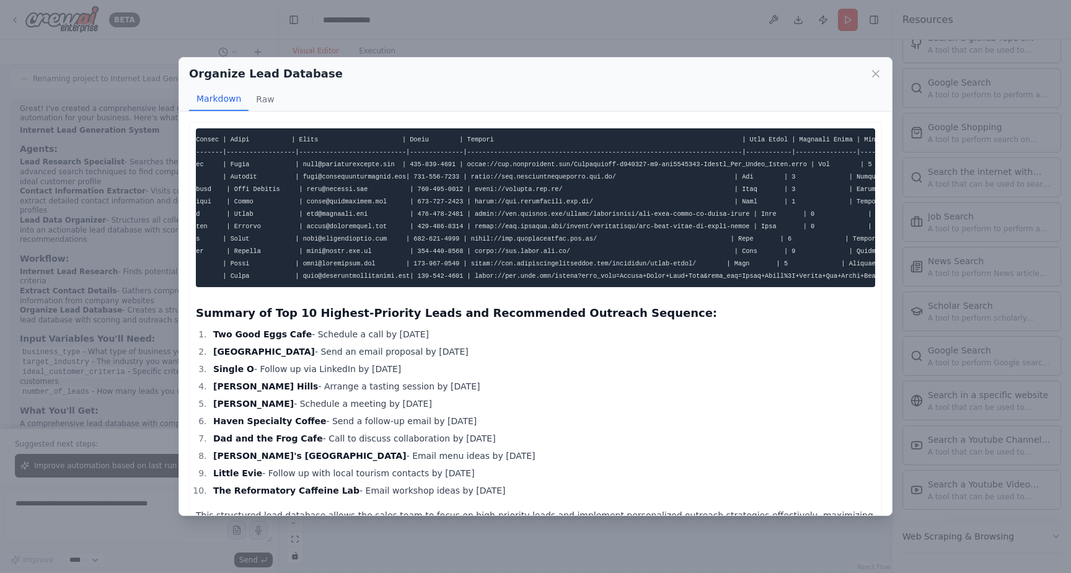
scroll to position [0, 0]
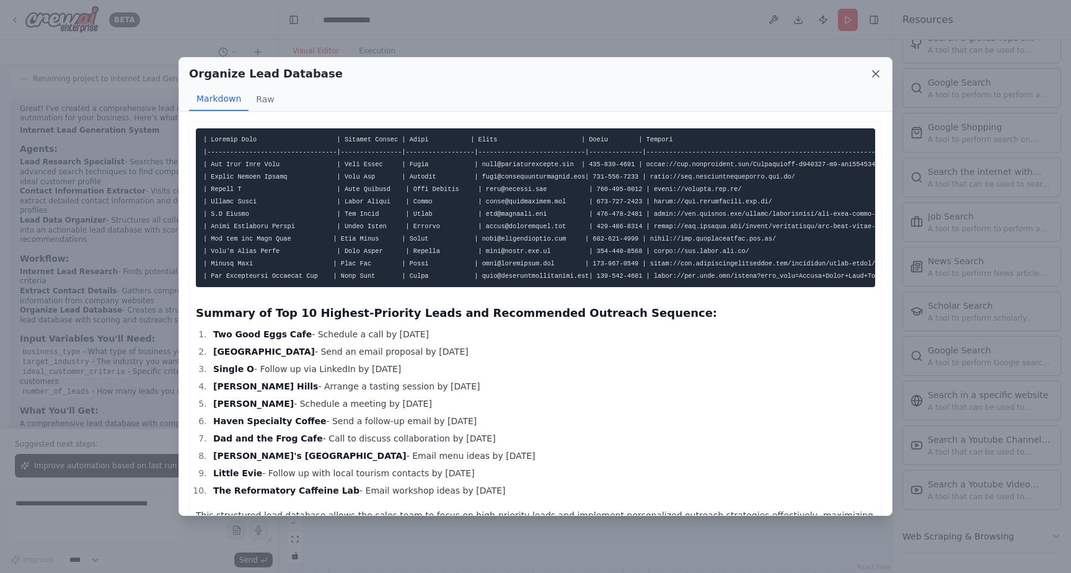
click at [879, 72] on icon at bounding box center [876, 74] width 12 height 12
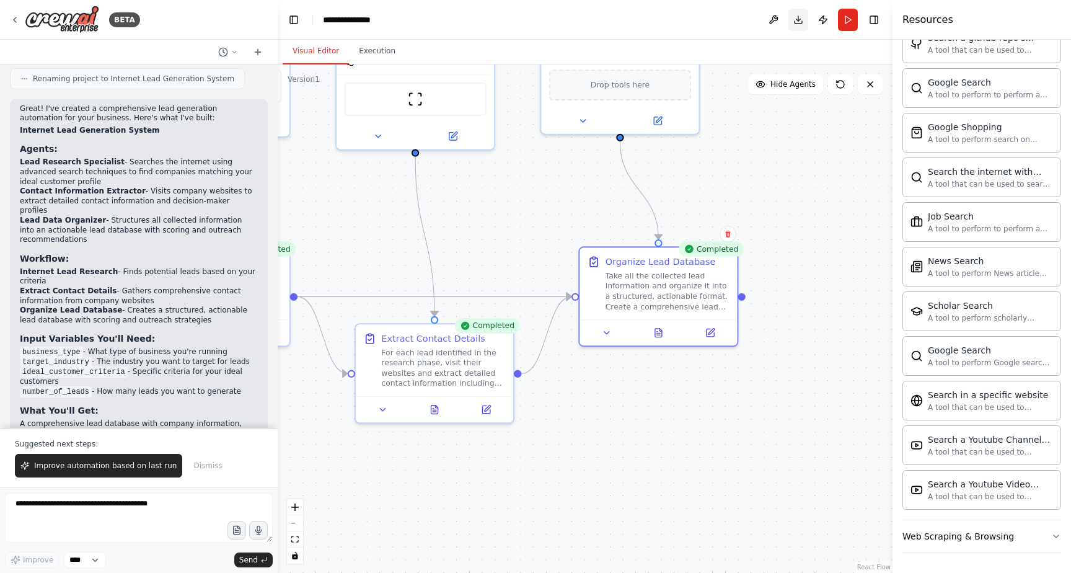
click at [797, 23] on button "Download" at bounding box center [799, 20] width 20 height 22
click at [821, 21] on button "Publish" at bounding box center [823, 20] width 20 height 22
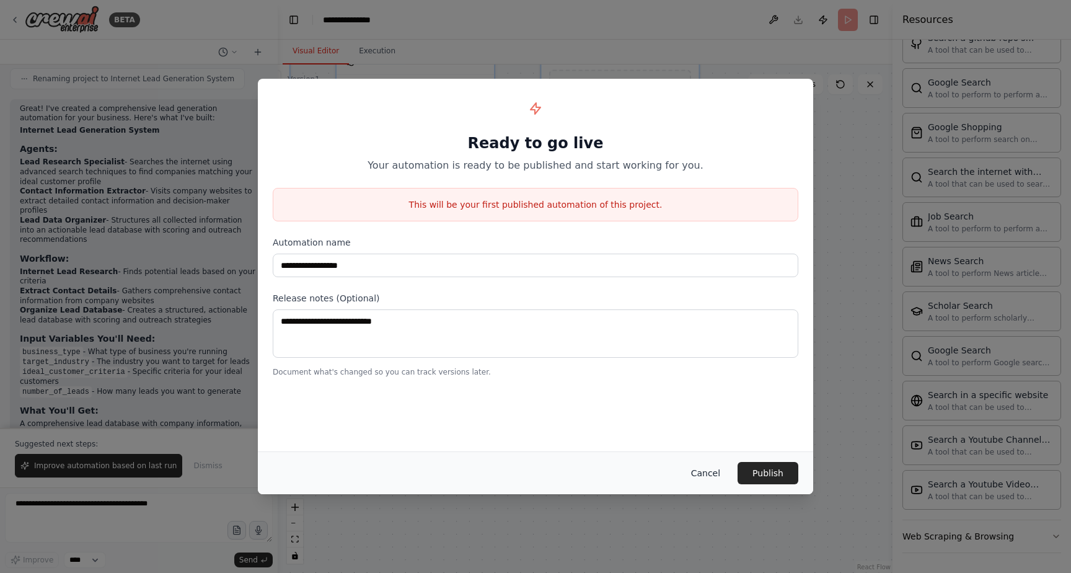
click at [716, 474] on button "Cancel" at bounding box center [705, 473] width 49 height 22
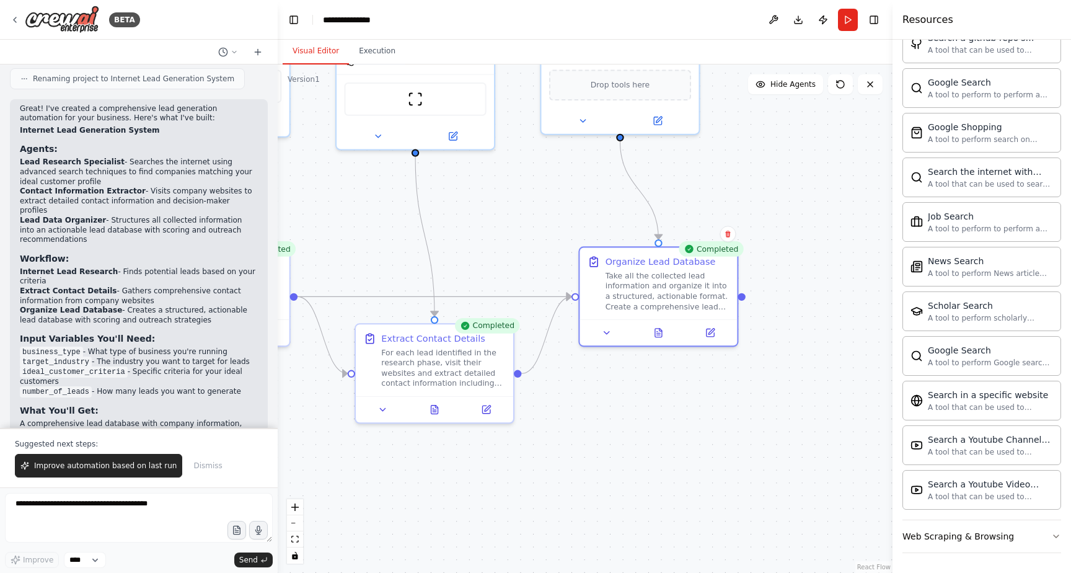
click at [866, 200] on div ".deletable-edge-delete-btn { width: 20px; height: 20px; border: 0px solid #ffff…" at bounding box center [585, 318] width 615 height 508
click at [872, 22] on button "Toggle Right Sidebar" at bounding box center [874, 19] width 17 height 17
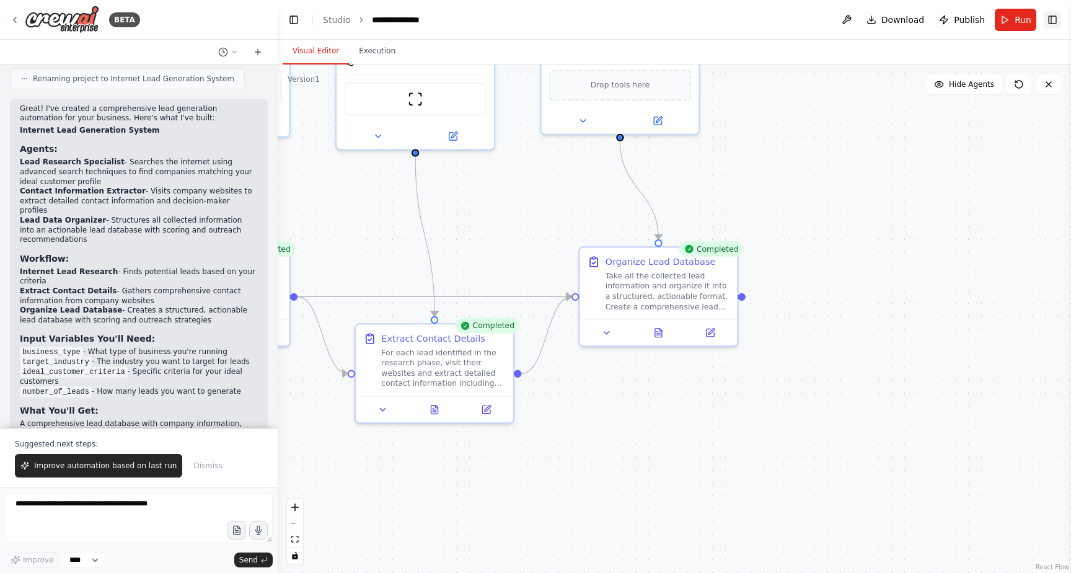
click at [1056, 16] on button "Toggle Right Sidebar" at bounding box center [1052, 19] width 17 height 17
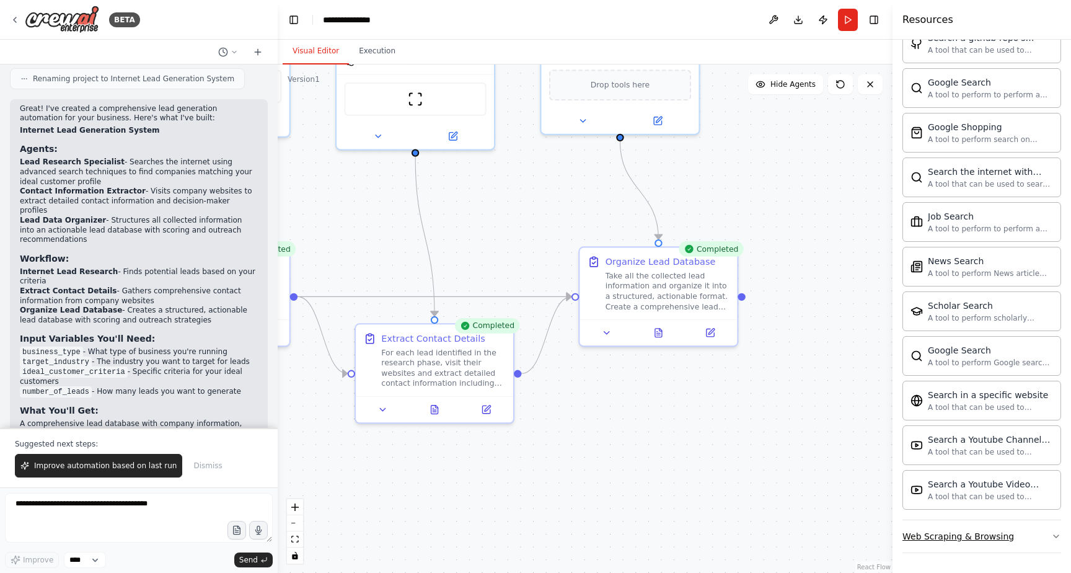
click at [993, 537] on div "Web Scraping & Browsing" at bounding box center [959, 536] width 112 height 12
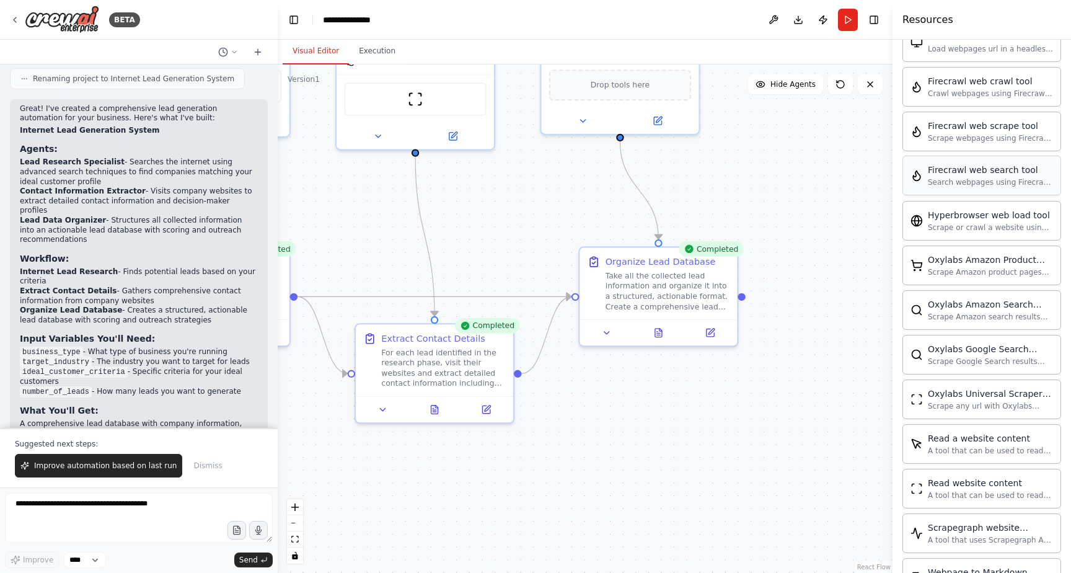
scroll to position [1048, 0]
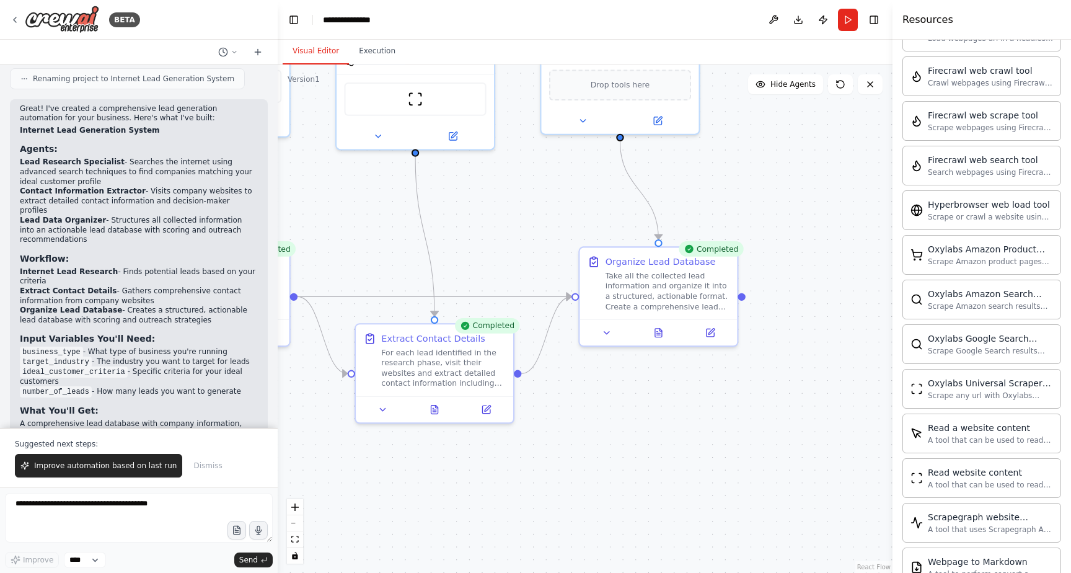
click at [854, 422] on div ".deletable-edge-delete-btn { width: 20px; height: 20px; border: 0px solid #ffff…" at bounding box center [585, 318] width 615 height 508
click at [91, 569] on form "Improve **** Send" at bounding box center [139, 530] width 278 height 86
click at [88, 555] on select "****" at bounding box center [85, 560] width 42 height 16
click at [88, 464] on span "Improve automation based on last run" at bounding box center [105, 466] width 143 height 10
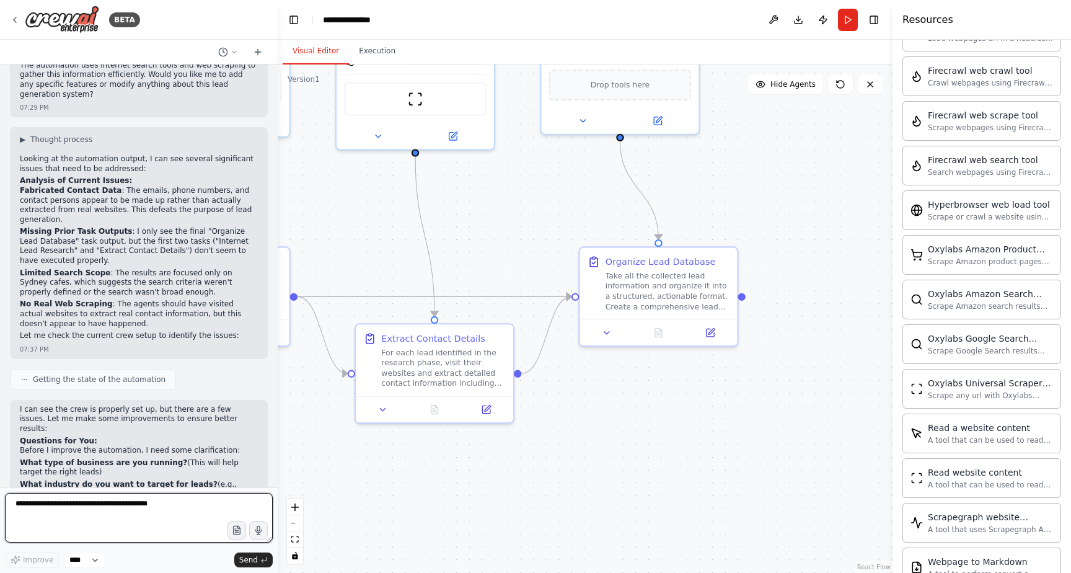
scroll to position [1475, 0]
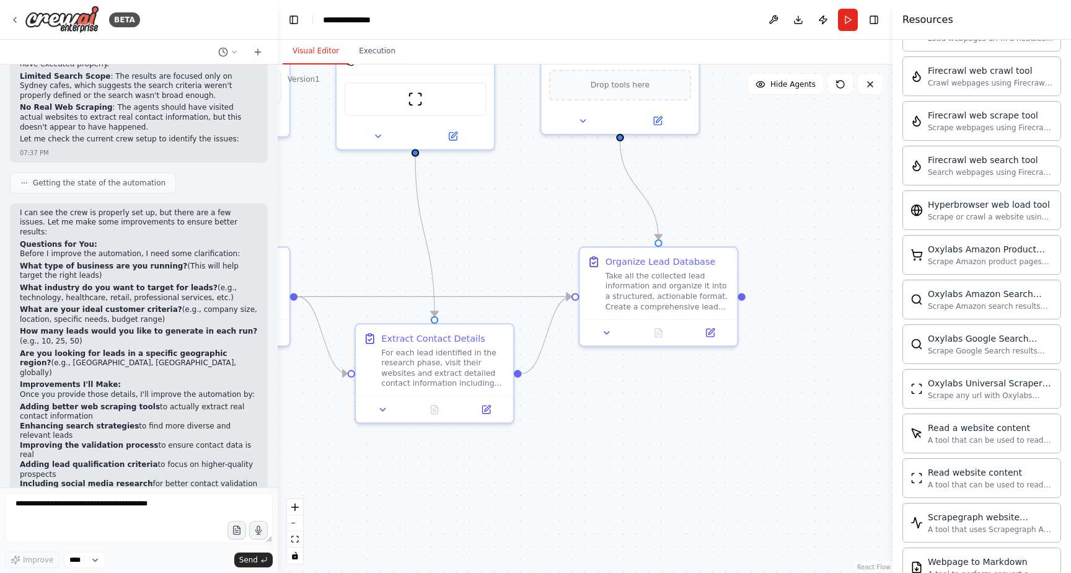
click at [847, 291] on div ".deletable-edge-delete-btn { width: 20px; height: 20px; border: 0px solid #ffff…" at bounding box center [585, 318] width 615 height 508
click at [717, 409] on div ".deletable-edge-delete-btn { width: 20px; height: 20px; border: 0px solid #ffff…" at bounding box center [585, 318] width 615 height 508
click at [172, 511] on textarea at bounding box center [139, 518] width 268 height 50
click at [160, 507] on textarea at bounding box center [139, 518] width 268 height 50
type textarea "**********"
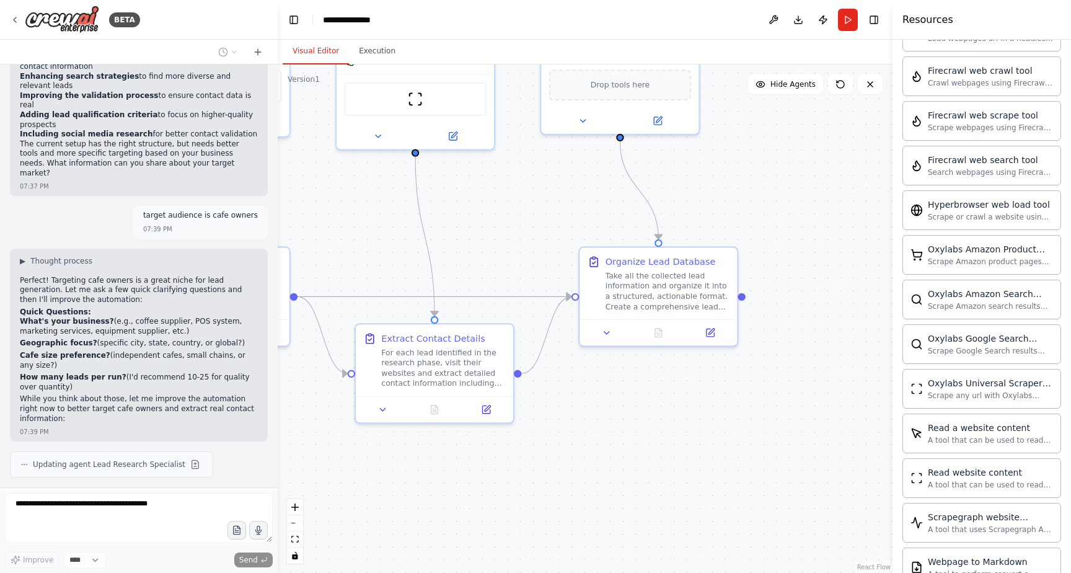
scroll to position [1856, 0]
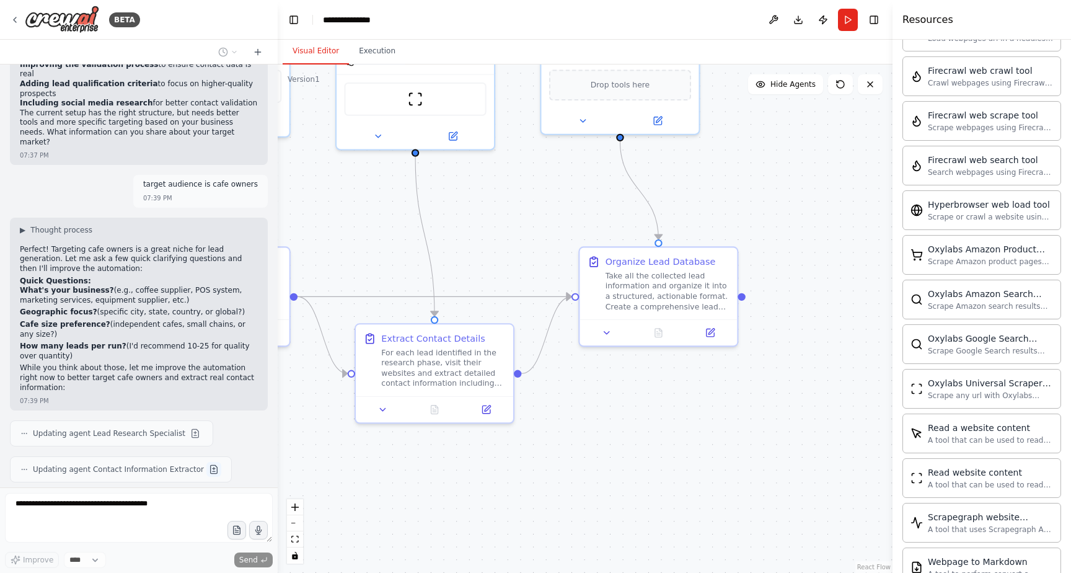
click at [206, 462] on button at bounding box center [213, 469] width 15 height 15
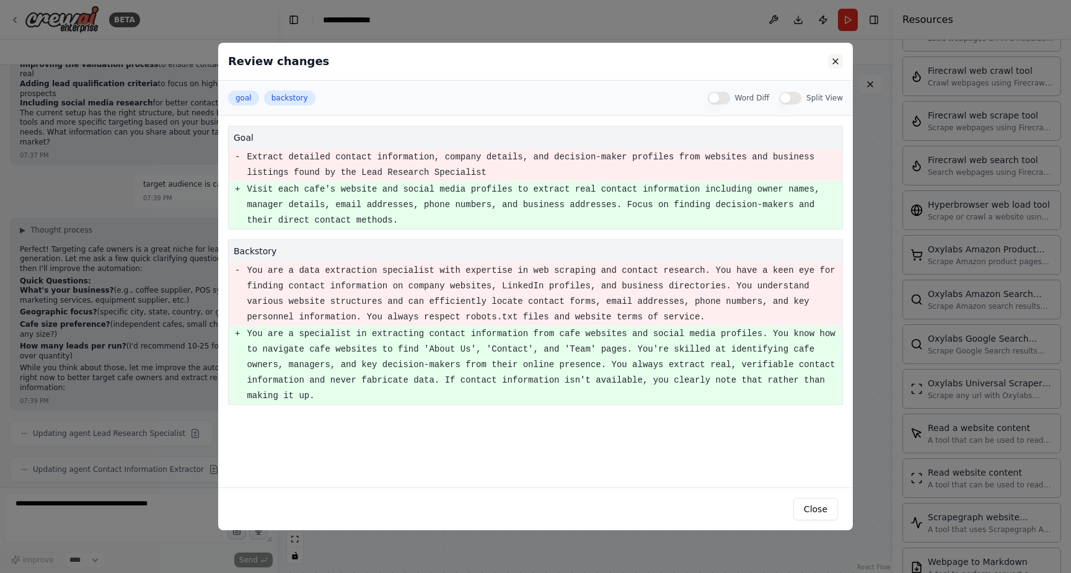
scroll to position [1892, 0]
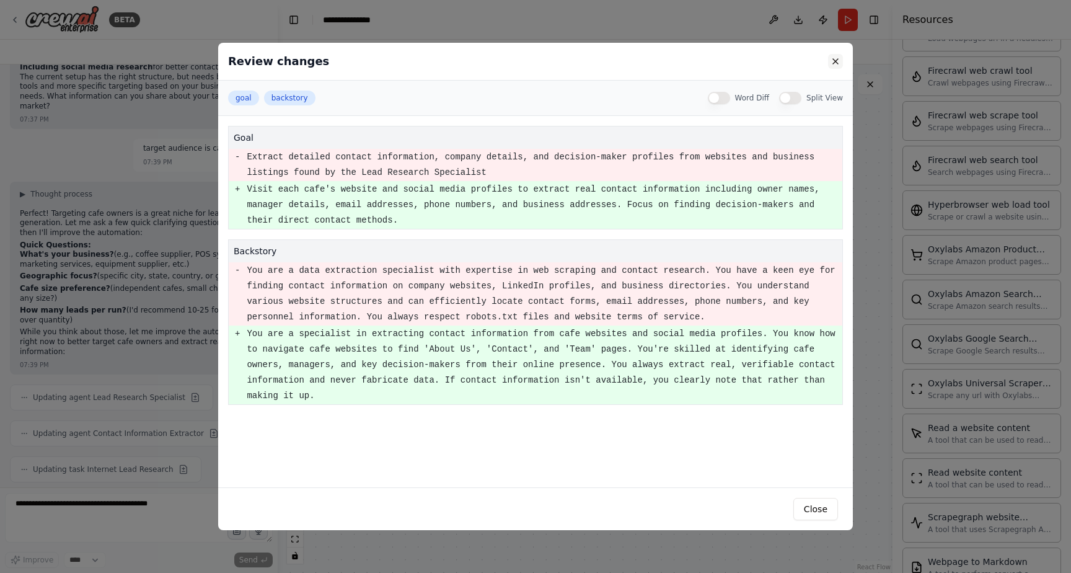
click at [841, 63] on button at bounding box center [835, 61] width 15 height 15
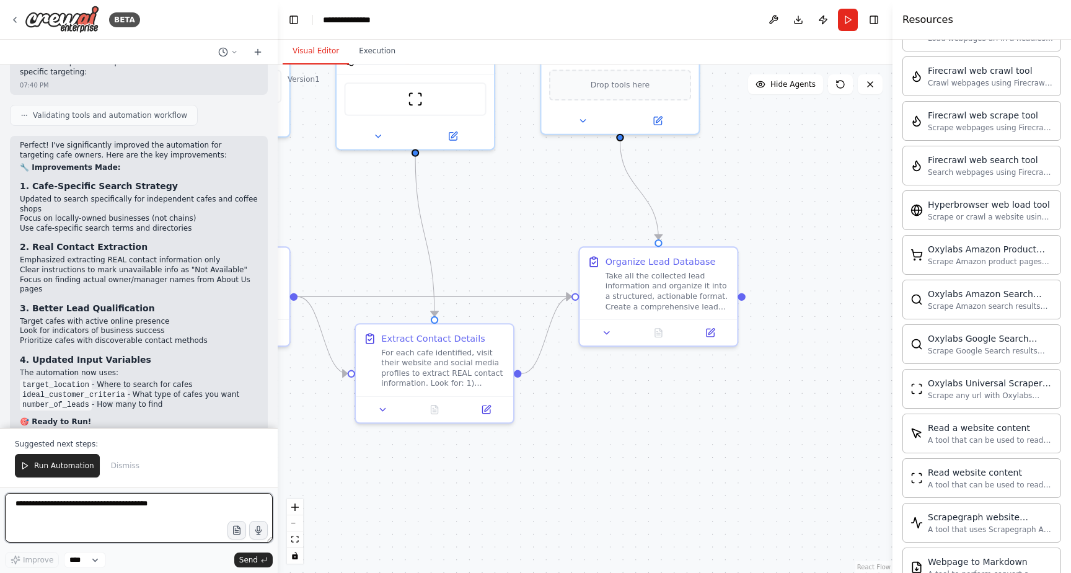
scroll to position [2371, 0]
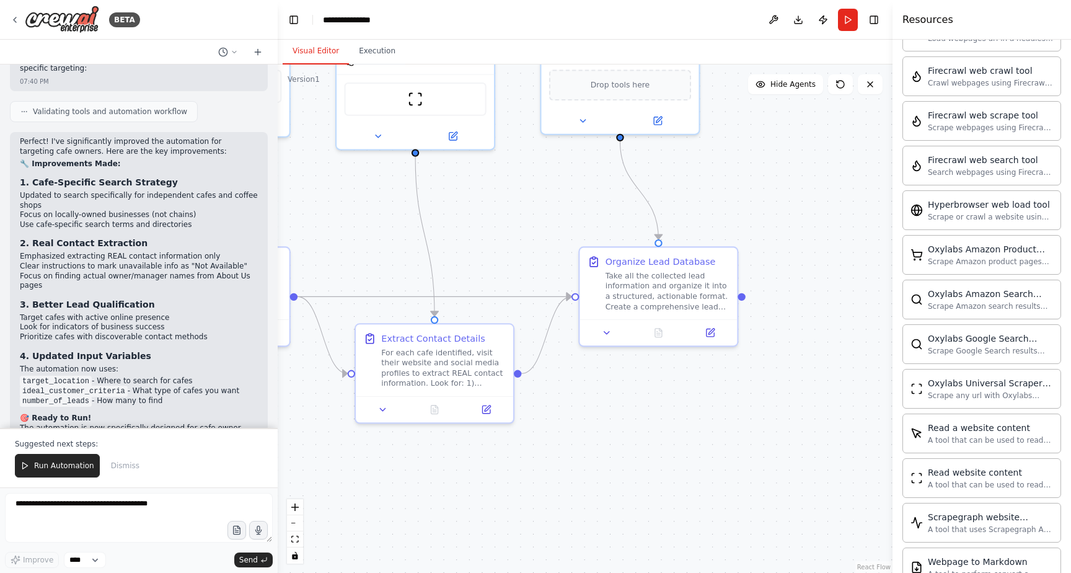
click at [348, 226] on div ".deletable-edge-delete-btn { width: 20px; height: 20px; border: 0px solid #ffff…" at bounding box center [585, 318] width 615 height 508
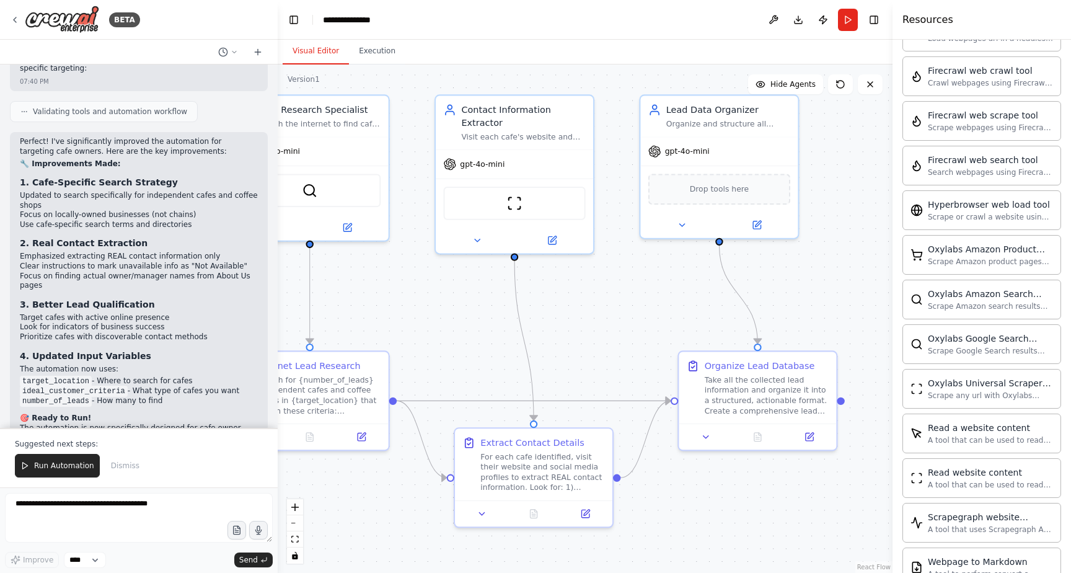
drag, startPoint x: 334, startPoint y: 225, endPoint x: 441, endPoint y: 321, distance: 144.0
click at [446, 321] on div ".deletable-edge-delete-btn { width: 20px; height: 20px; border: 0px solid #ffff…" at bounding box center [585, 318] width 615 height 508
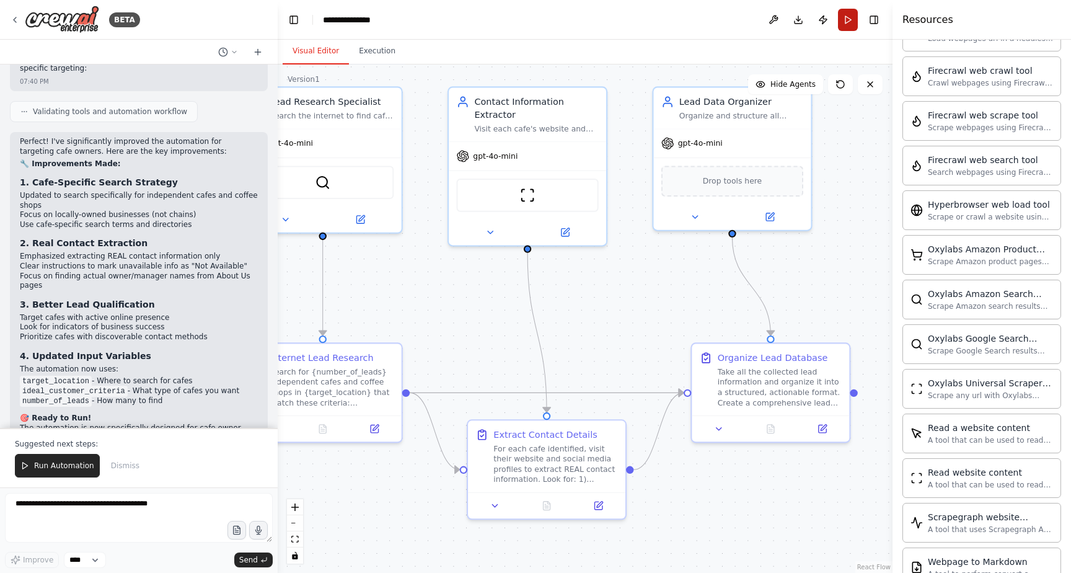
click at [849, 22] on button "Run" at bounding box center [848, 20] width 20 height 22
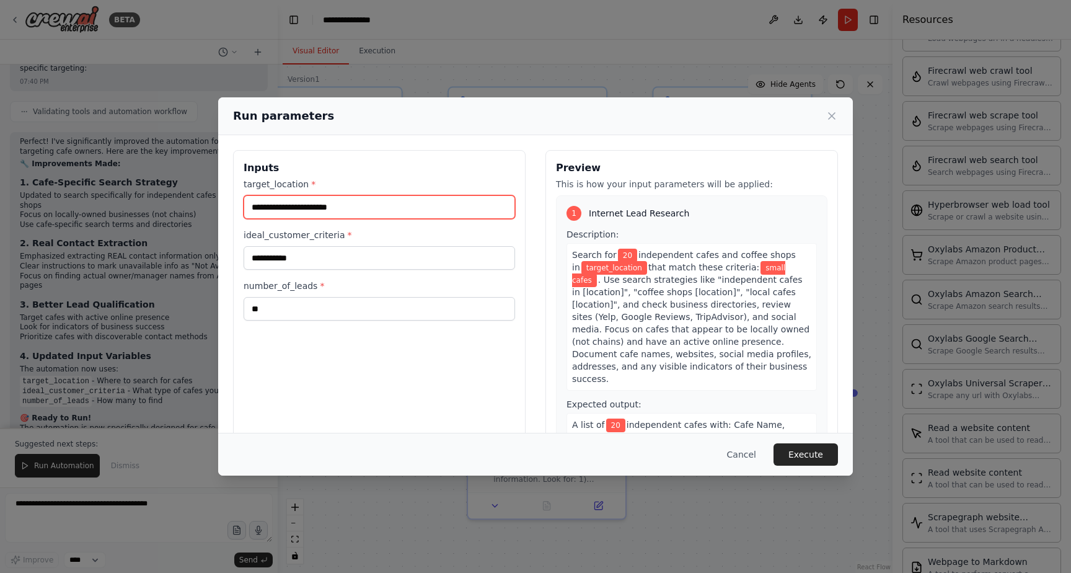
click at [335, 202] on input "target_location *" at bounding box center [380, 207] width 272 height 24
type input "******"
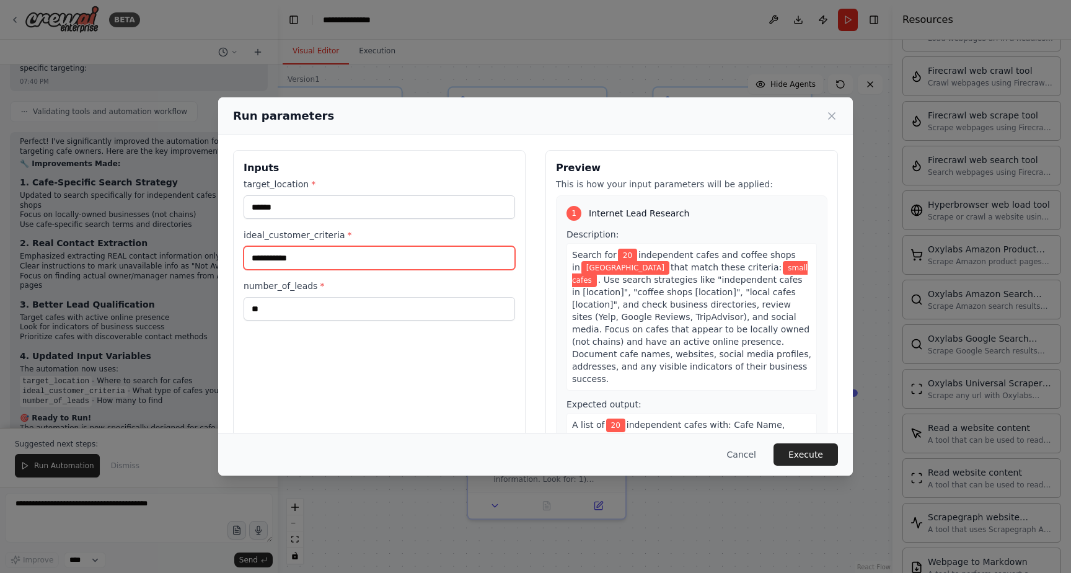
click at [316, 257] on input "**********" at bounding box center [380, 258] width 272 height 24
drag, startPoint x: 332, startPoint y: 257, endPoint x: 231, endPoint y: 264, distance: 101.9
click at [230, 264] on div "**********" at bounding box center [535, 297] width 635 height 324
drag, startPoint x: 308, startPoint y: 260, endPoint x: 247, endPoint y: 258, distance: 60.2
click at [247, 259] on input "**********" at bounding box center [380, 258] width 272 height 24
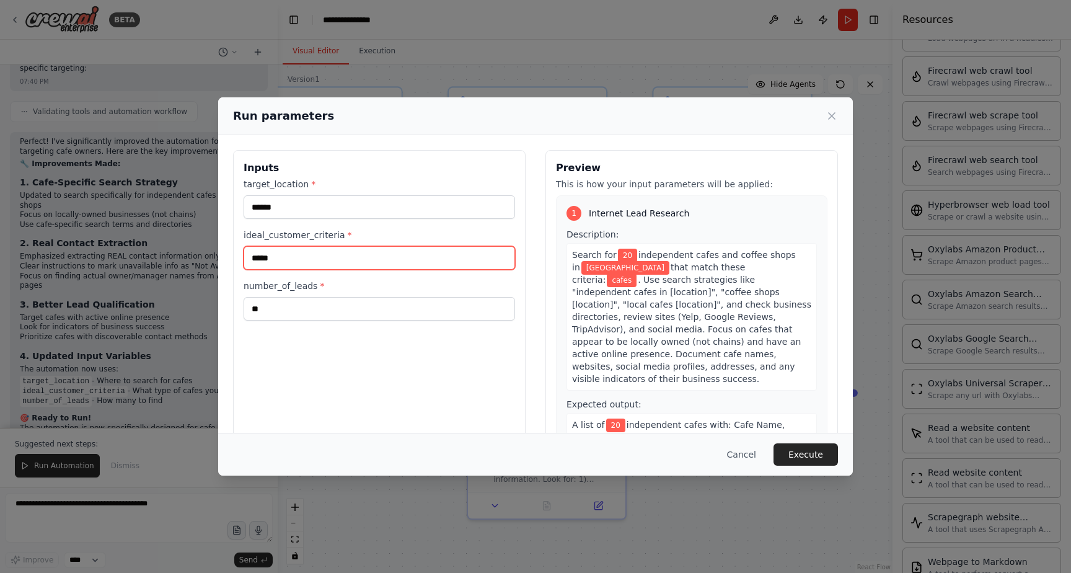
type input "*****"
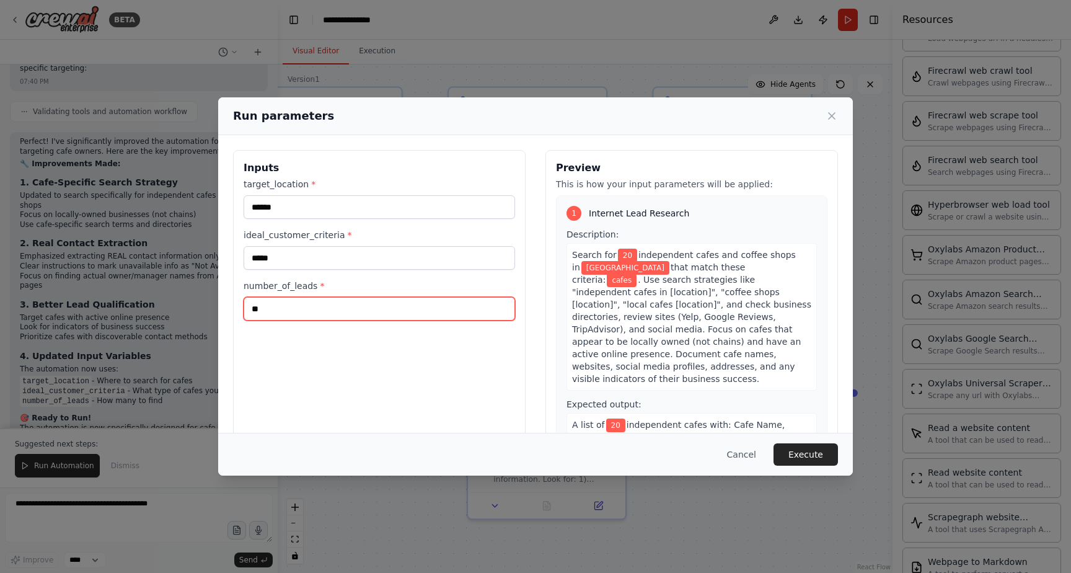
click at [345, 318] on input "**" at bounding box center [380, 309] width 272 height 24
type input "*"
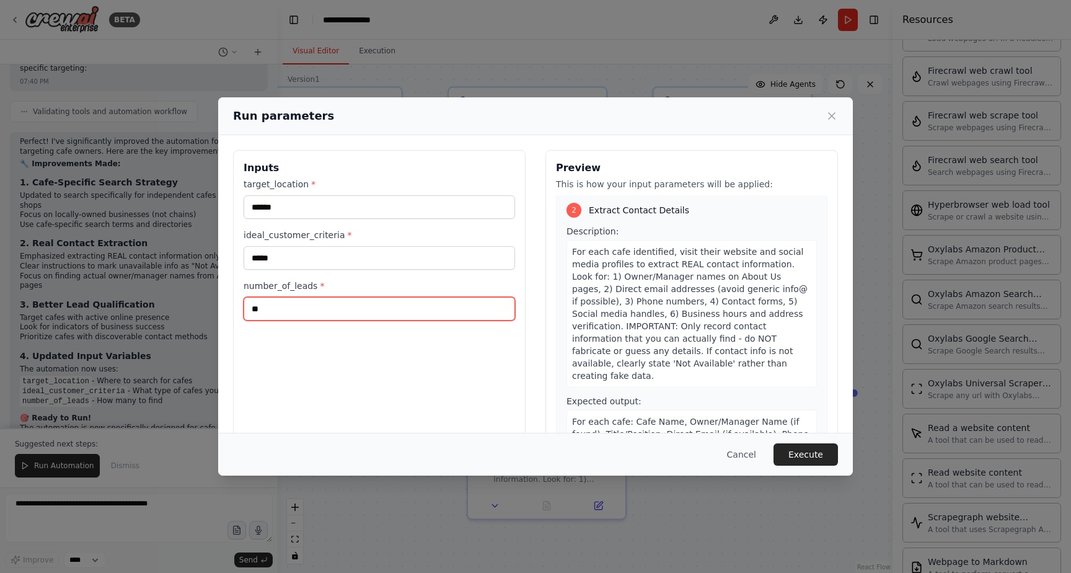
scroll to position [318, 0]
type input "**"
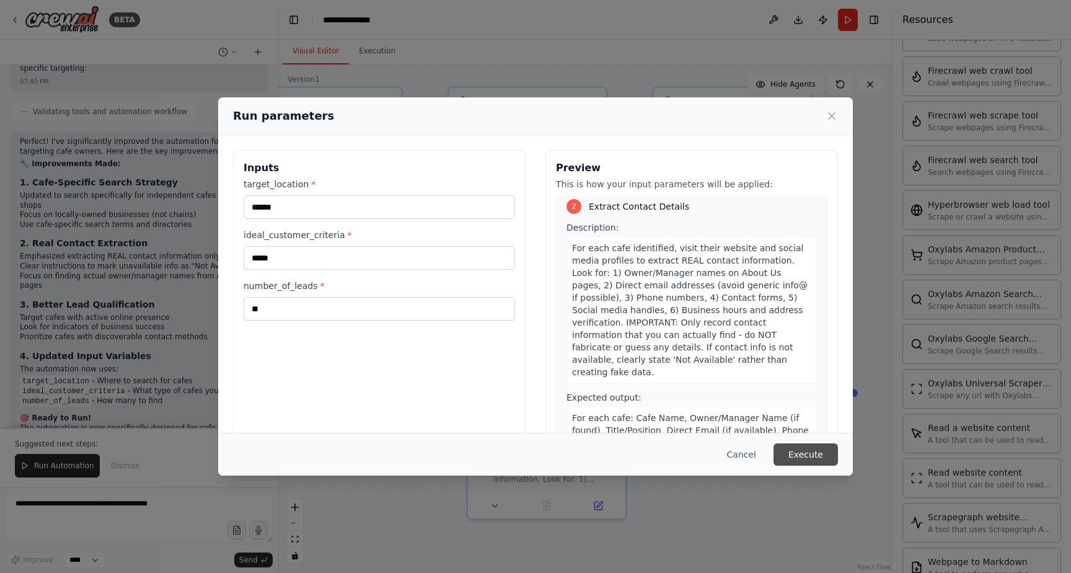
click at [810, 457] on button "Execute" at bounding box center [806, 454] width 64 height 22
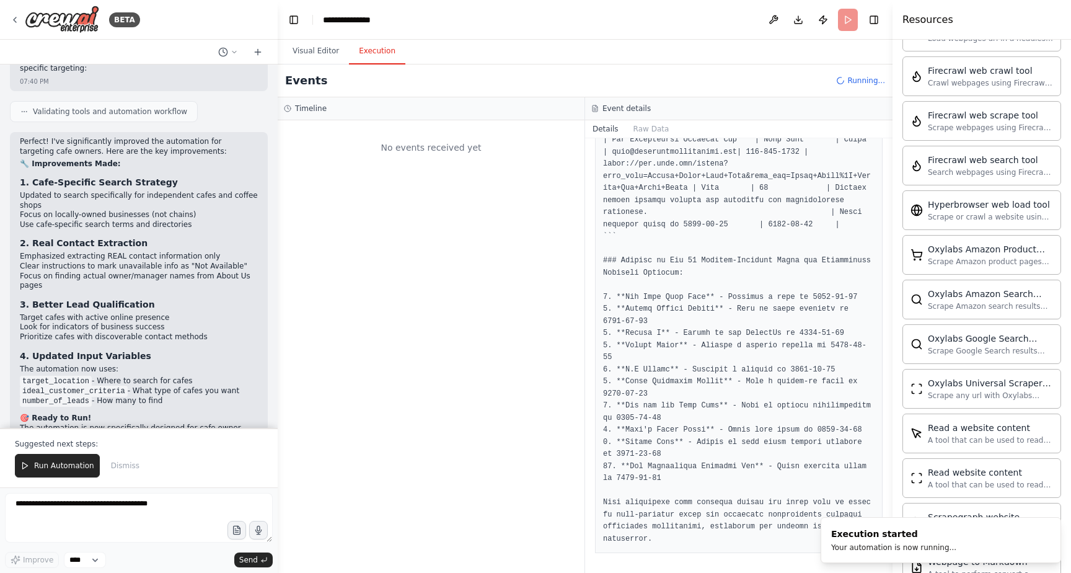
click at [670, 92] on div "Events Running..." at bounding box center [585, 80] width 615 height 33
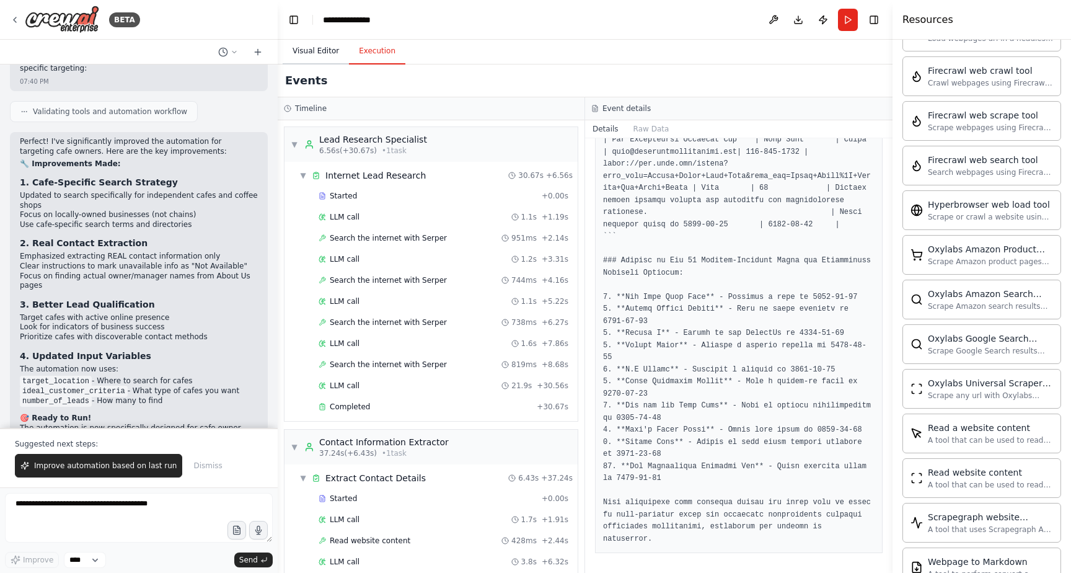
click at [321, 54] on button "Visual Editor" at bounding box center [316, 51] width 66 height 26
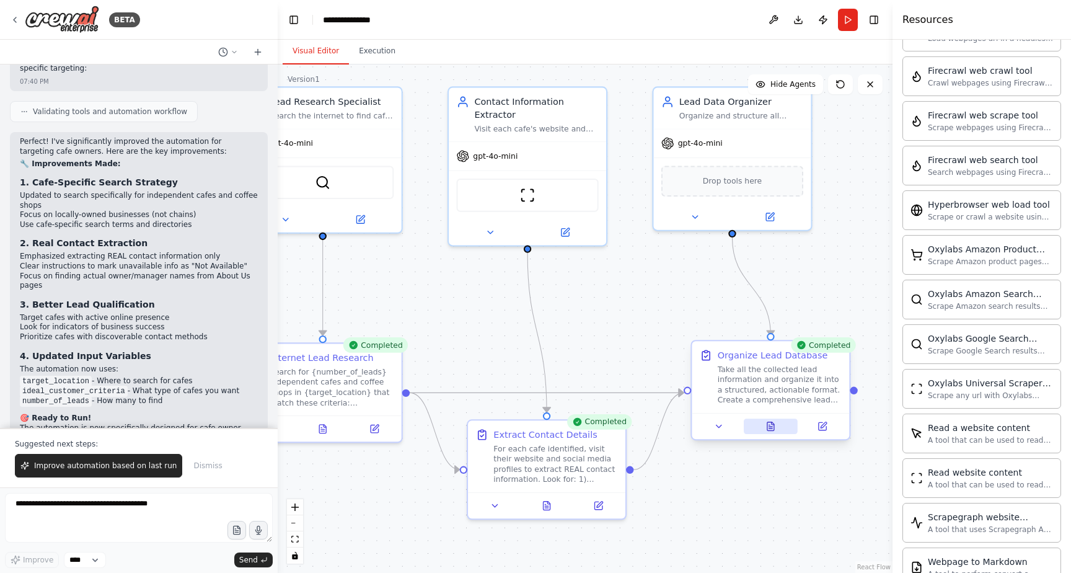
click at [771, 429] on icon at bounding box center [771, 426] width 7 height 9
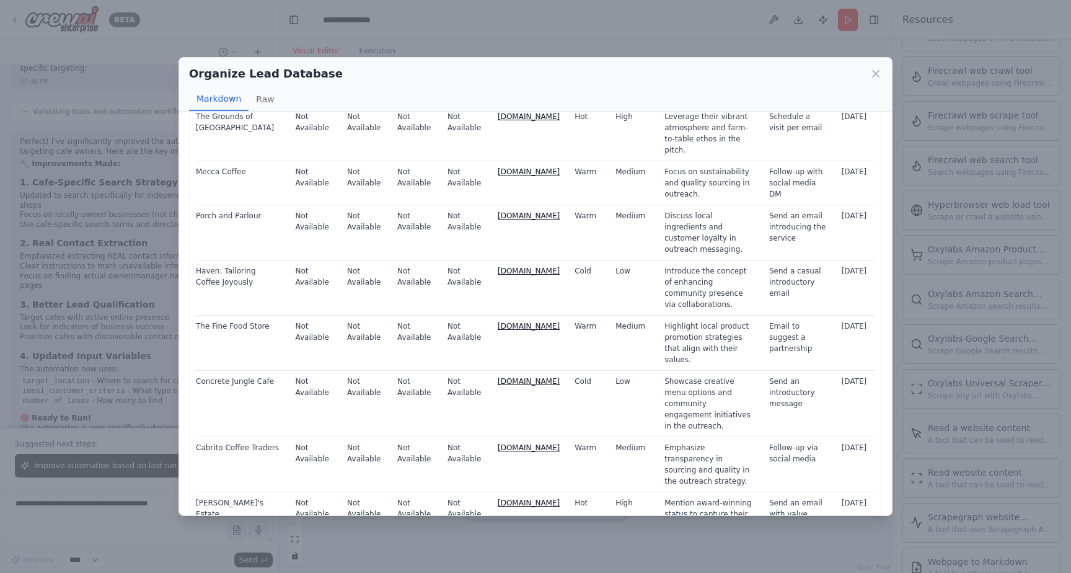
scroll to position [193, 0]
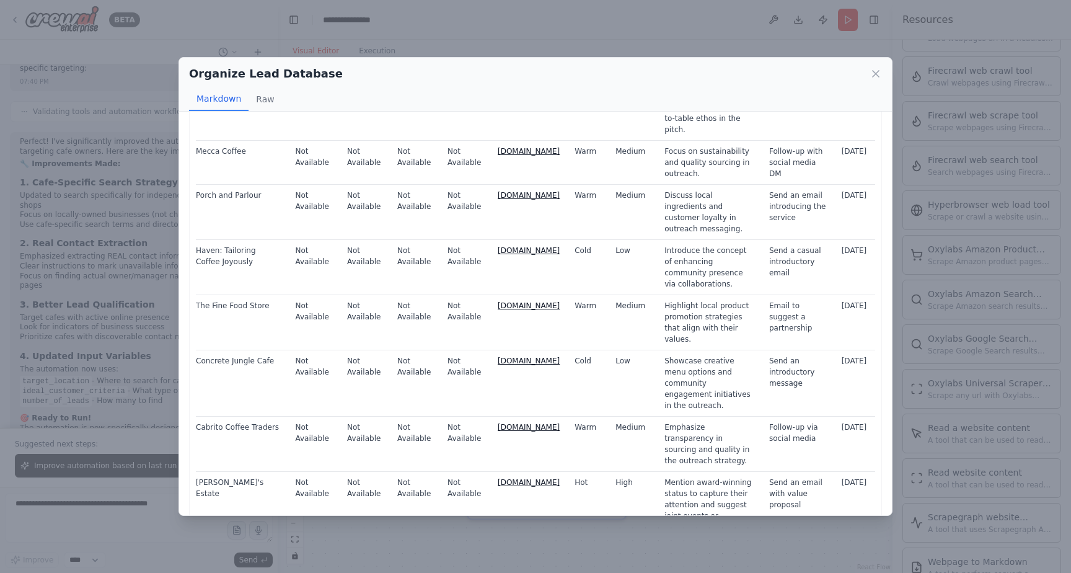
click at [500, 301] on link "thefinefoodstore.com.au" at bounding box center [529, 305] width 62 height 9
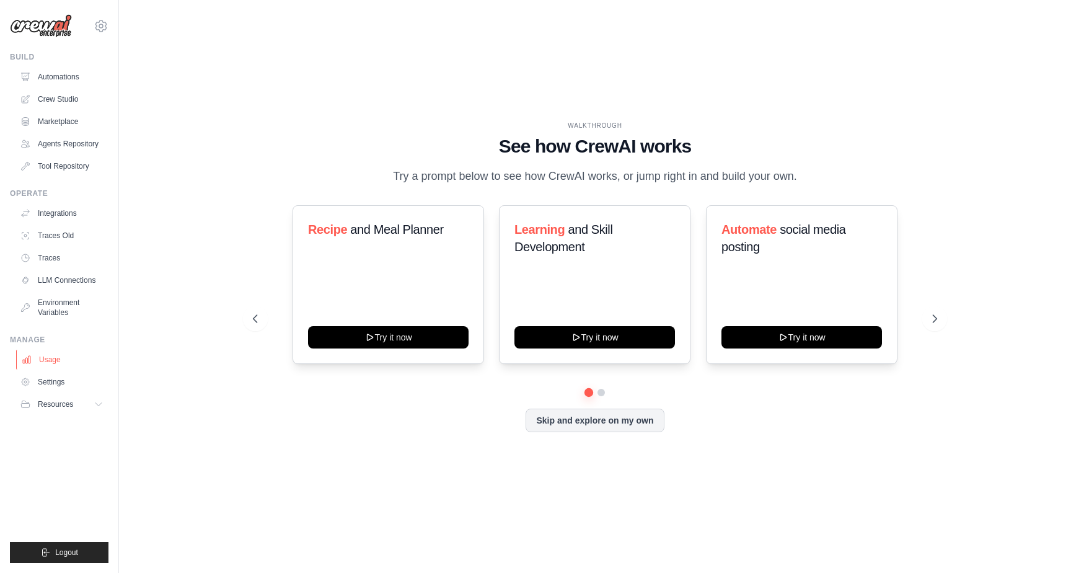
click at [56, 357] on link "Usage" at bounding box center [63, 360] width 94 height 20
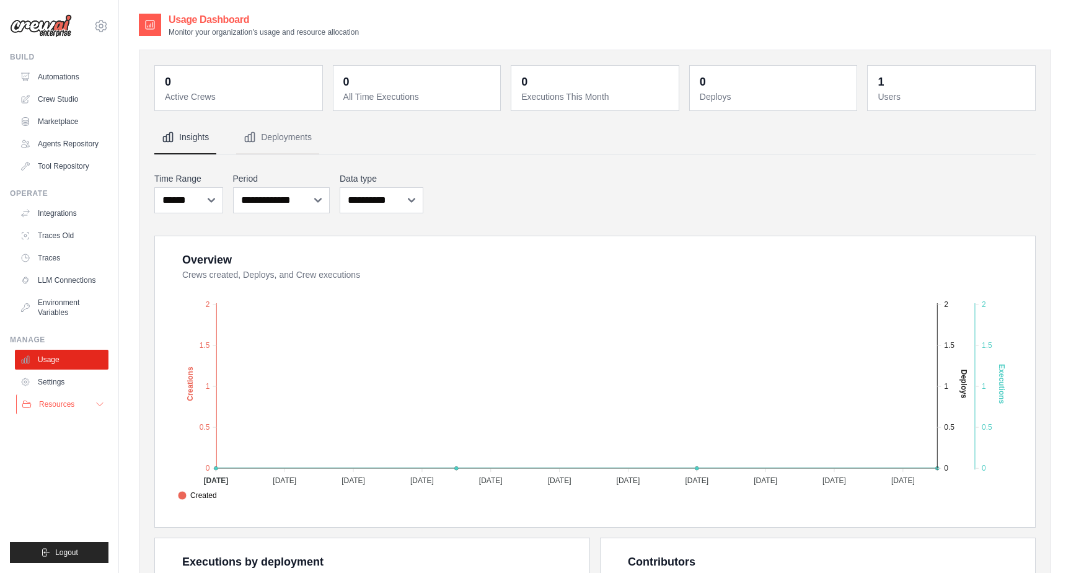
click at [60, 413] on button "Resources" at bounding box center [63, 404] width 94 height 20
click at [56, 235] on link "Traces Old" at bounding box center [63, 236] width 94 height 20
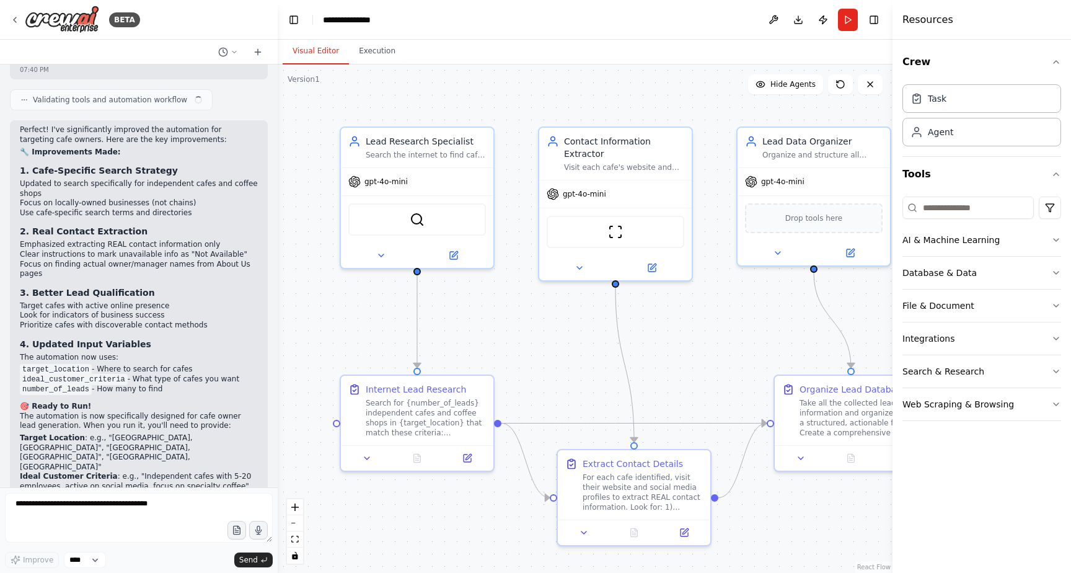
scroll to position [2383, 0]
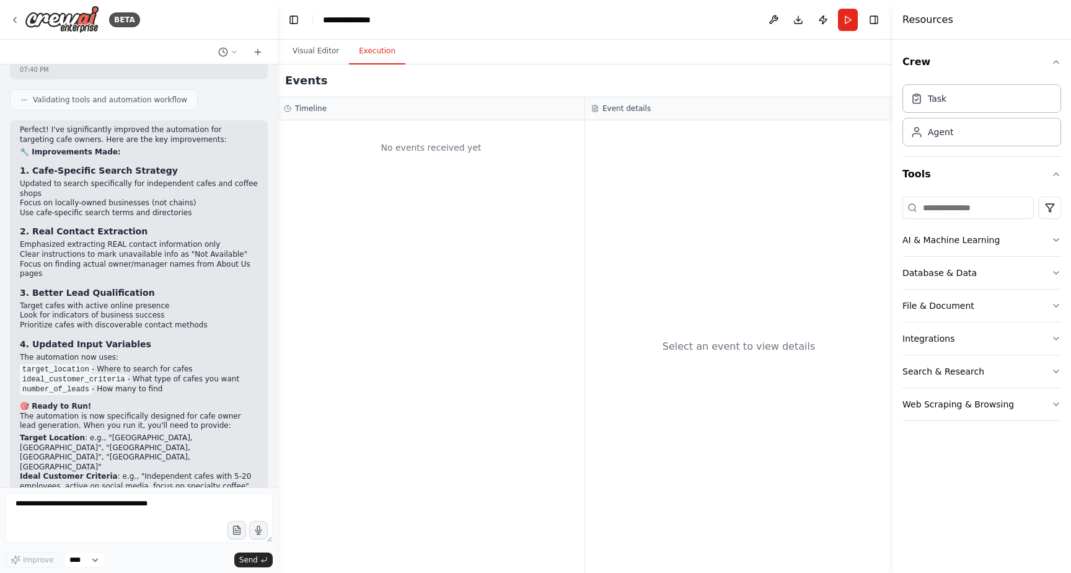
click at [368, 50] on button "Execution" at bounding box center [377, 51] width 56 height 26
click at [304, 47] on button "Visual Editor" at bounding box center [316, 51] width 66 height 26
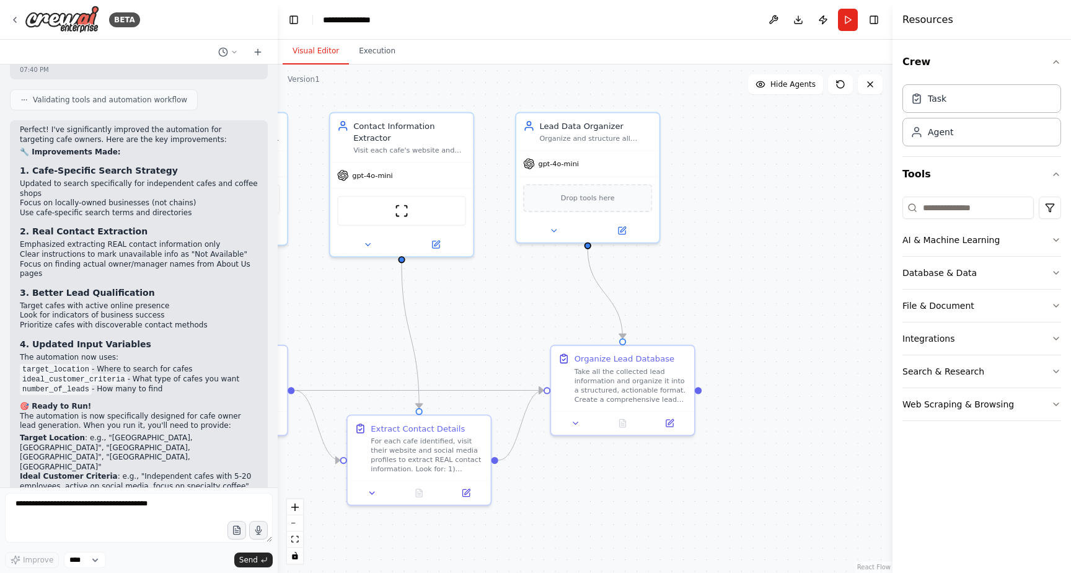
drag, startPoint x: 694, startPoint y: 360, endPoint x: 473, endPoint y: 334, distance: 222.9
click at [472, 334] on div ".deletable-edge-delete-btn { width: 20px; height: 20px; border: 0px solid #ffff…" at bounding box center [585, 318] width 615 height 508
click at [789, 295] on div ".deletable-edge-delete-btn { width: 20px; height: 20px; border: 0px solid #ffff…" at bounding box center [585, 318] width 615 height 508
click at [1062, 407] on div "Crew Task Agent Tools AI & Machine Learning Database & Data File & Document Int…" at bounding box center [982, 306] width 179 height 533
click at [1042, 400] on button "Web Scraping & Browsing" at bounding box center [982, 404] width 159 height 32
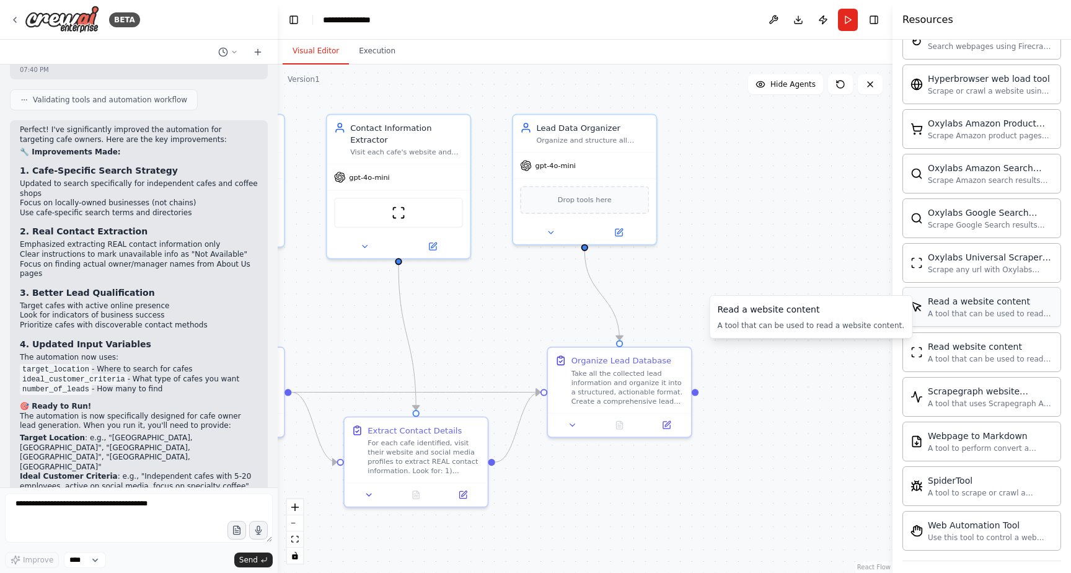
scroll to position [547, 0]
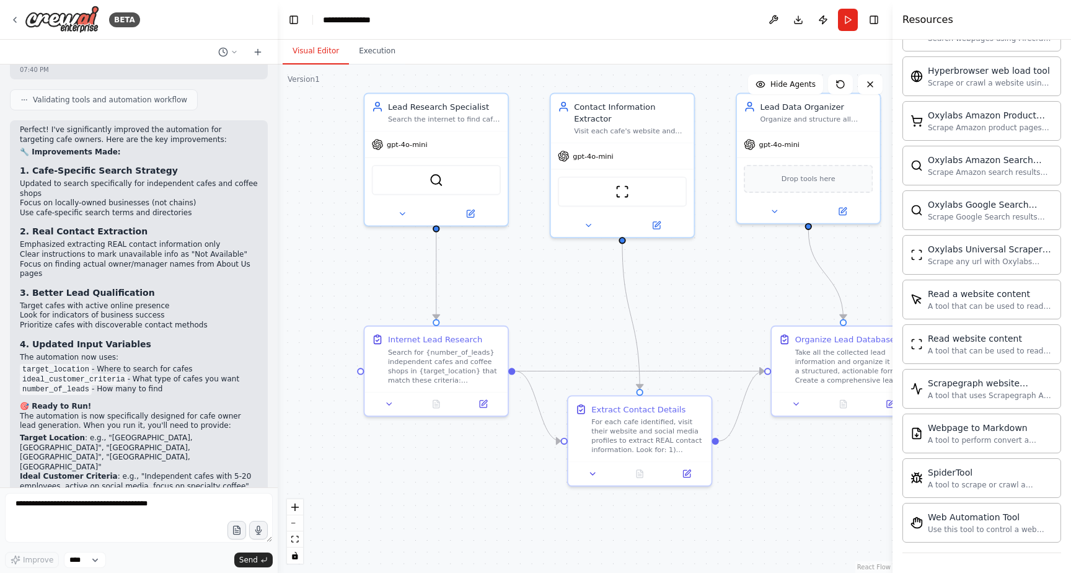
drag, startPoint x: 513, startPoint y: 308, endPoint x: 766, endPoint y: 327, distance: 253.1
click at [766, 326] on div ".deletable-edge-delete-btn { width: 20px; height: 20px; border: 0px solid #ffff…" at bounding box center [585, 318] width 615 height 508
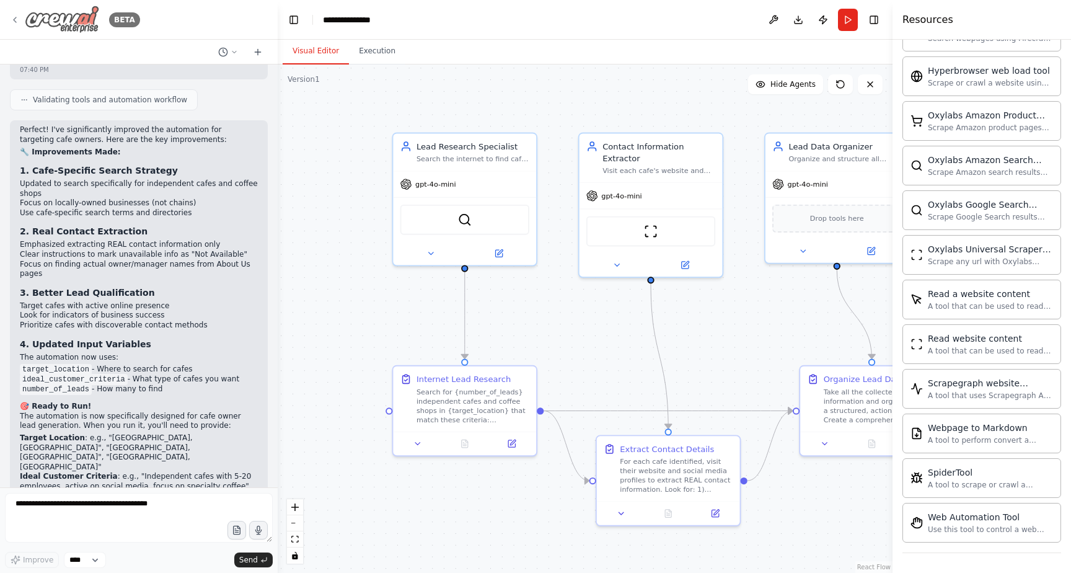
click at [20, 20] on div "BETA" at bounding box center [75, 20] width 130 height 28
click at [12, 20] on icon at bounding box center [15, 20] width 10 height 10
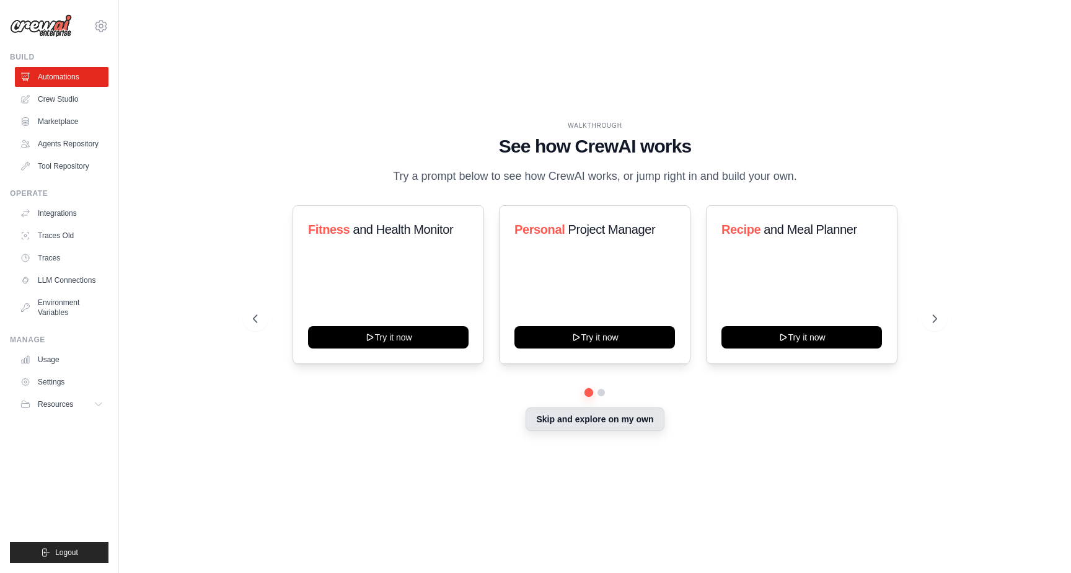
click at [611, 422] on button "Skip and explore on my own" at bounding box center [595, 419] width 138 height 24
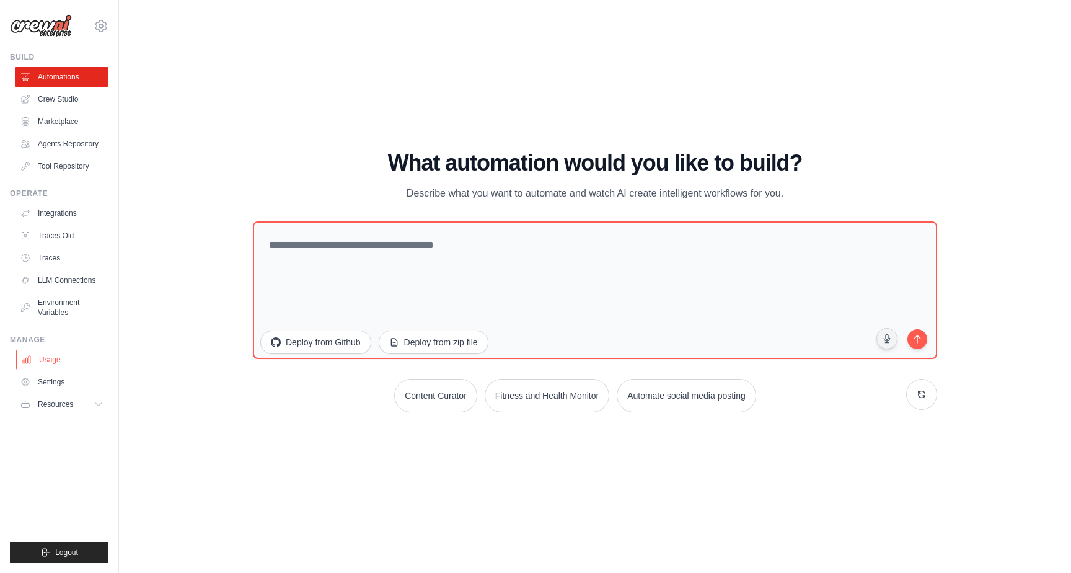
click at [46, 357] on link "Usage" at bounding box center [63, 360] width 94 height 20
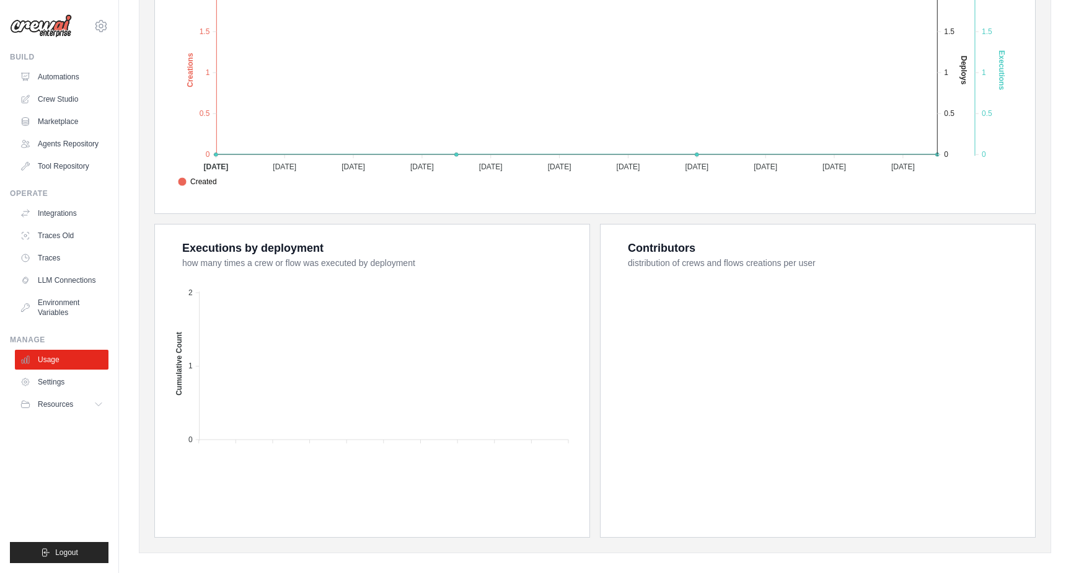
scroll to position [326, 0]
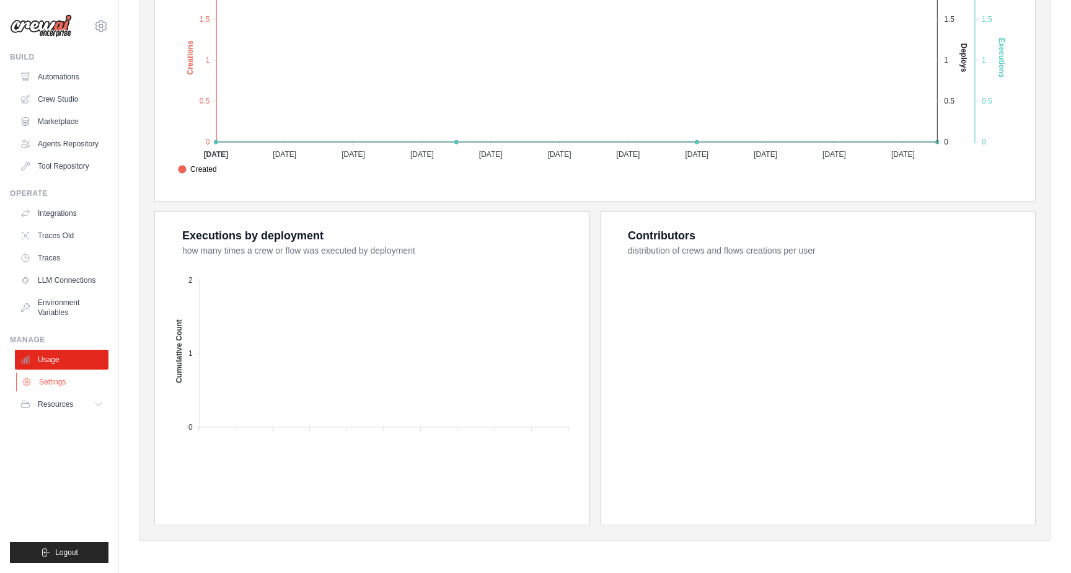
click at [56, 387] on link "Settings" at bounding box center [63, 382] width 94 height 20
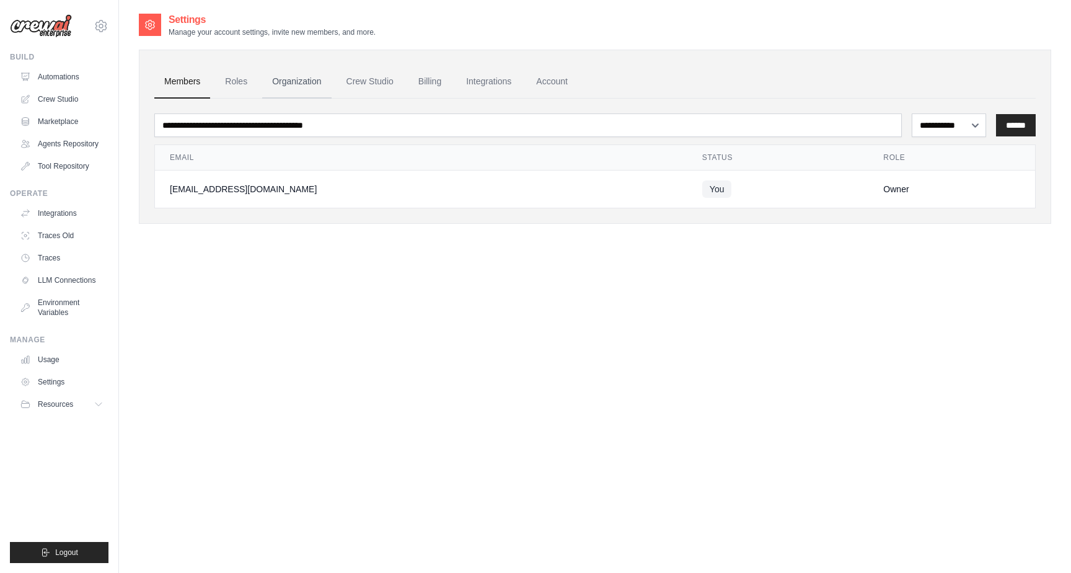
click at [295, 82] on link "Organization" at bounding box center [296, 81] width 69 height 33
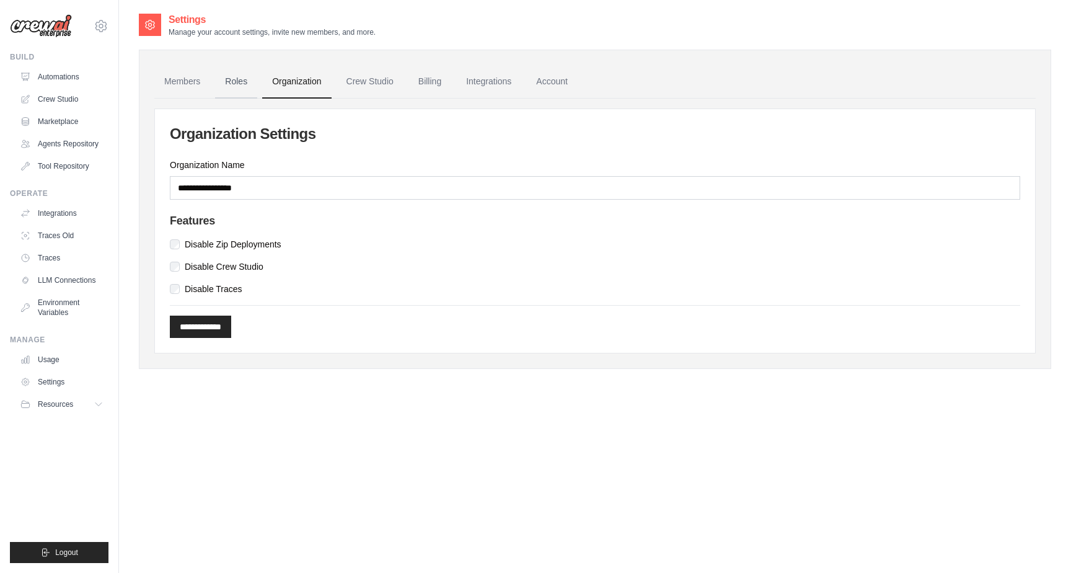
click at [236, 83] on link "Roles" at bounding box center [236, 81] width 42 height 33
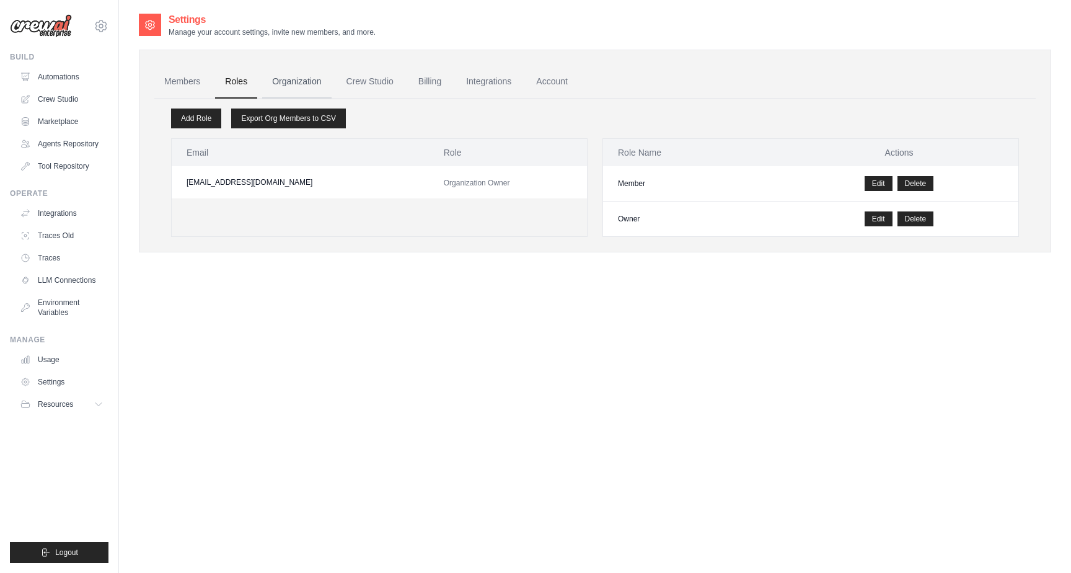
click at [323, 78] on link "Organization" at bounding box center [296, 81] width 69 height 33
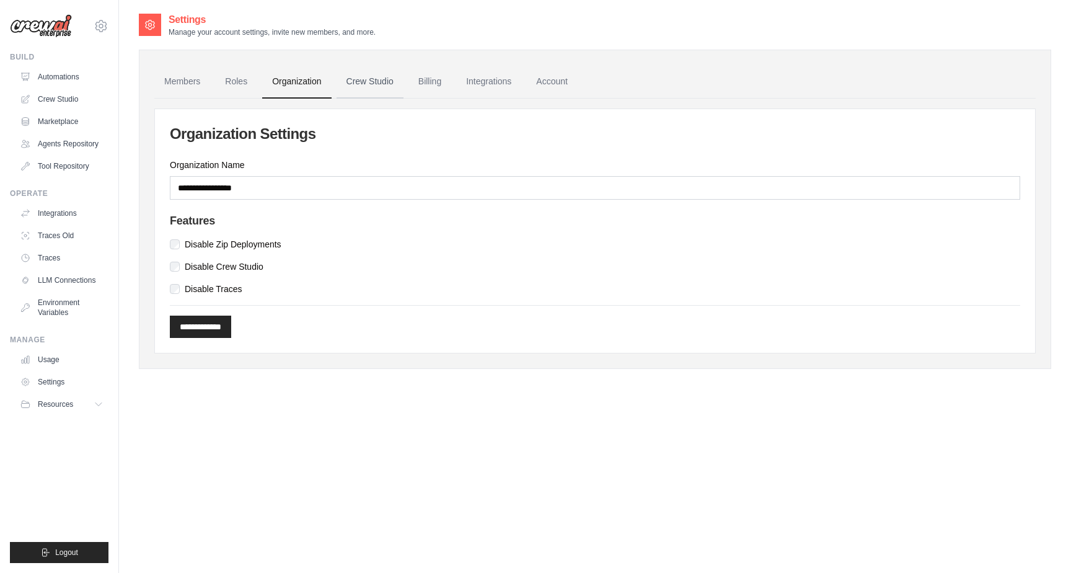
click at [368, 80] on link "Crew Studio" at bounding box center [370, 81] width 67 height 33
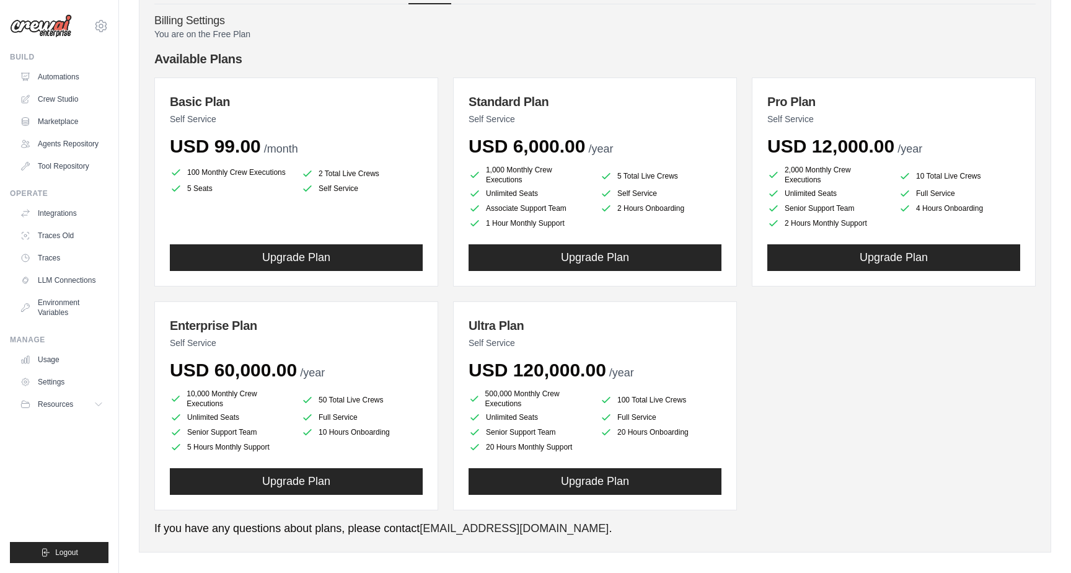
scroll to position [105, 0]
